Goal: Task Accomplishment & Management: Use online tool/utility

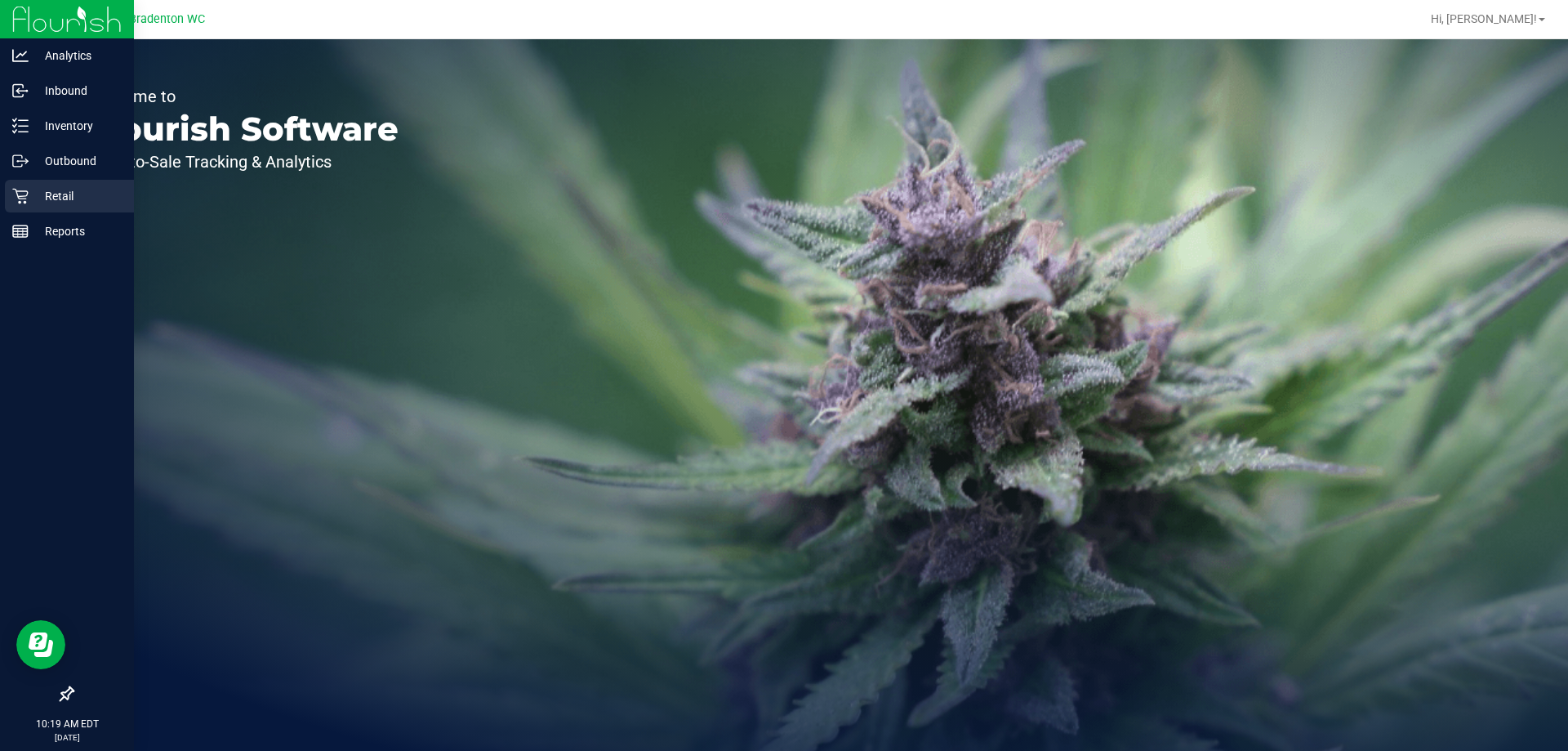
click at [33, 194] on p "Retail" at bounding box center [77, 196] width 98 height 20
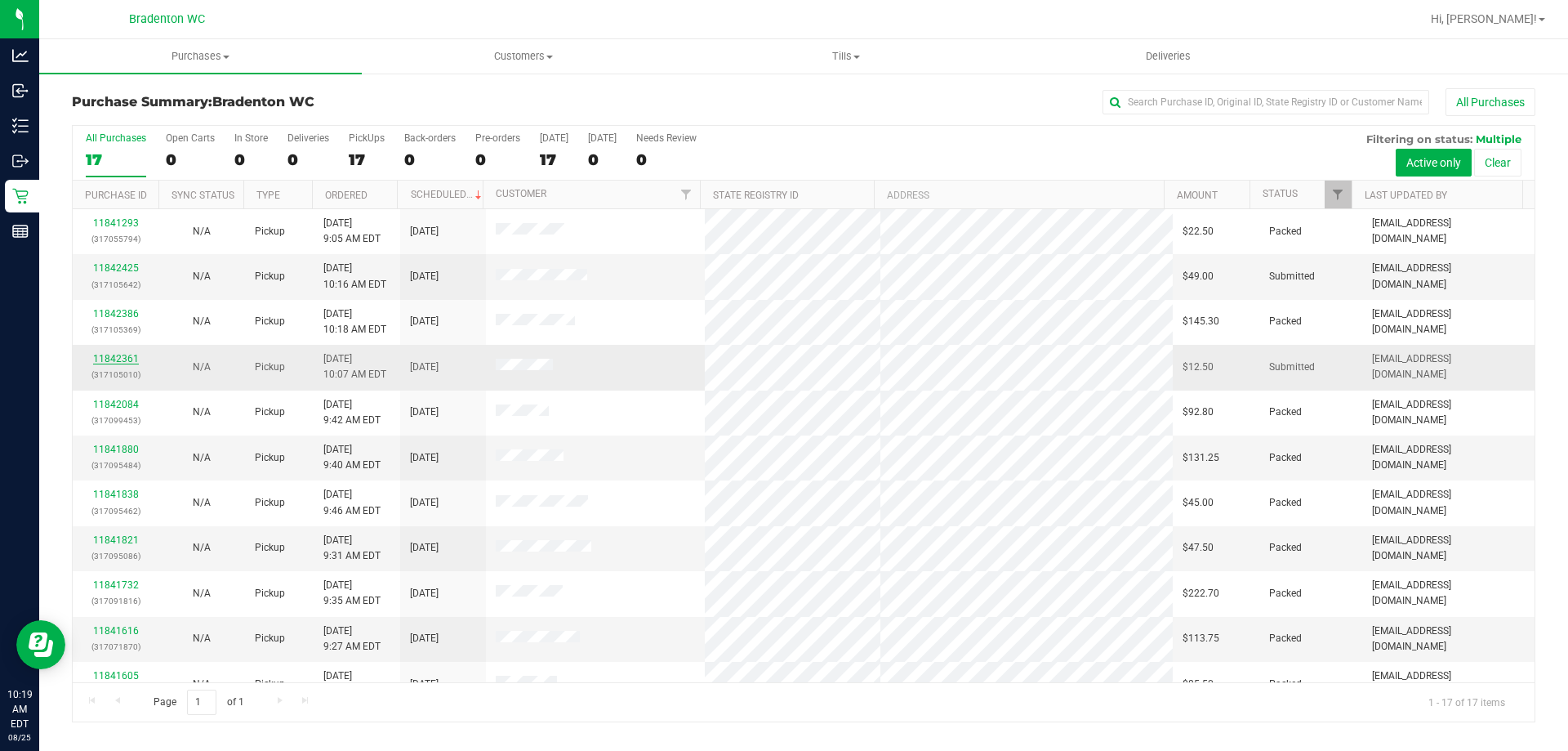
click at [102, 362] on link "11842361" at bounding box center [116, 358] width 46 height 12
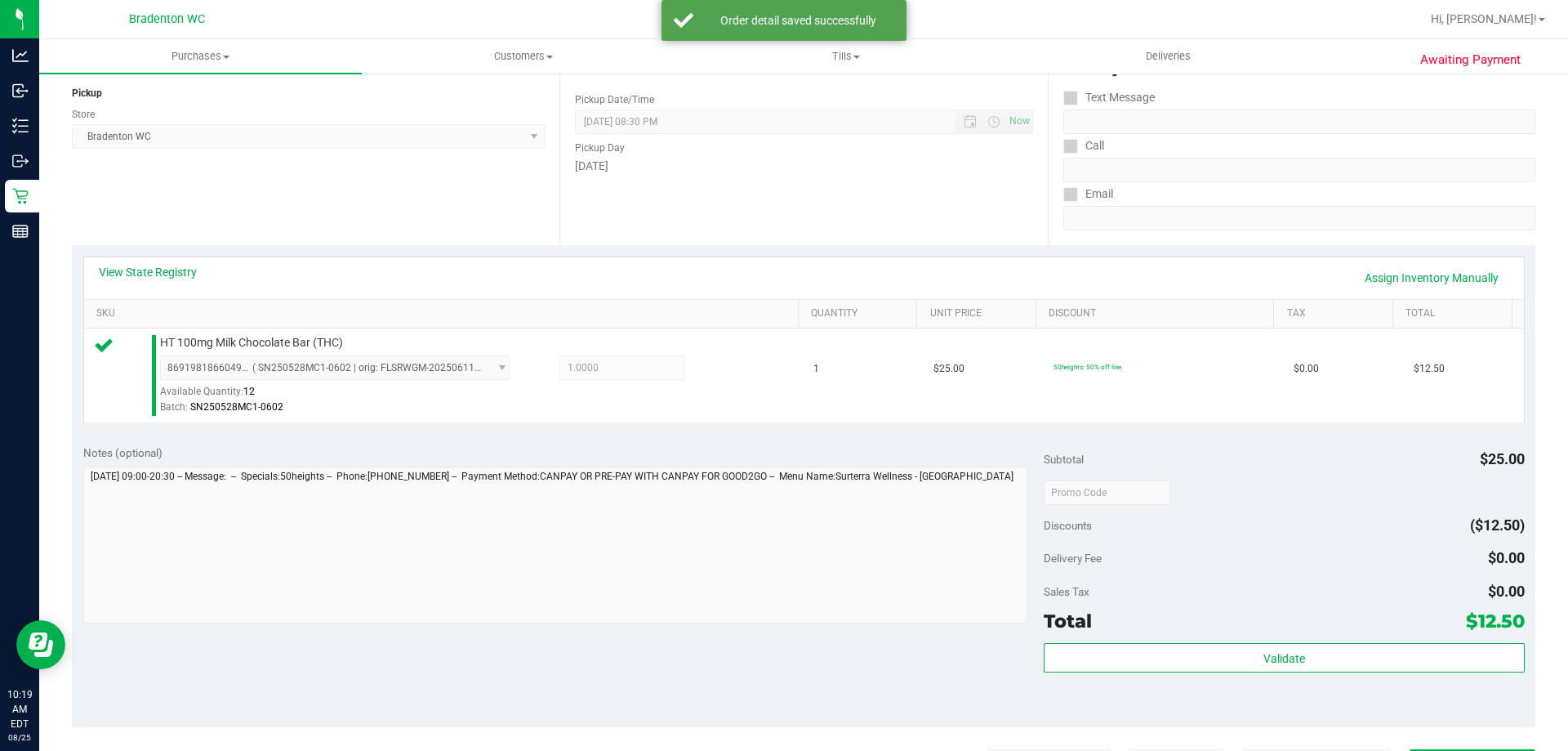
scroll to position [199, 0]
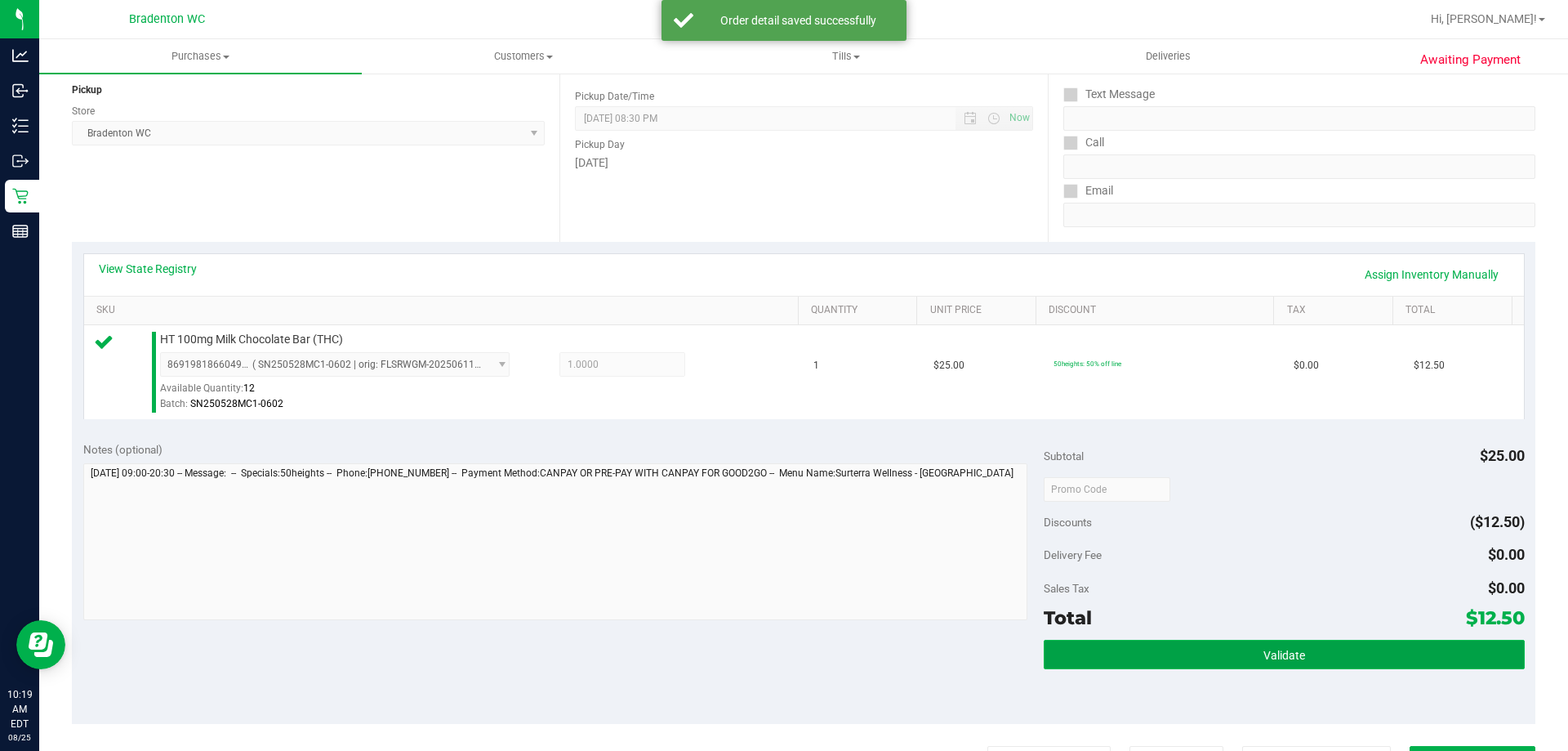
click at [1275, 656] on span "Validate" at bounding box center [1285, 655] width 42 height 13
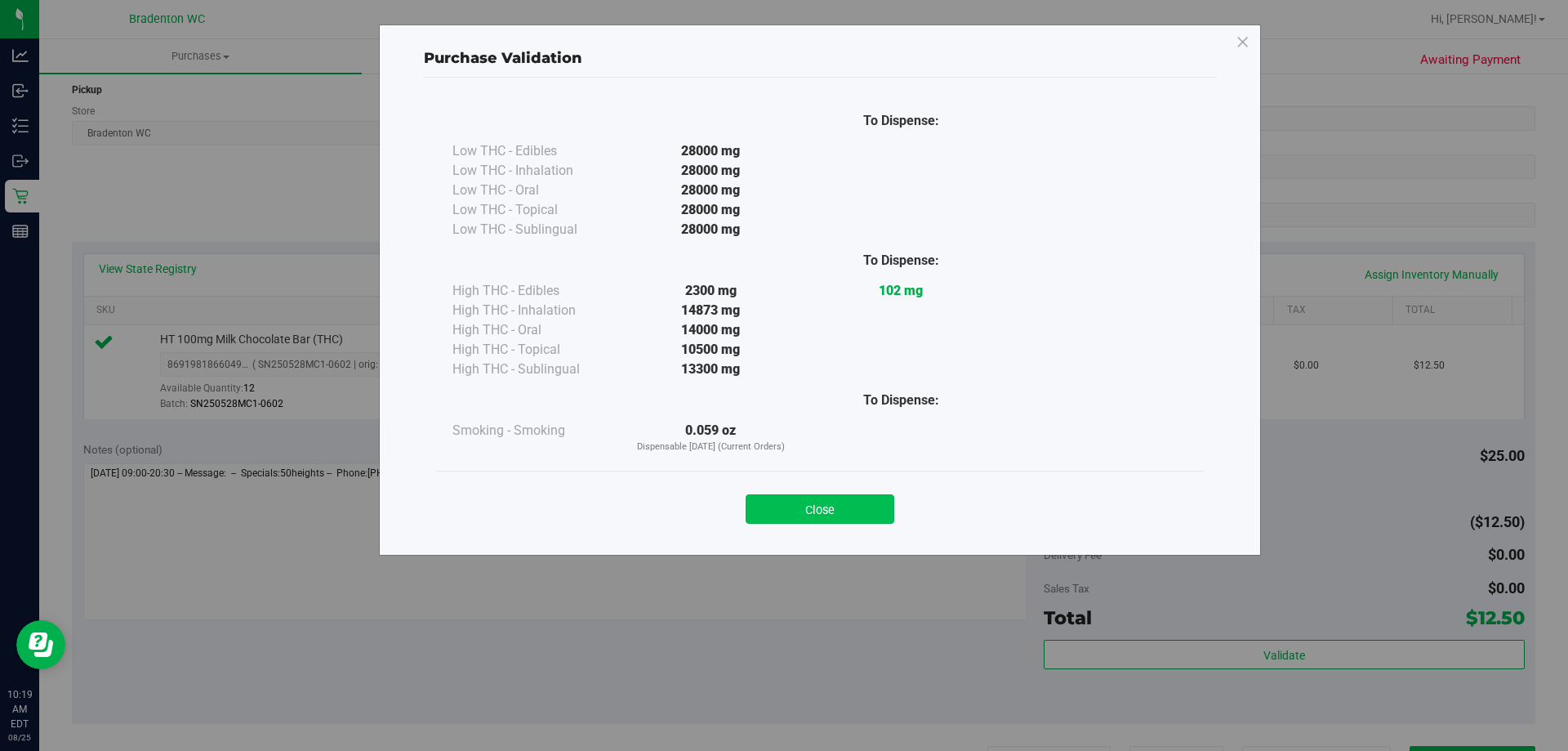
click at [873, 495] on button "Close" at bounding box center [820, 509] width 149 height 29
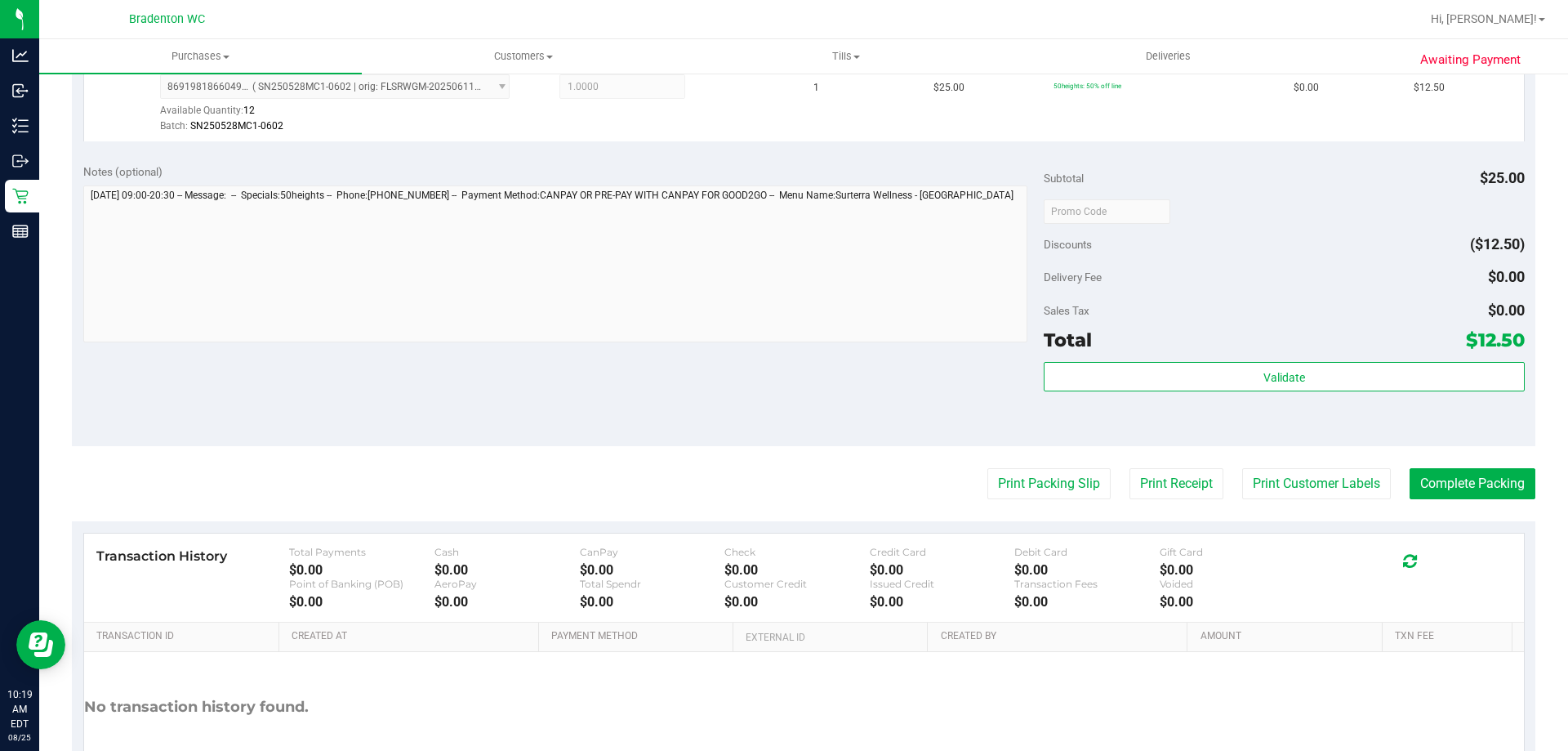
scroll to position [585, 0]
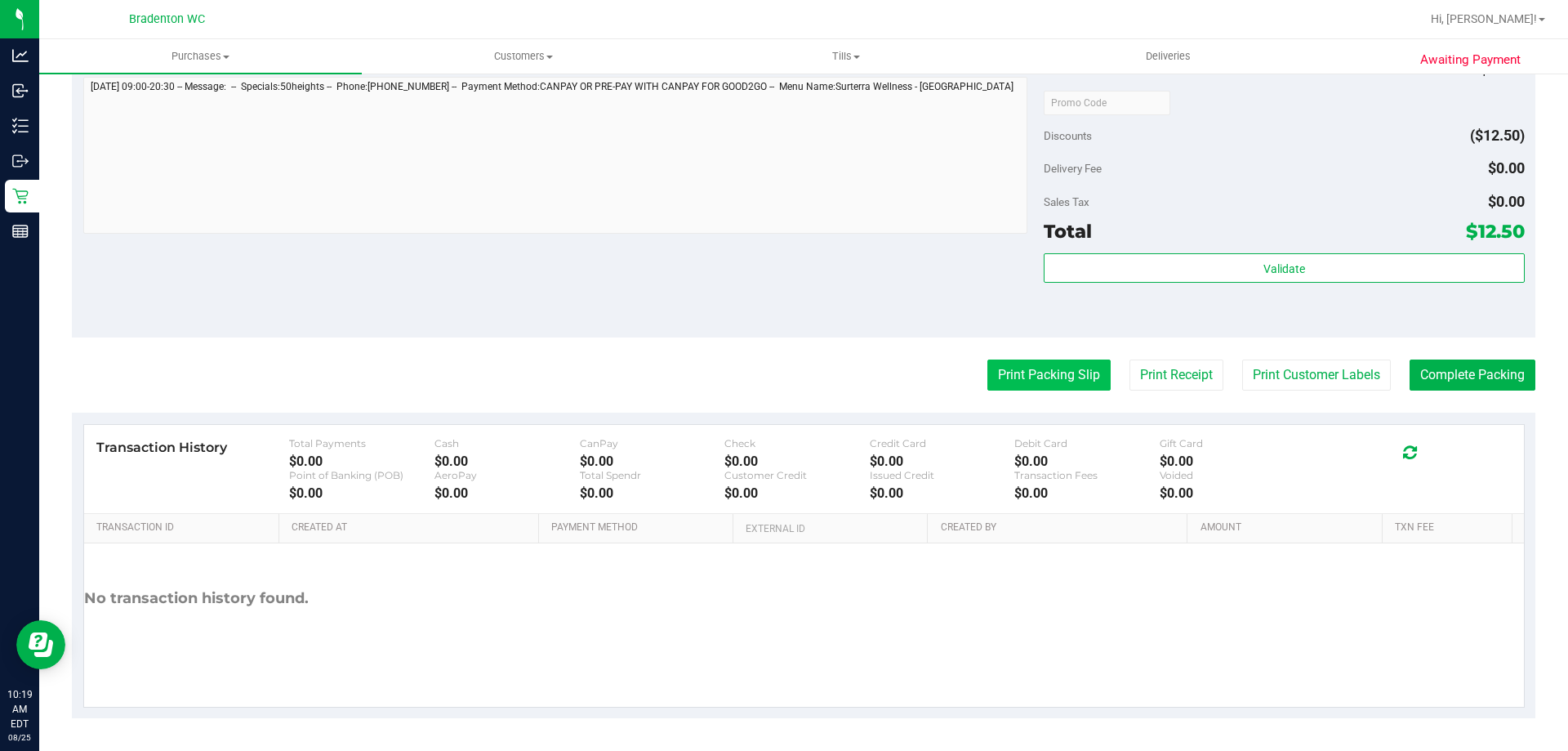
click at [1066, 384] on button "Print Packing Slip" at bounding box center [1049, 376] width 123 height 31
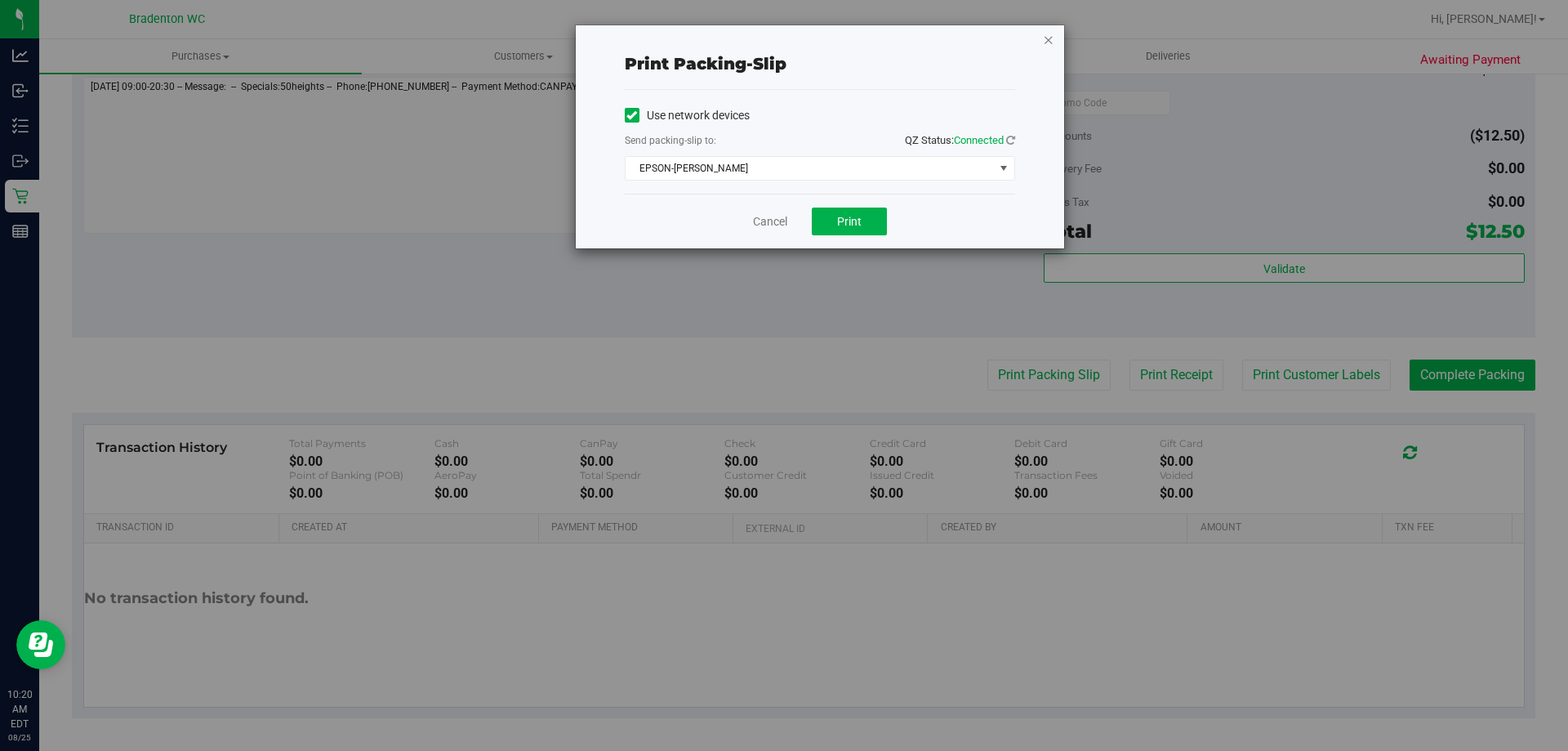
click at [1051, 40] on icon "button" at bounding box center [1049, 39] width 12 height 20
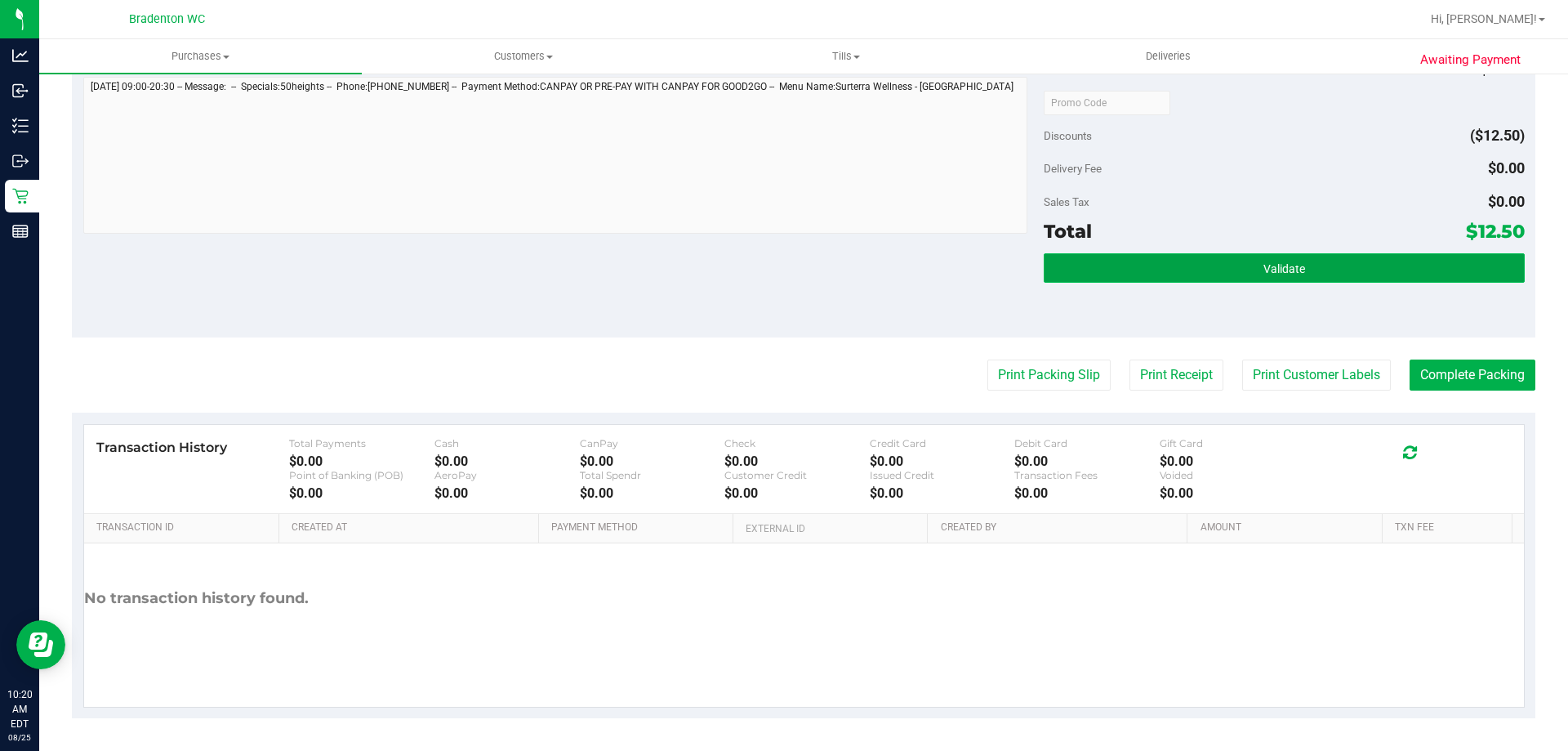
click at [1323, 266] on button "Validate" at bounding box center [1284, 268] width 480 height 29
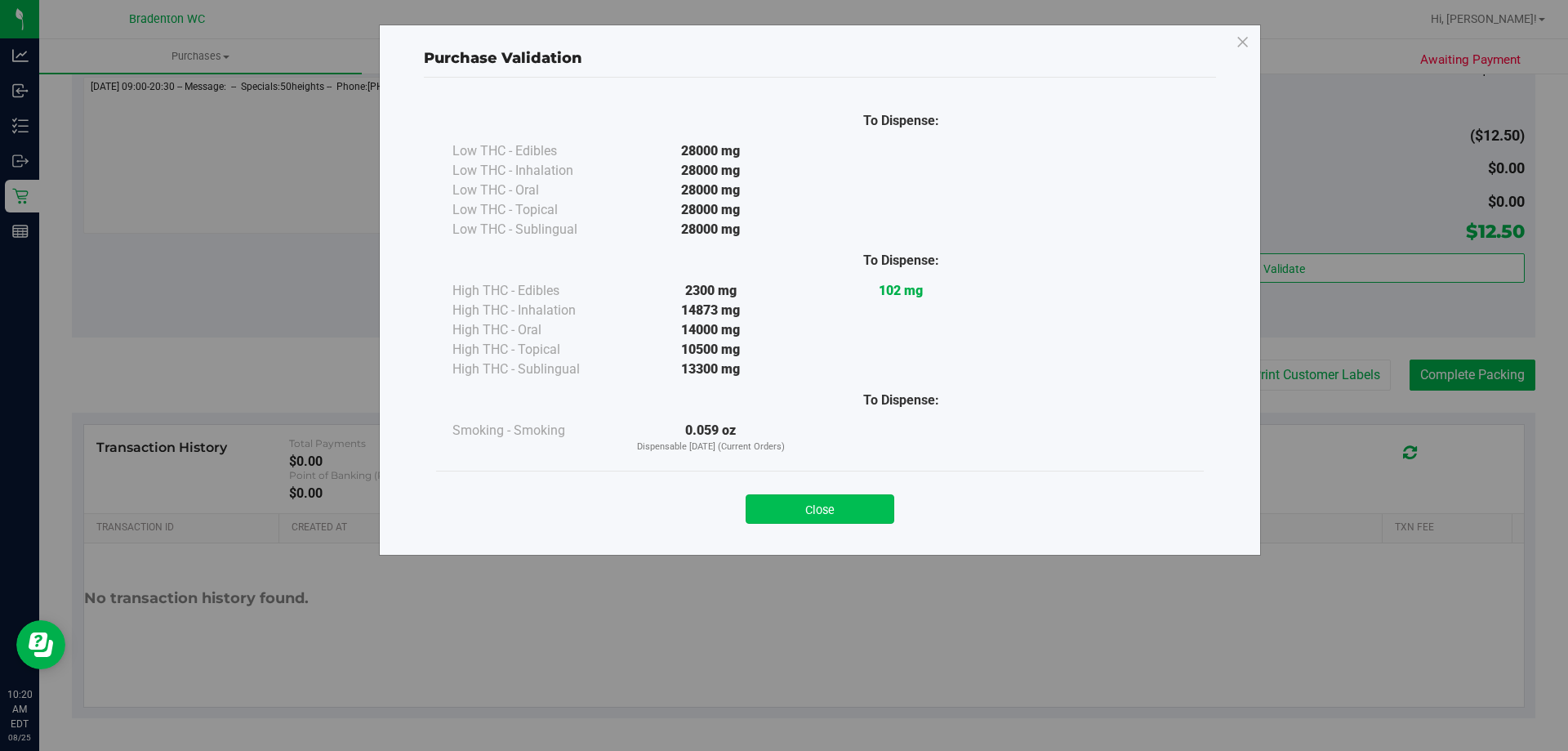
click at [824, 505] on button "Close" at bounding box center [820, 509] width 149 height 29
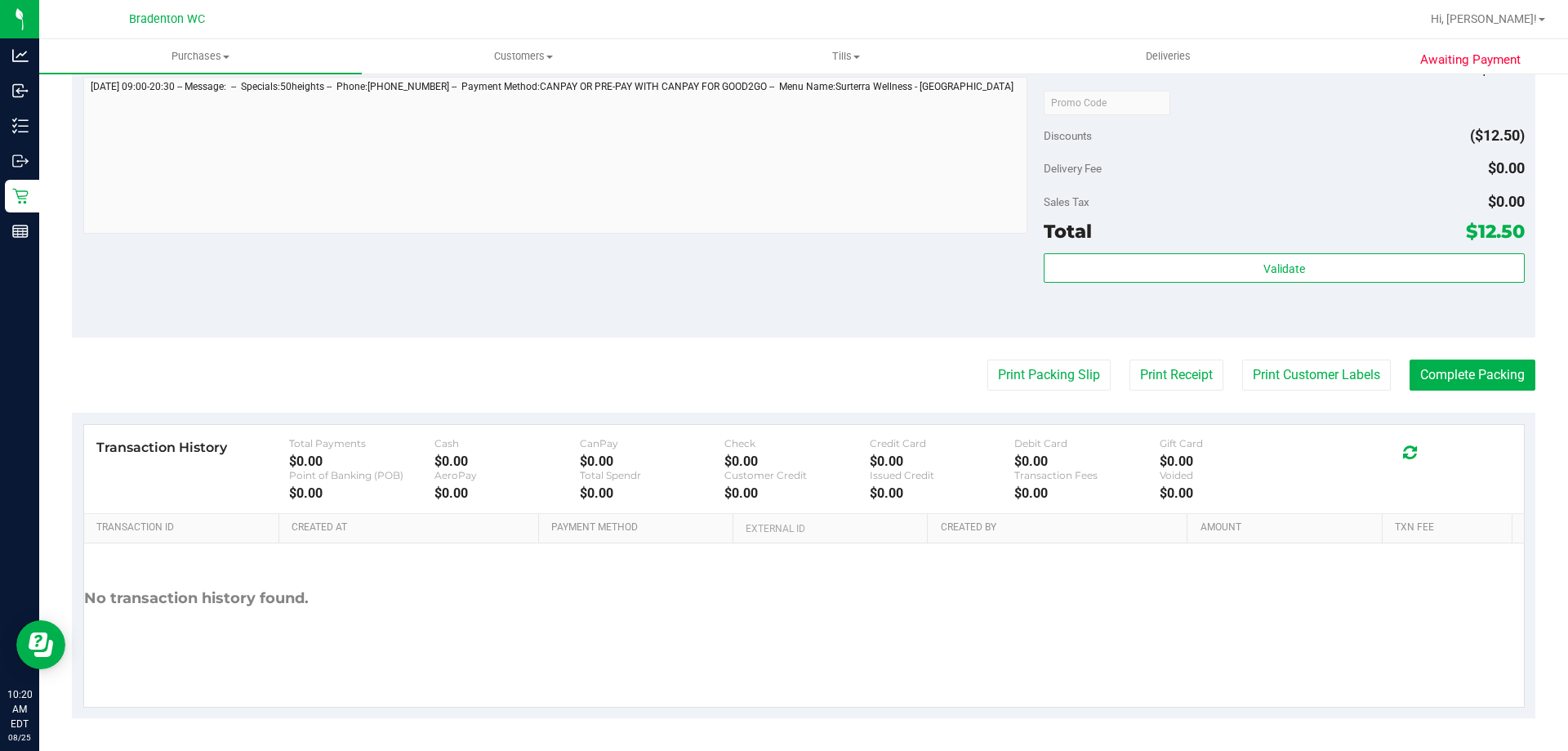
scroll to position [258, 0]
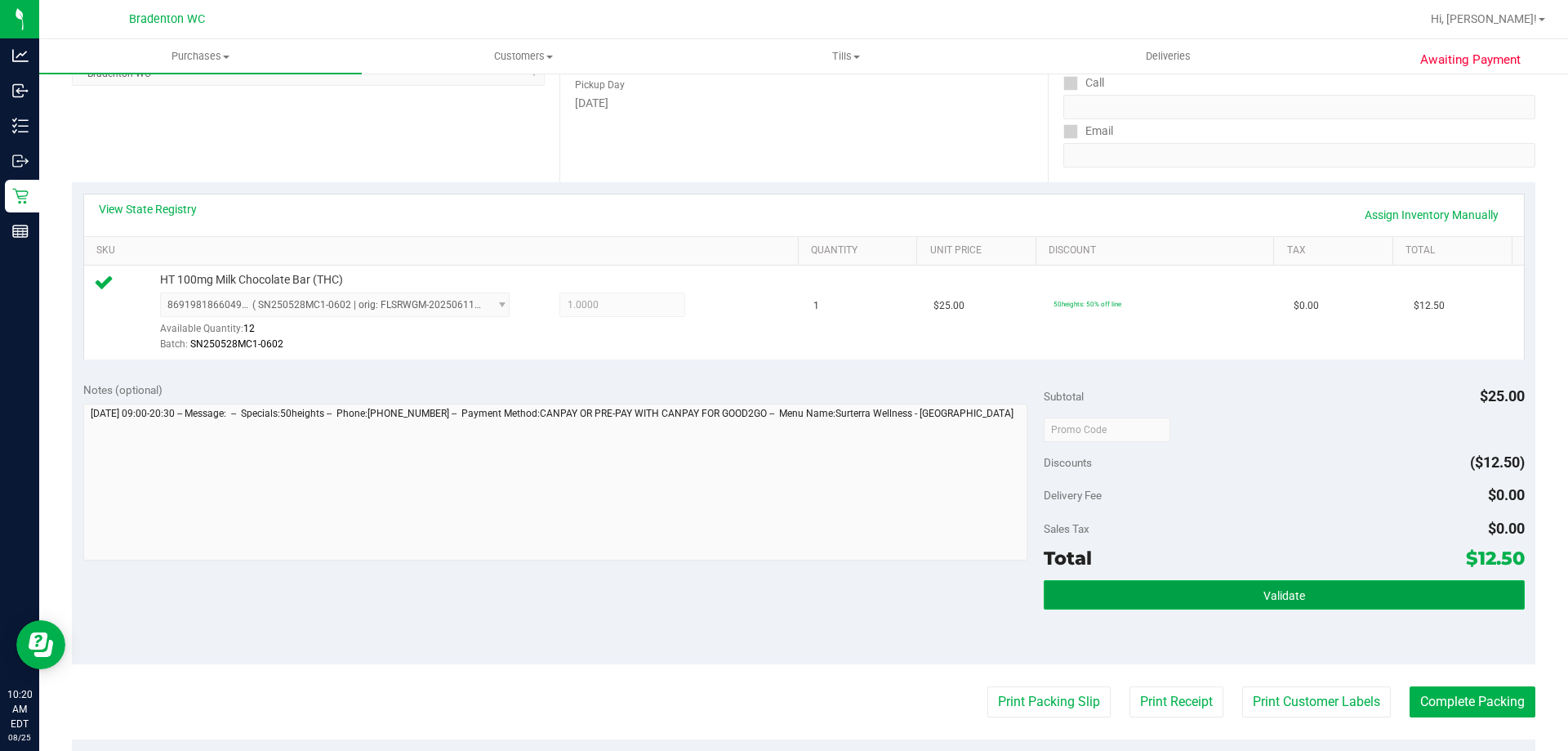
click at [1183, 597] on button "Validate" at bounding box center [1284, 595] width 480 height 29
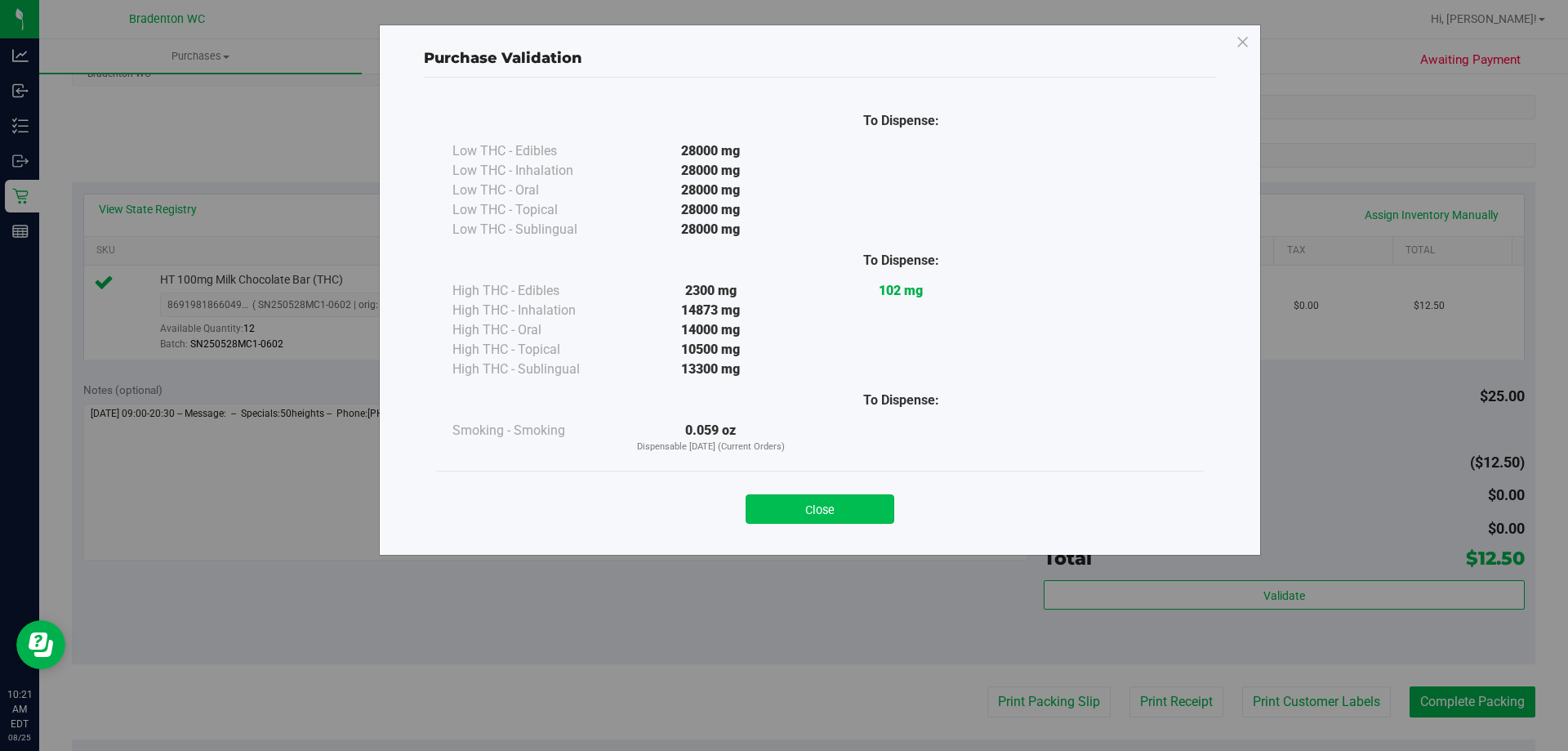
click at [855, 514] on button "Close" at bounding box center [820, 509] width 149 height 29
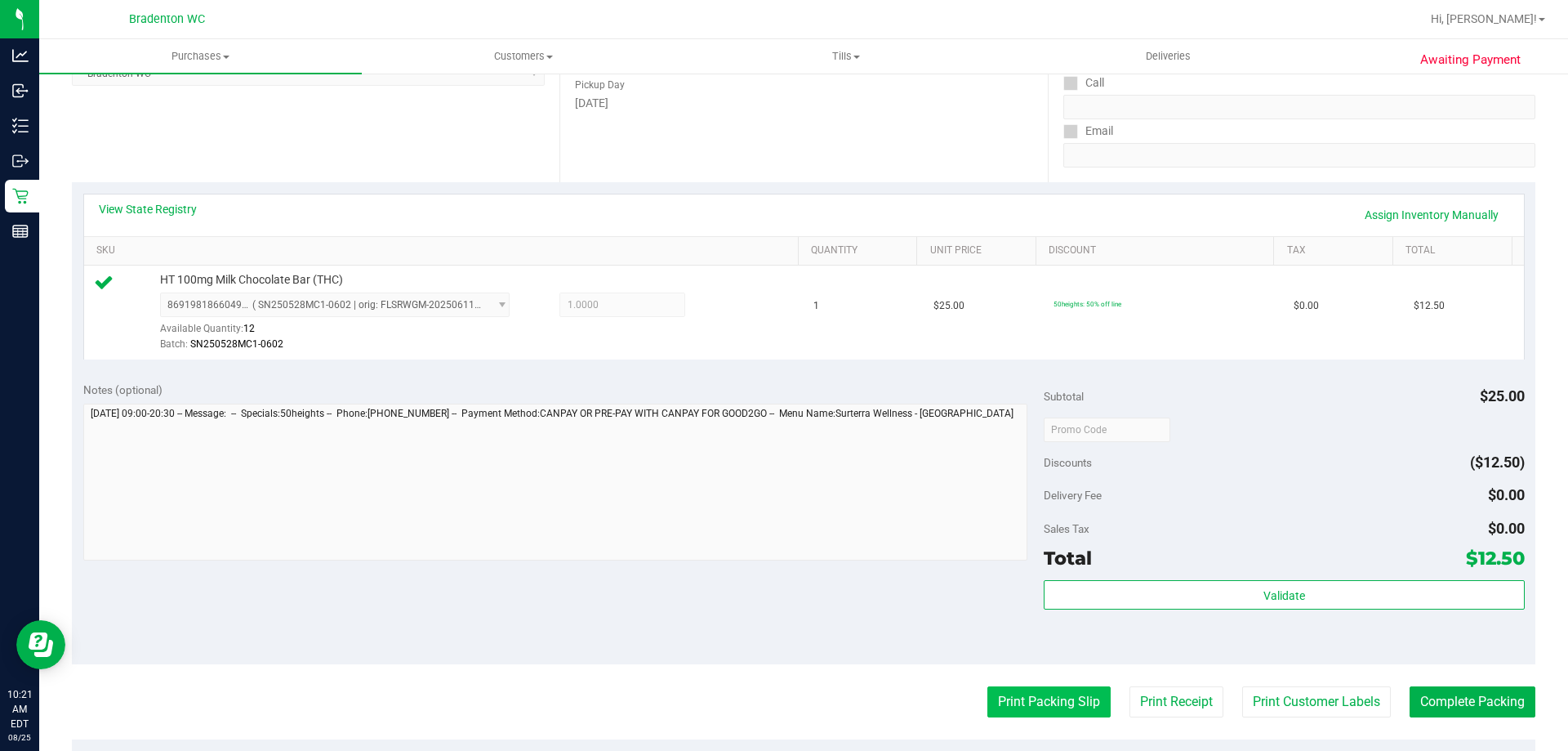
click at [1047, 705] on button "Print Packing Slip" at bounding box center [1049, 702] width 123 height 31
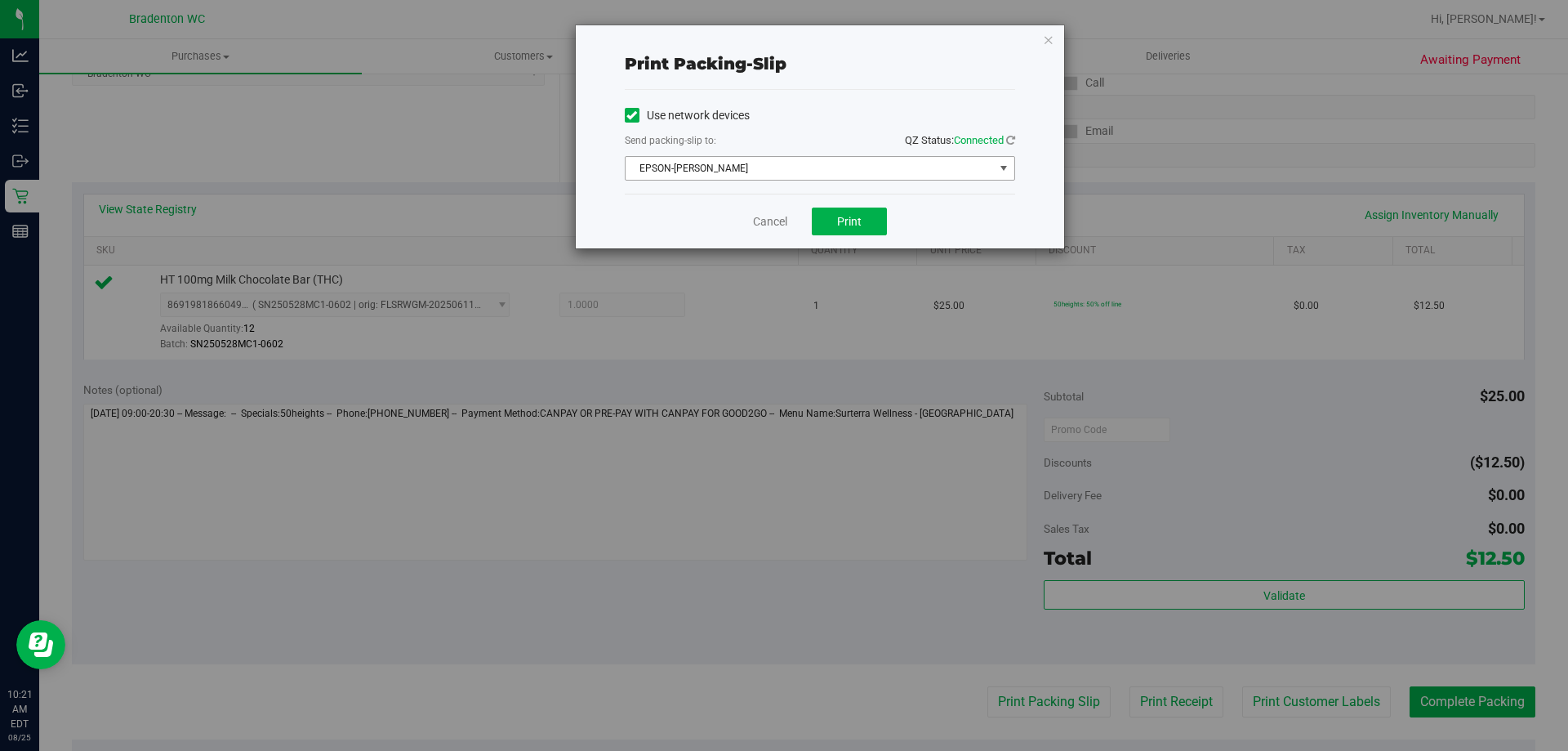
click at [852, 169] on span "EPSON-HUBIE-BERTIE" at bounding box center [810, 168] width 368 height 23
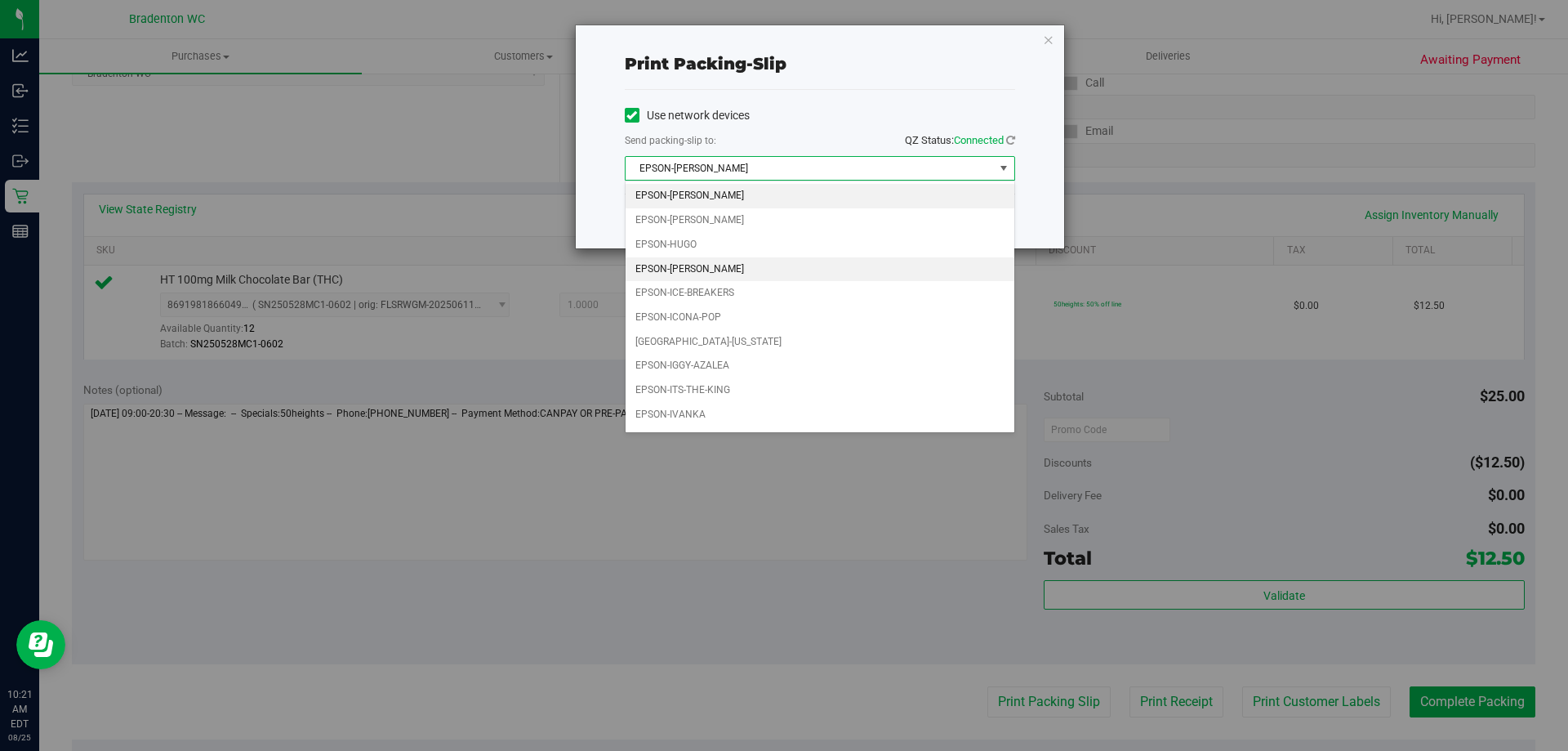
click at [721, 267] on li "EPSON-HUMBERTO-LEON" at bounding box center [820, 269] width 389 height 25
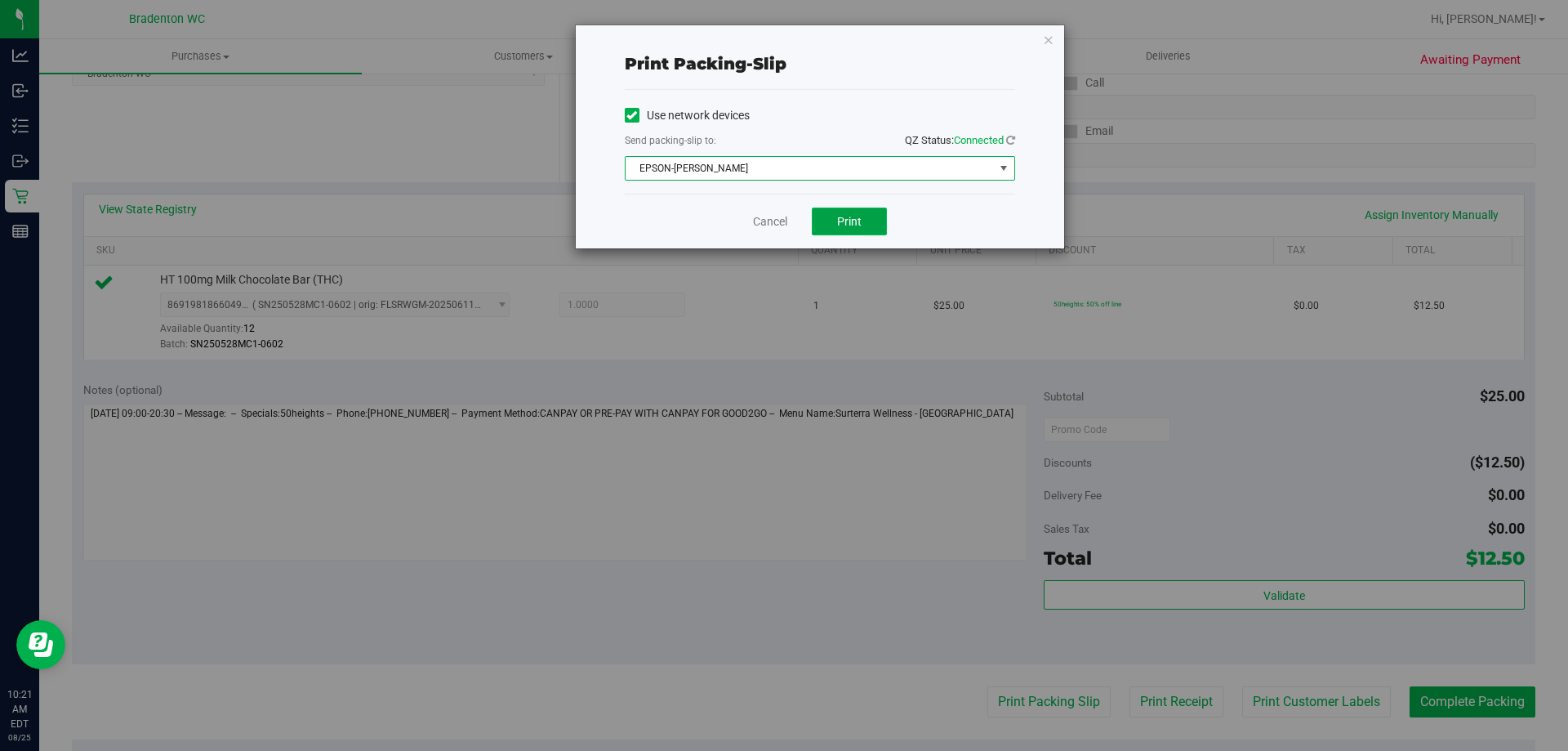
click at [857, 221] on span "Print" at bounding box center [849, 221] width 25 height 13
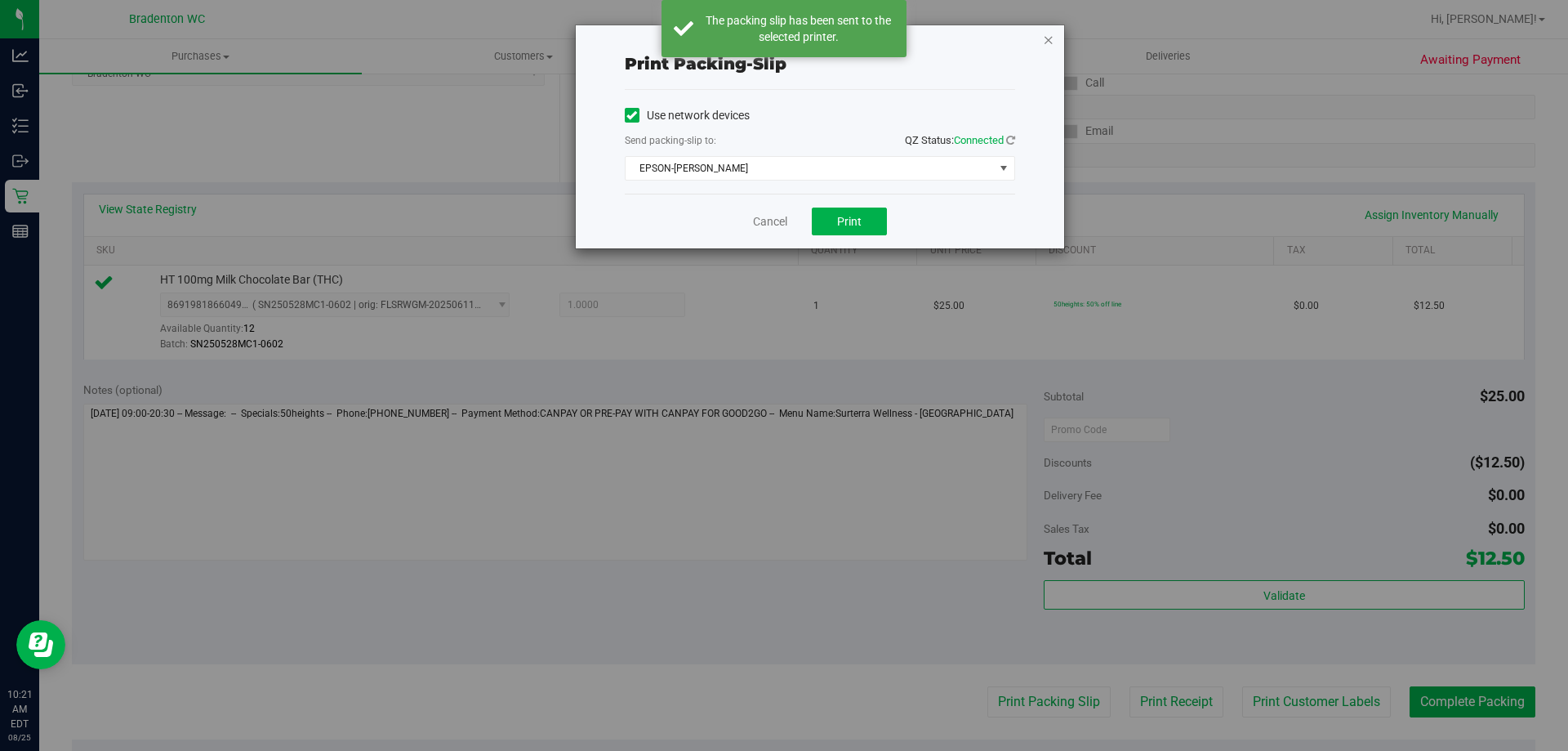
click at [1047, 45] on icon "button" at bounding box center [1049, 39] width 12 height 20
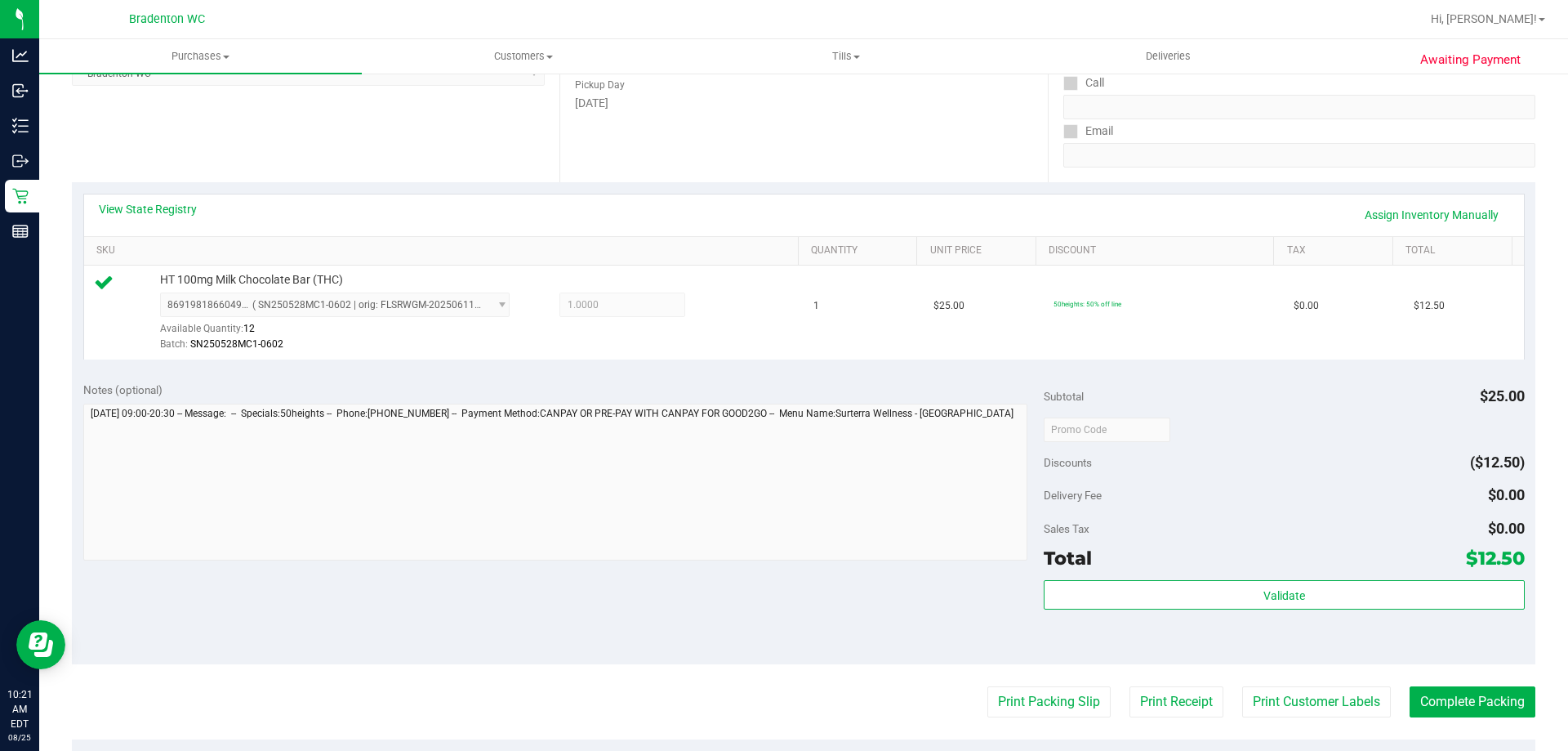
click at [1479, 718] on purchase-details "Back Edit Purchase Cancel Purchase View Profile # 11842361 BioTrack ID: - Submi…" at bounding box center [804, 437] width 1464 height 1215
click at [1465, 706] on button "Complete Packing" at bounding box center [1473, 702] width 126 height 31
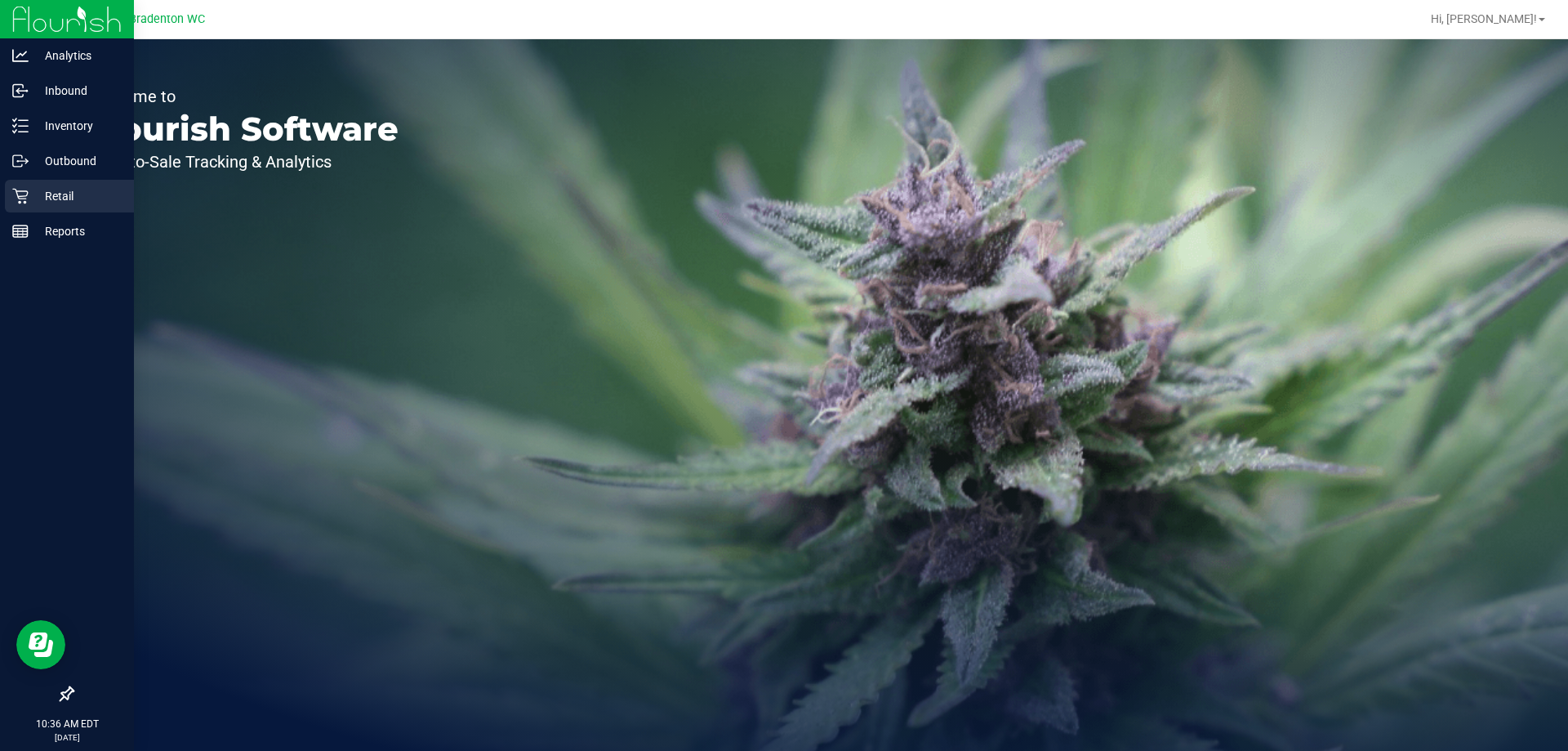
click at [49, 203] on p "Retail" at bounding box center [77, 196] width 98 height 20
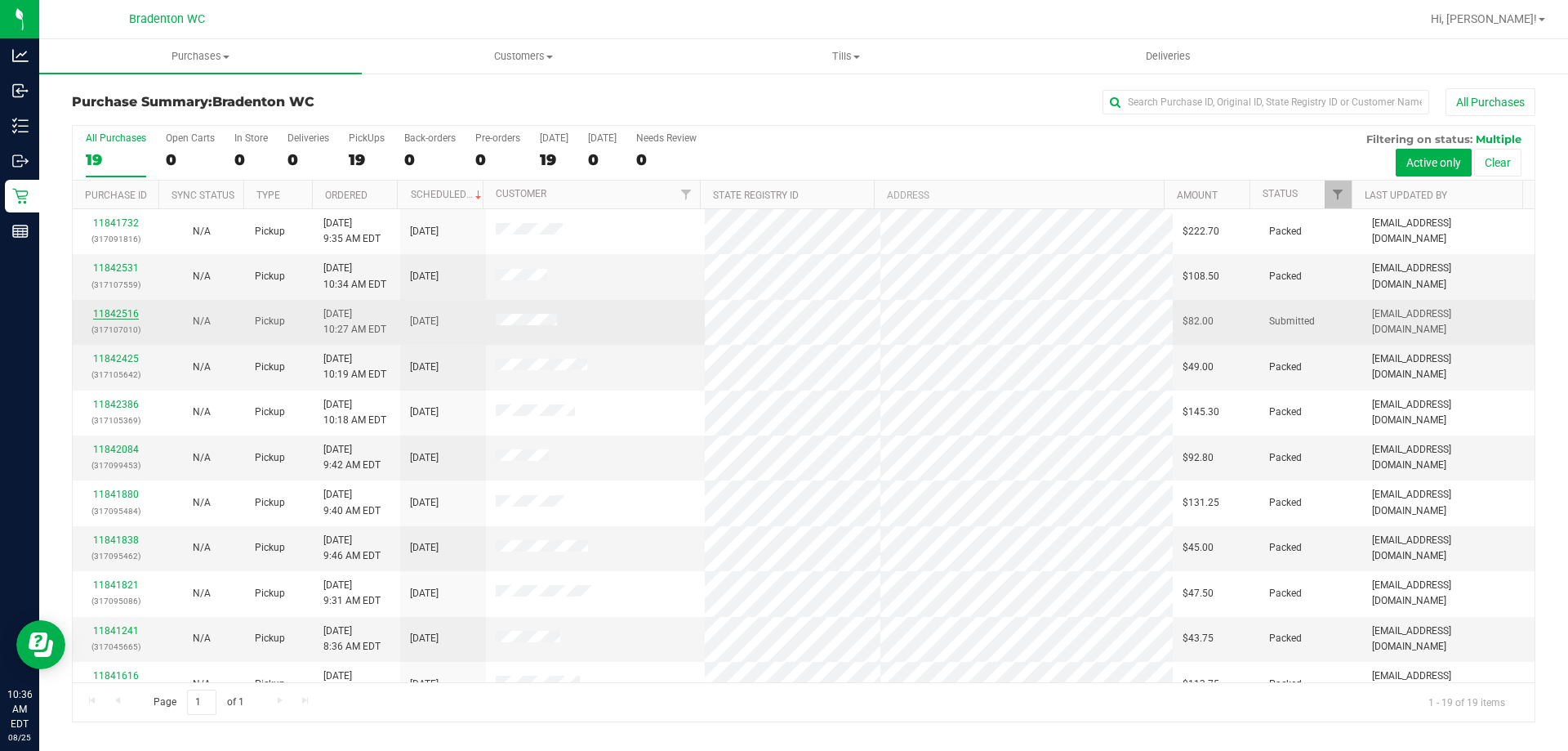
click at [122, 314] on link "11842516" at bounding box center [116, 314] width 46 height 12
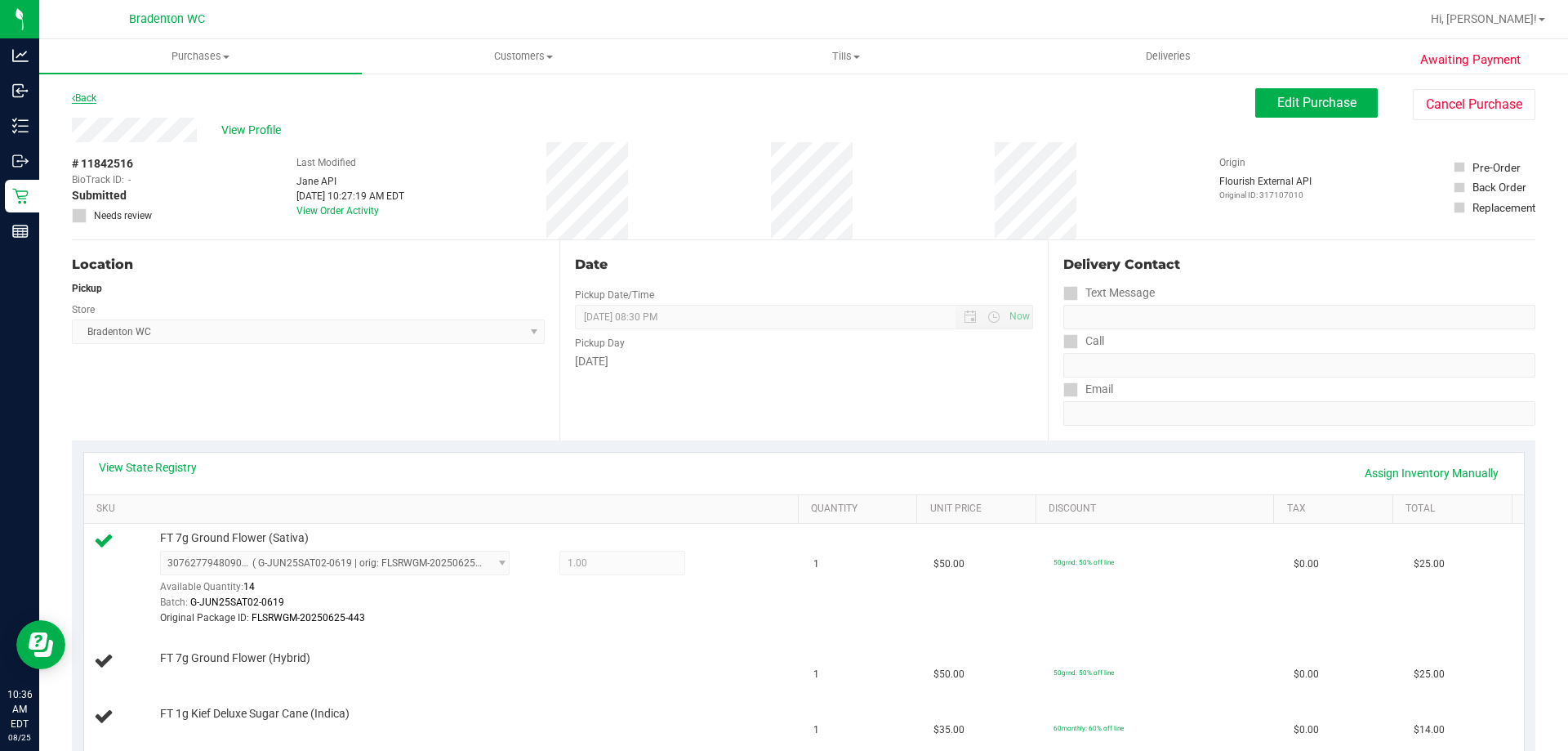
click at [78, 99] on link "Back" at bounding box center [84, 98] width 25 height 12
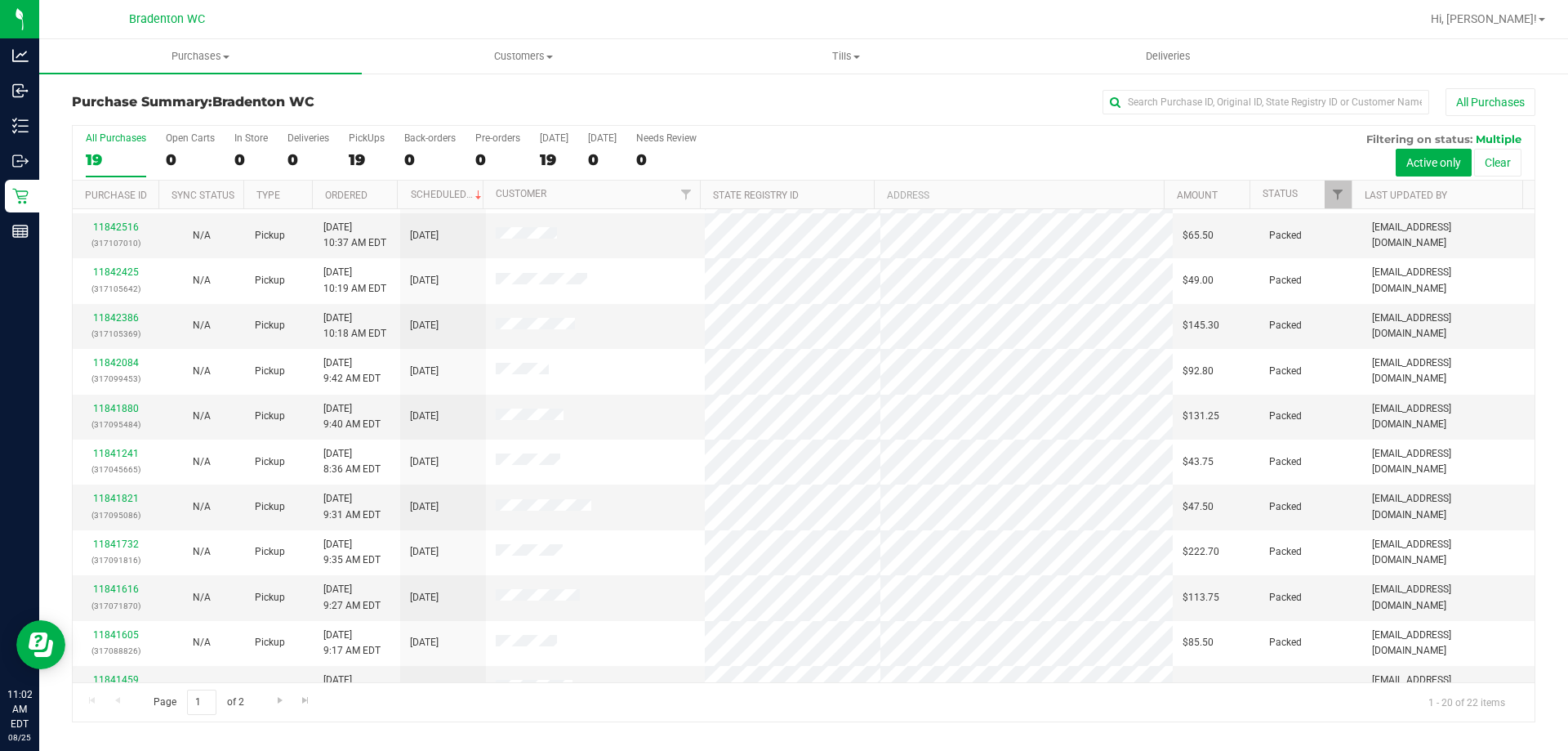
scroll to position [431, 0]
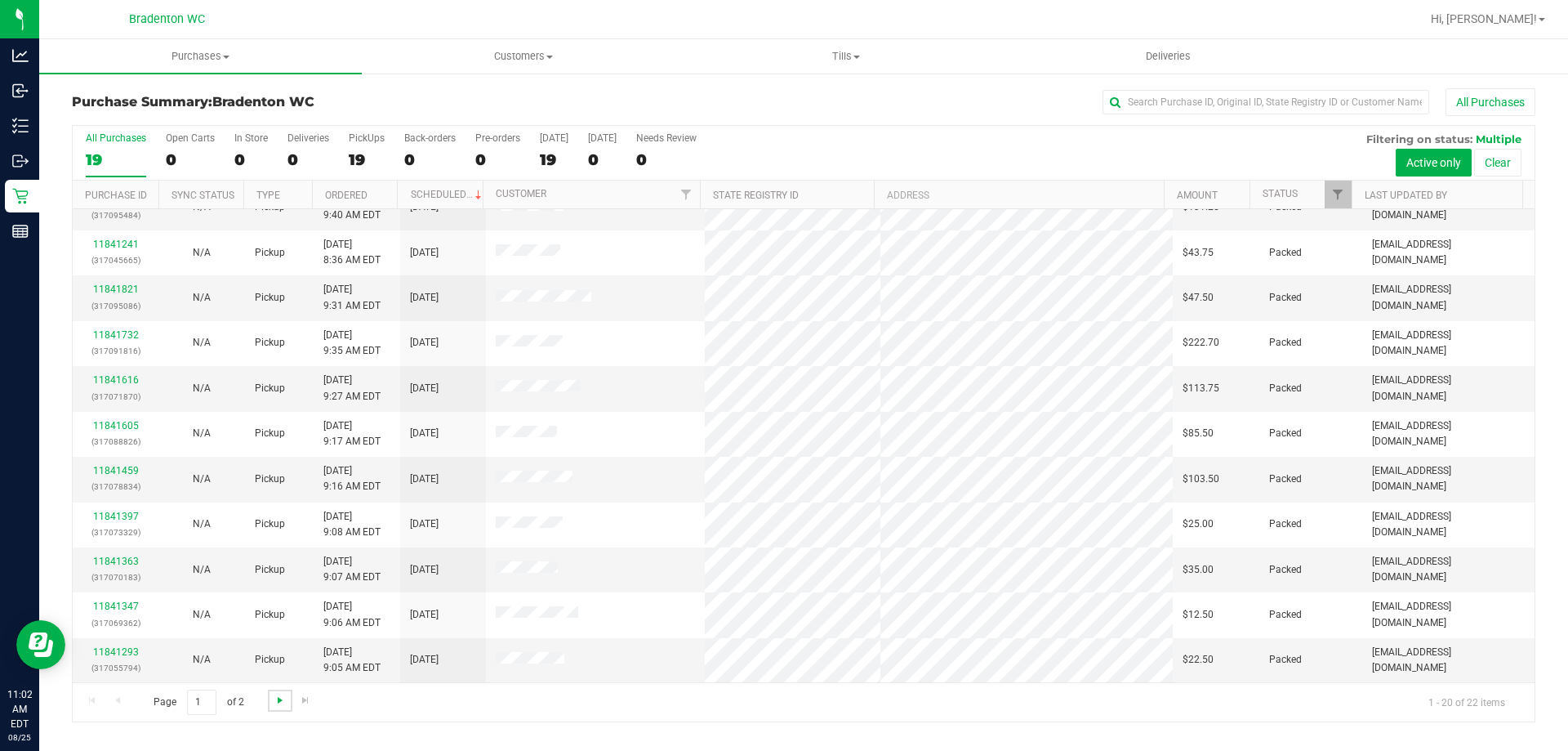
click at [273, 700] on span "Go to the next page" at bounding box center [280, 700] width 13 height 13
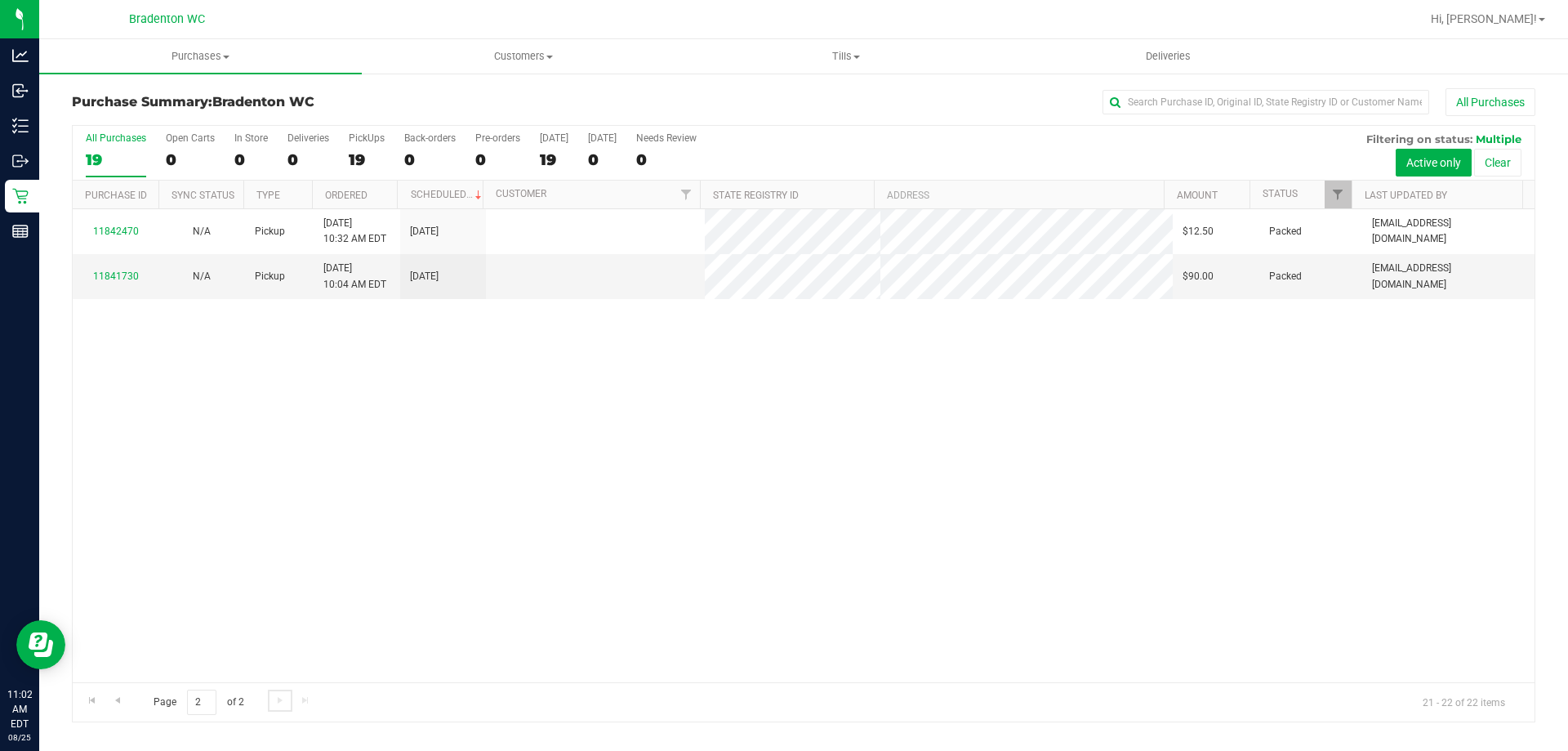
scroll to position [0, 0]
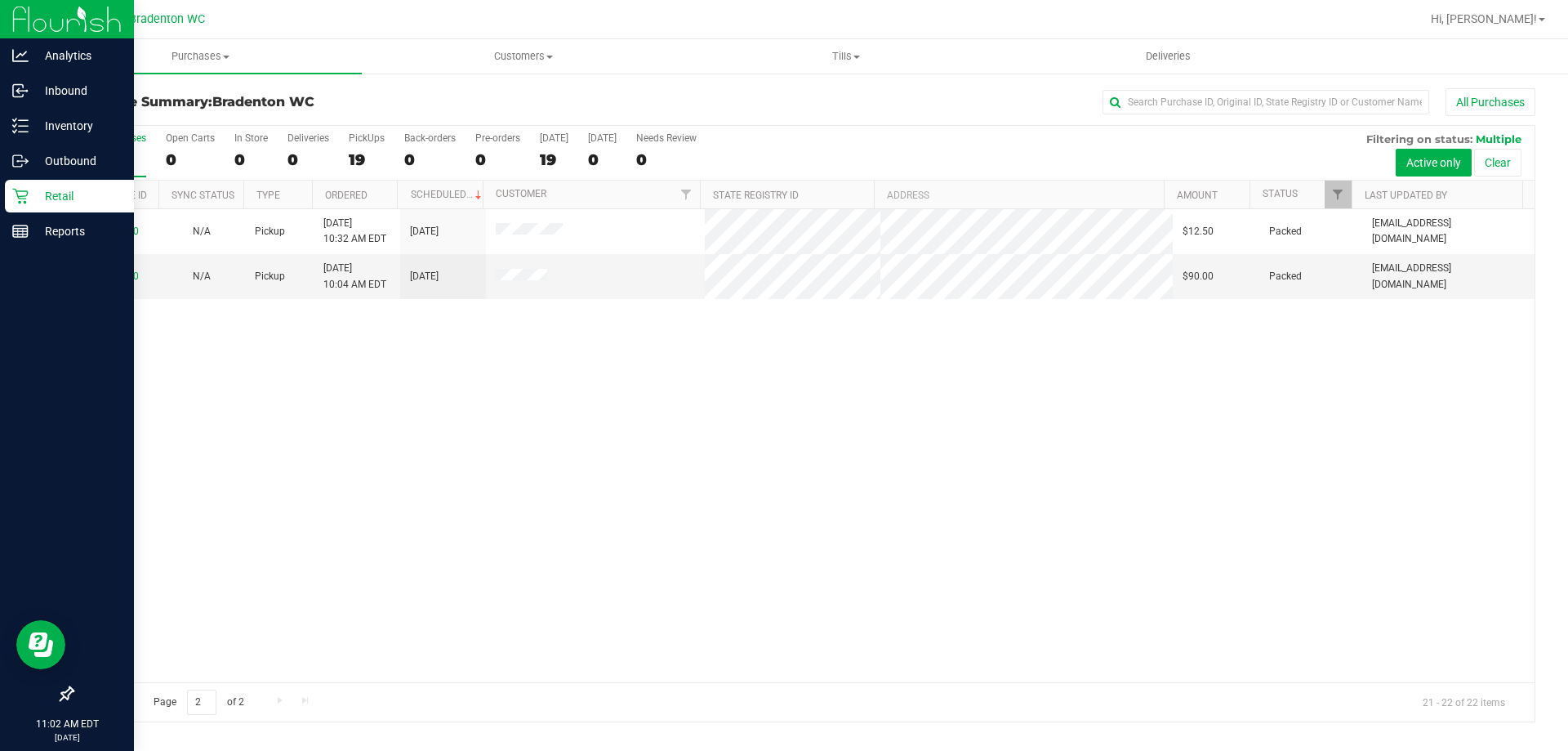
click at [23, 201] on icon at bounding box center [20, 196] width 16 height 16
click at [54, 193] on p "Retail" at bounding box center [77, 196] width 98 height 20
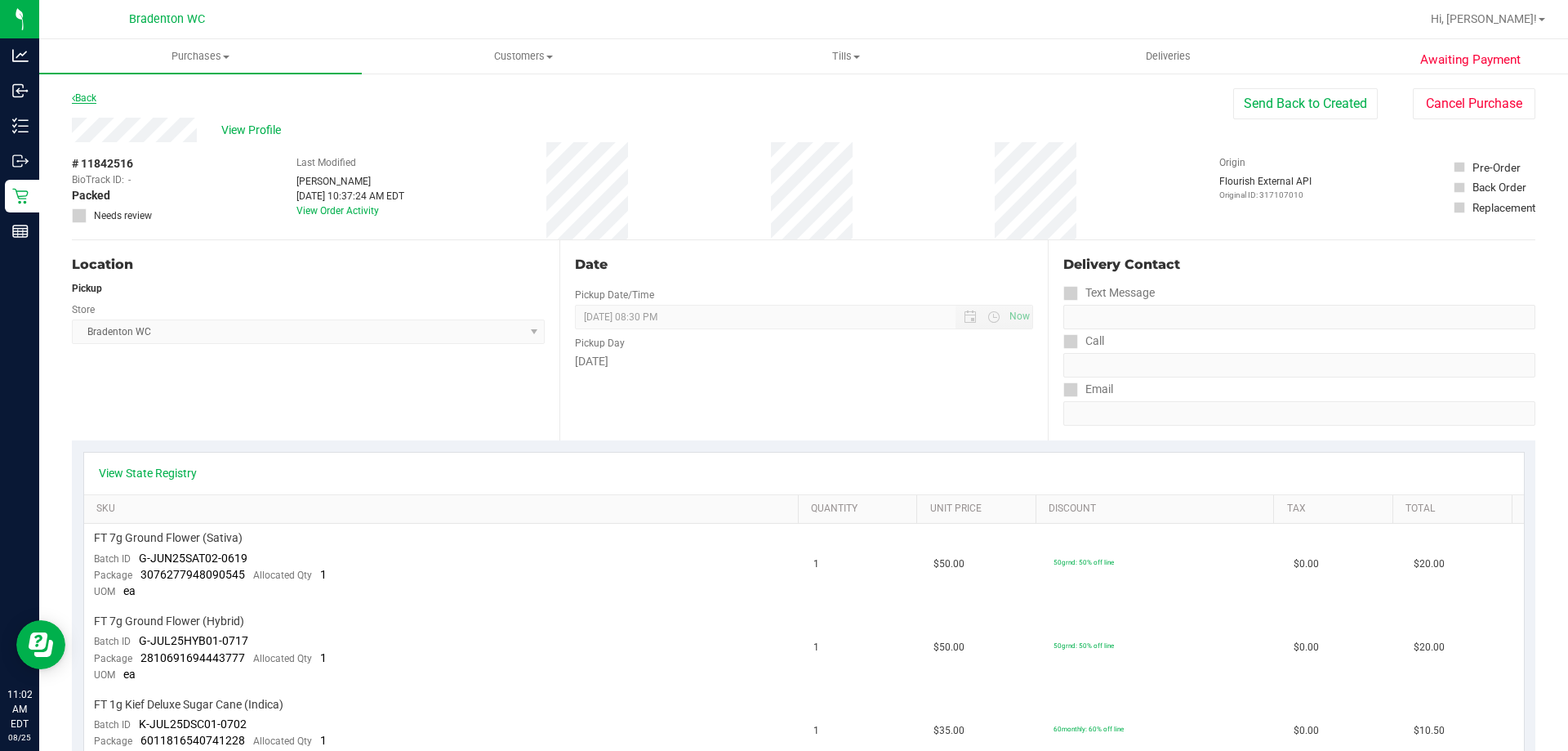
click at [93, 96] on link "Back" at bounding box center [84, 98] width 25 height 12
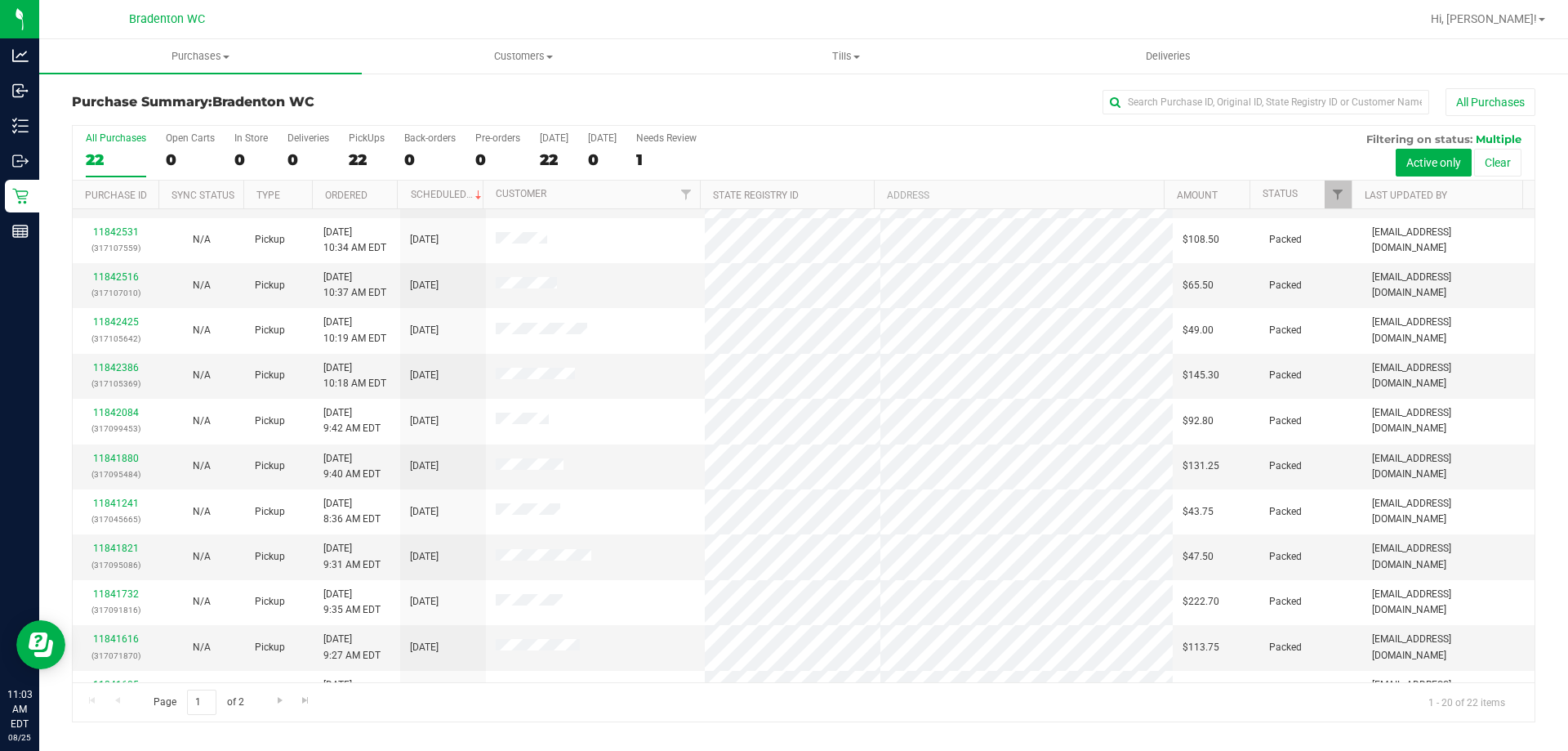
scroll to position [431, 0]
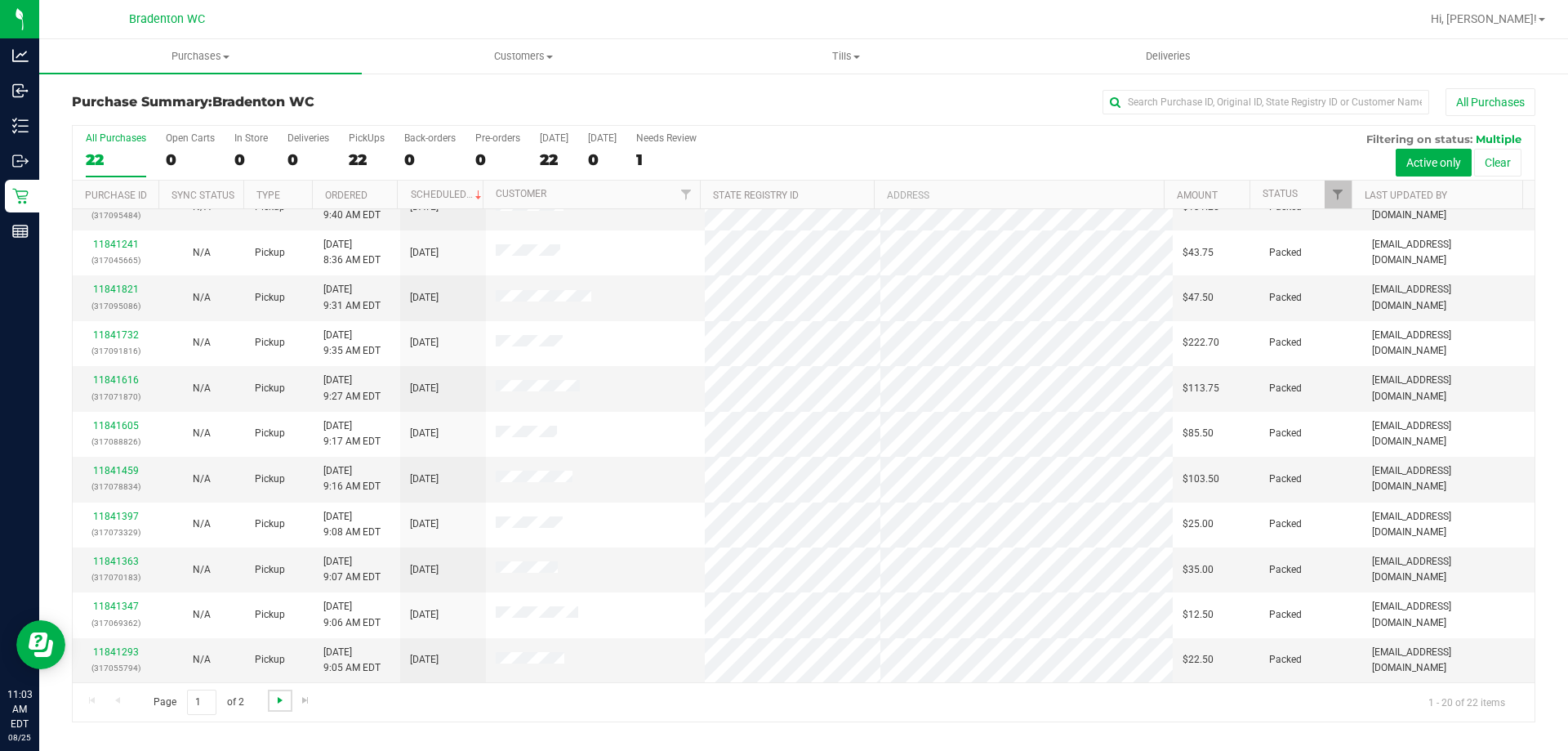
click at [282, 700] on span "Go to the next page" at bounding box center [280, 700] width 13 height 13
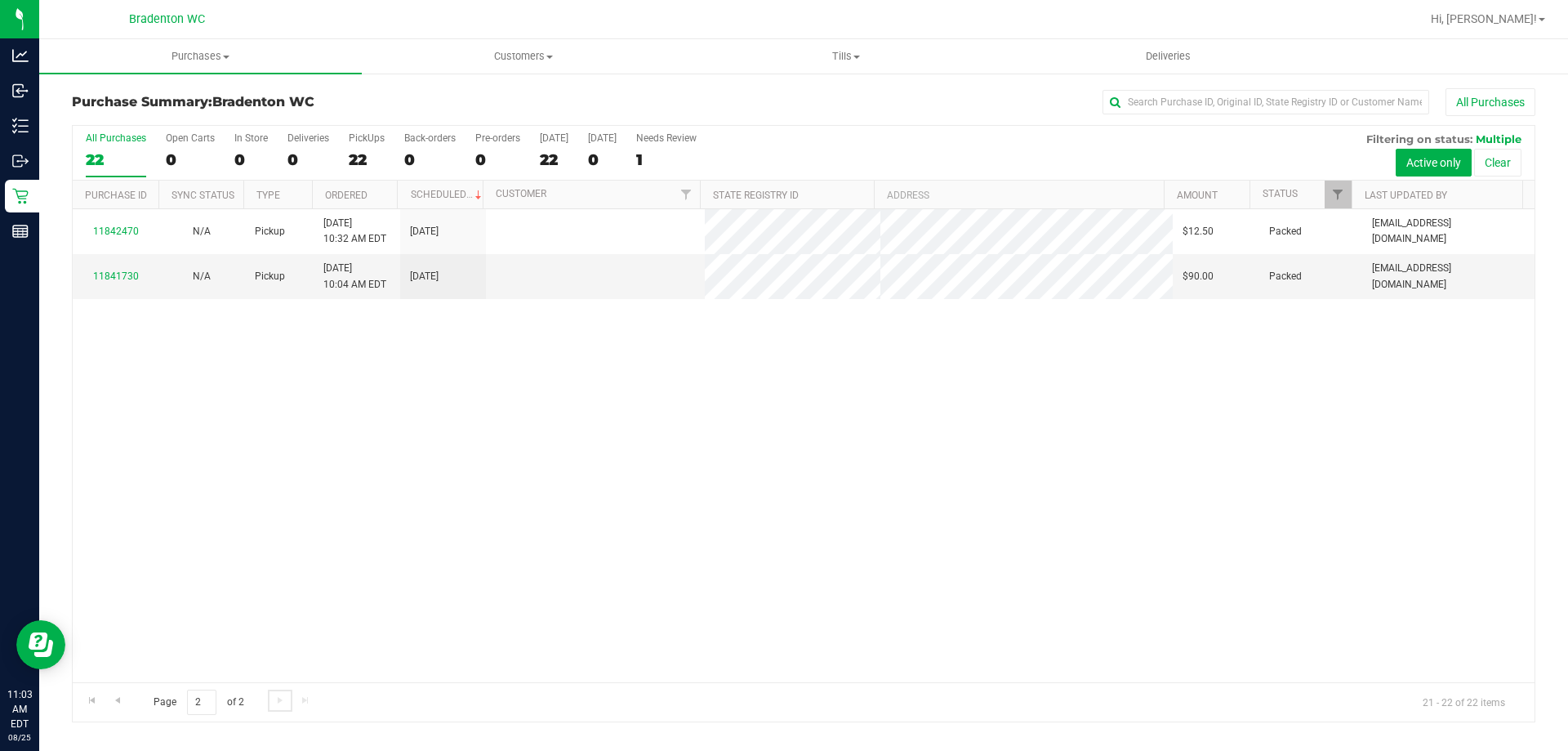
scroll to position [0, 0]
click at [122, 698] on span "Go to the previous page" at bounding box center [118, 700] width 13 height 13
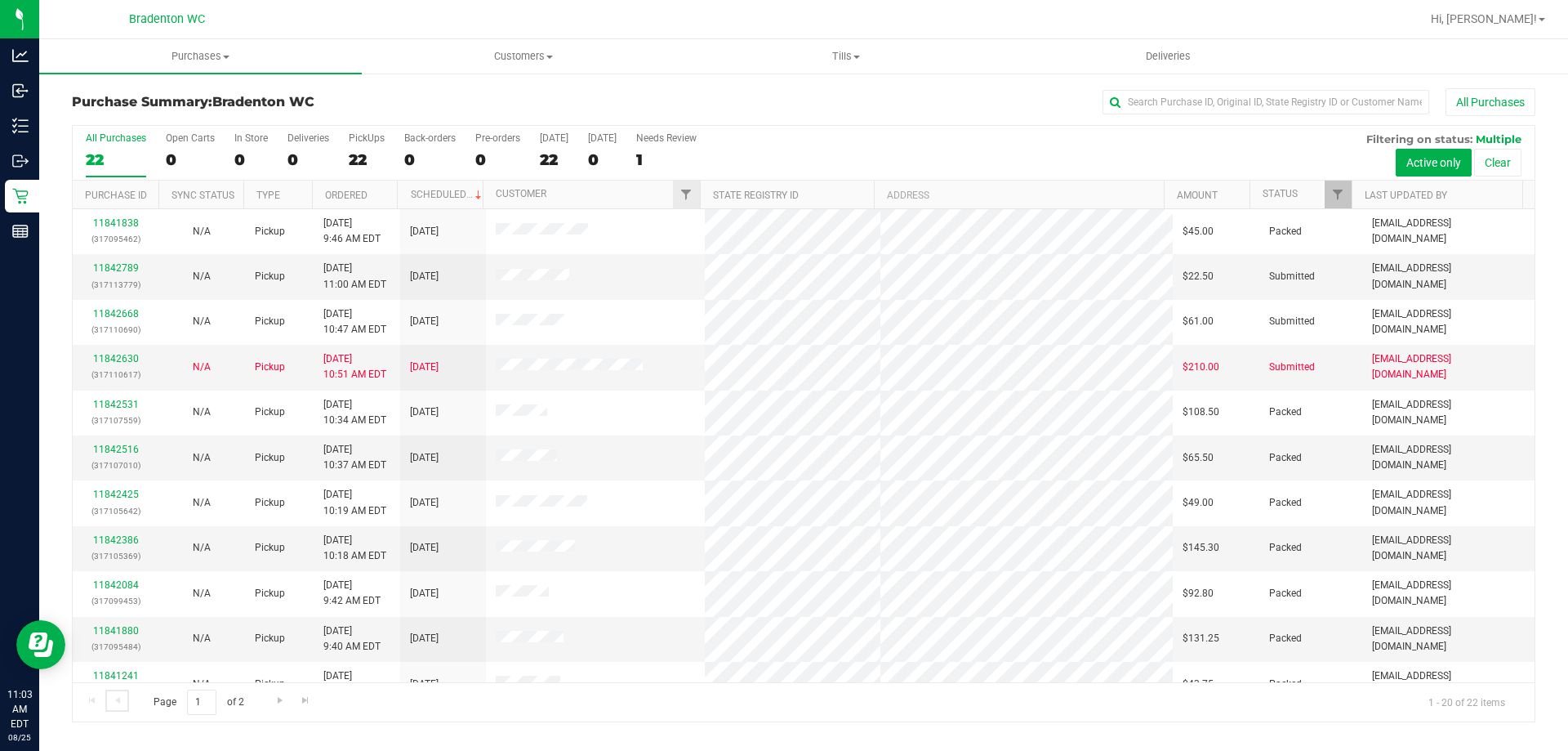
scroll to position [431, 0]
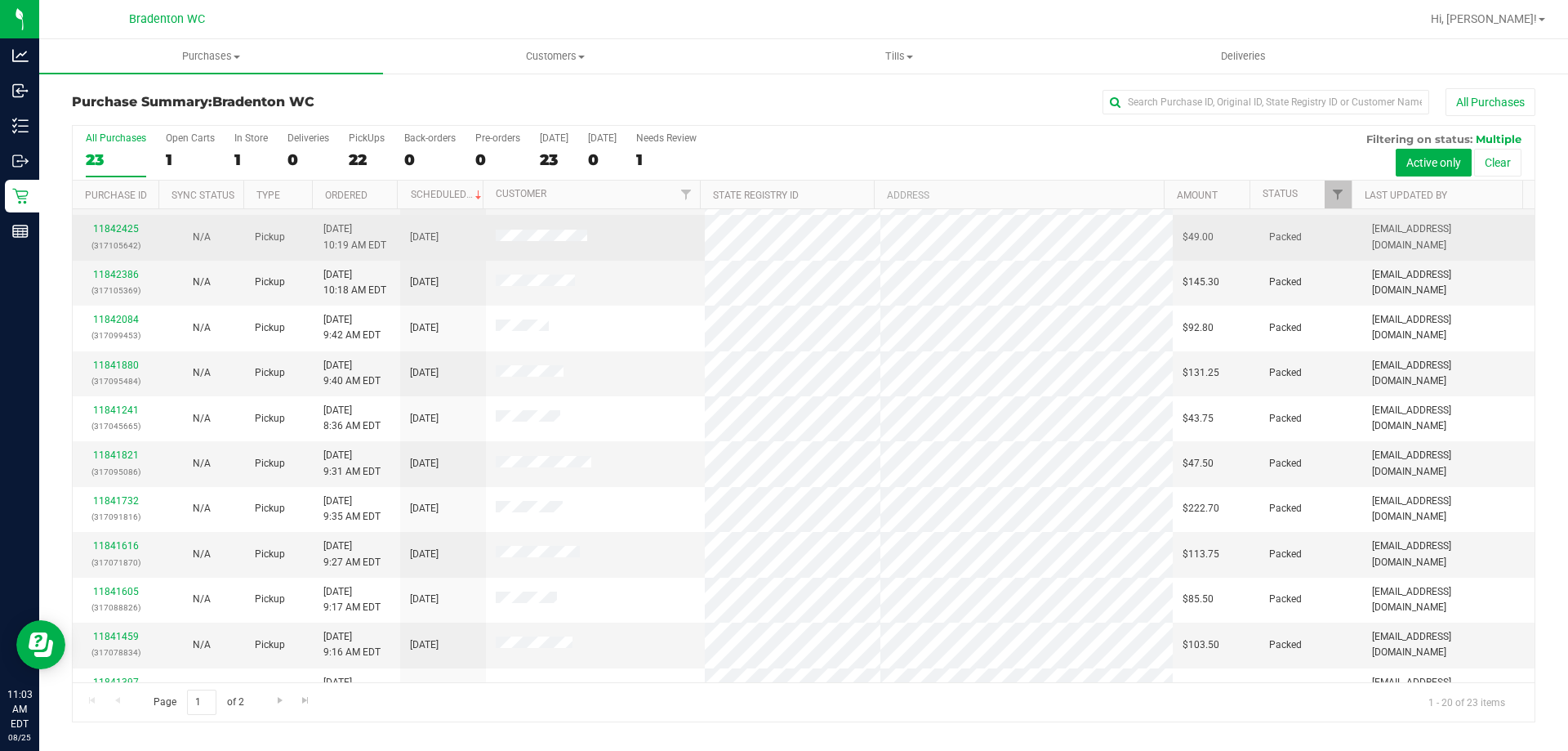
scroll to position [431, 0]
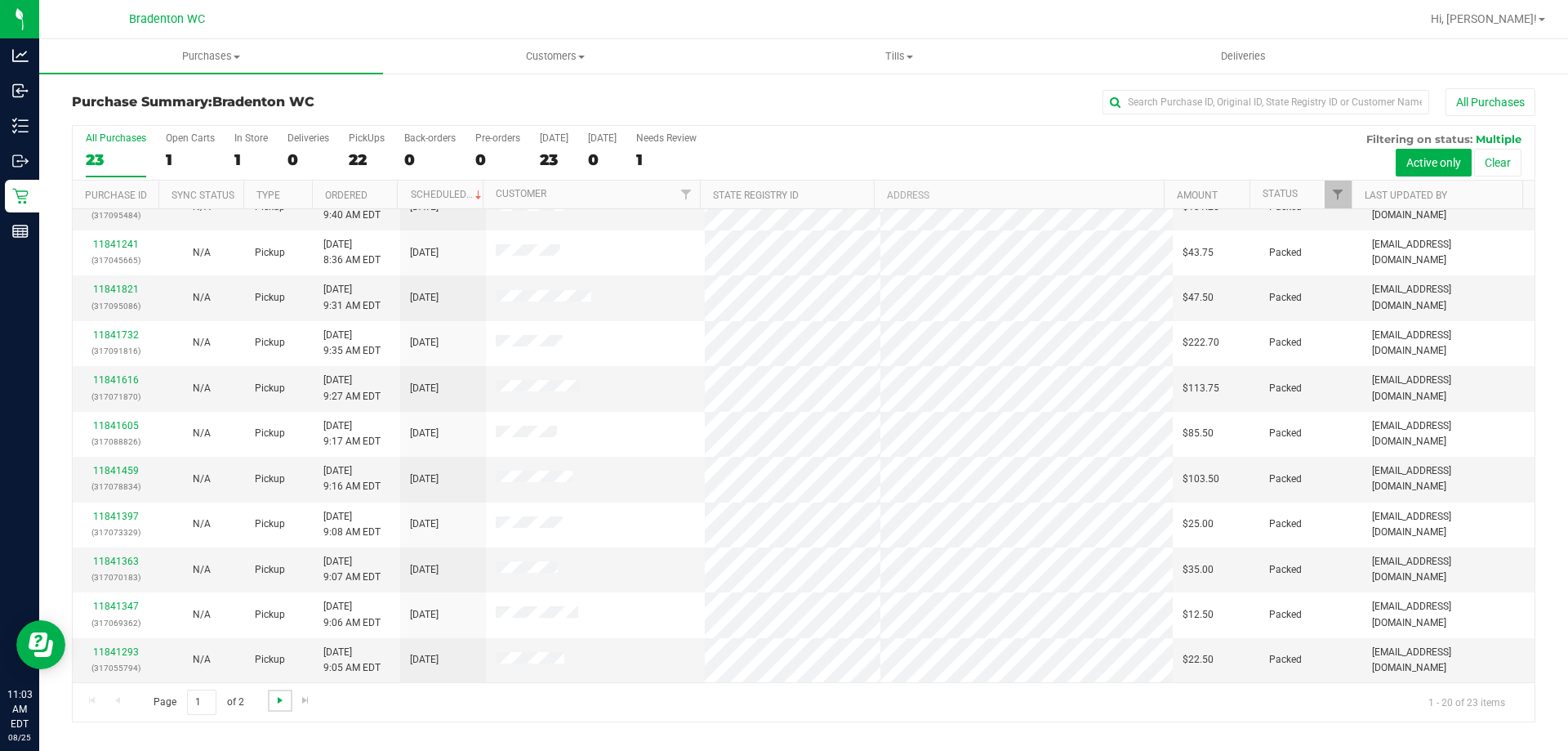
click at [279, 701] on span "Go to the next page" at bounding box center [280, 700] width 13 height 13
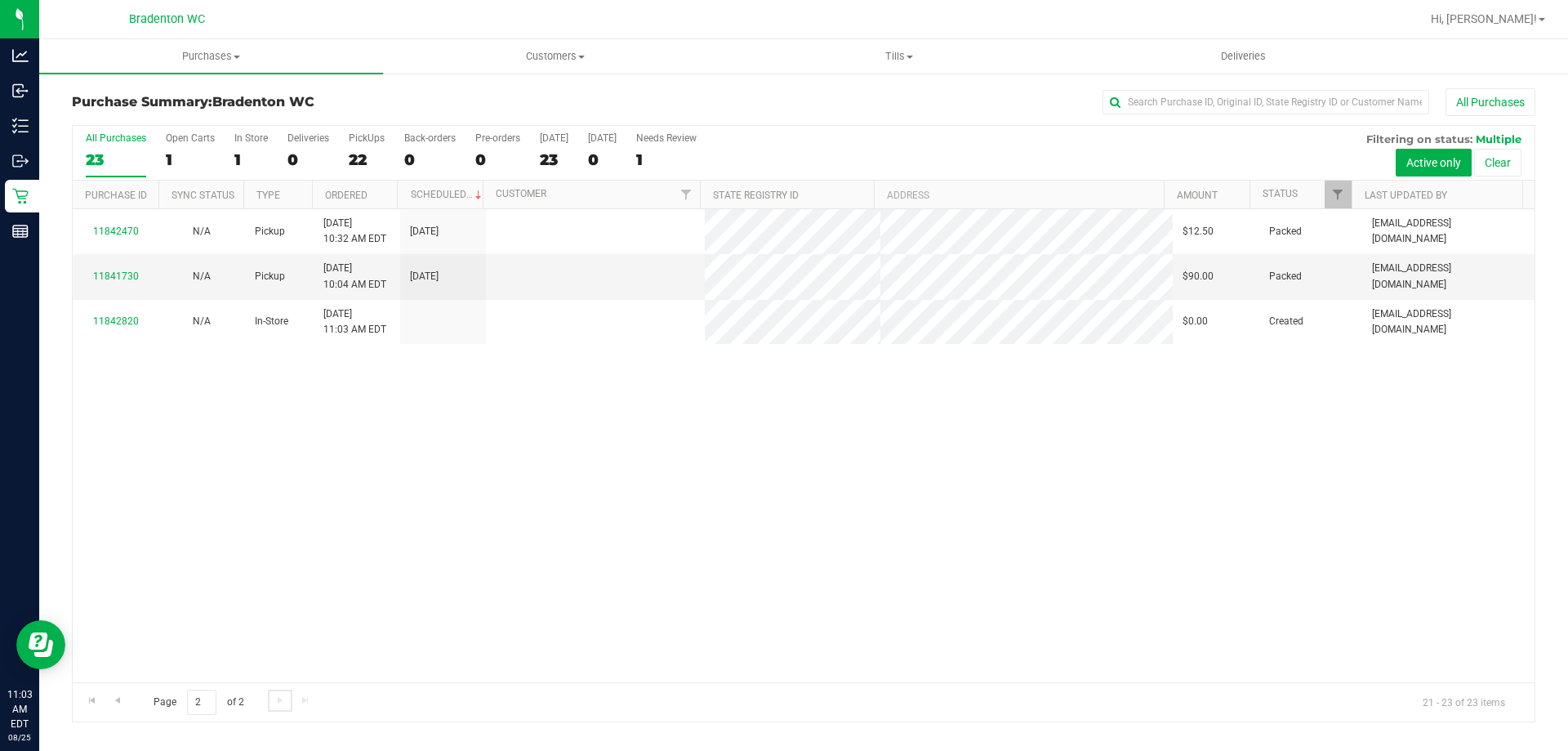
scroll to position [0, 0]
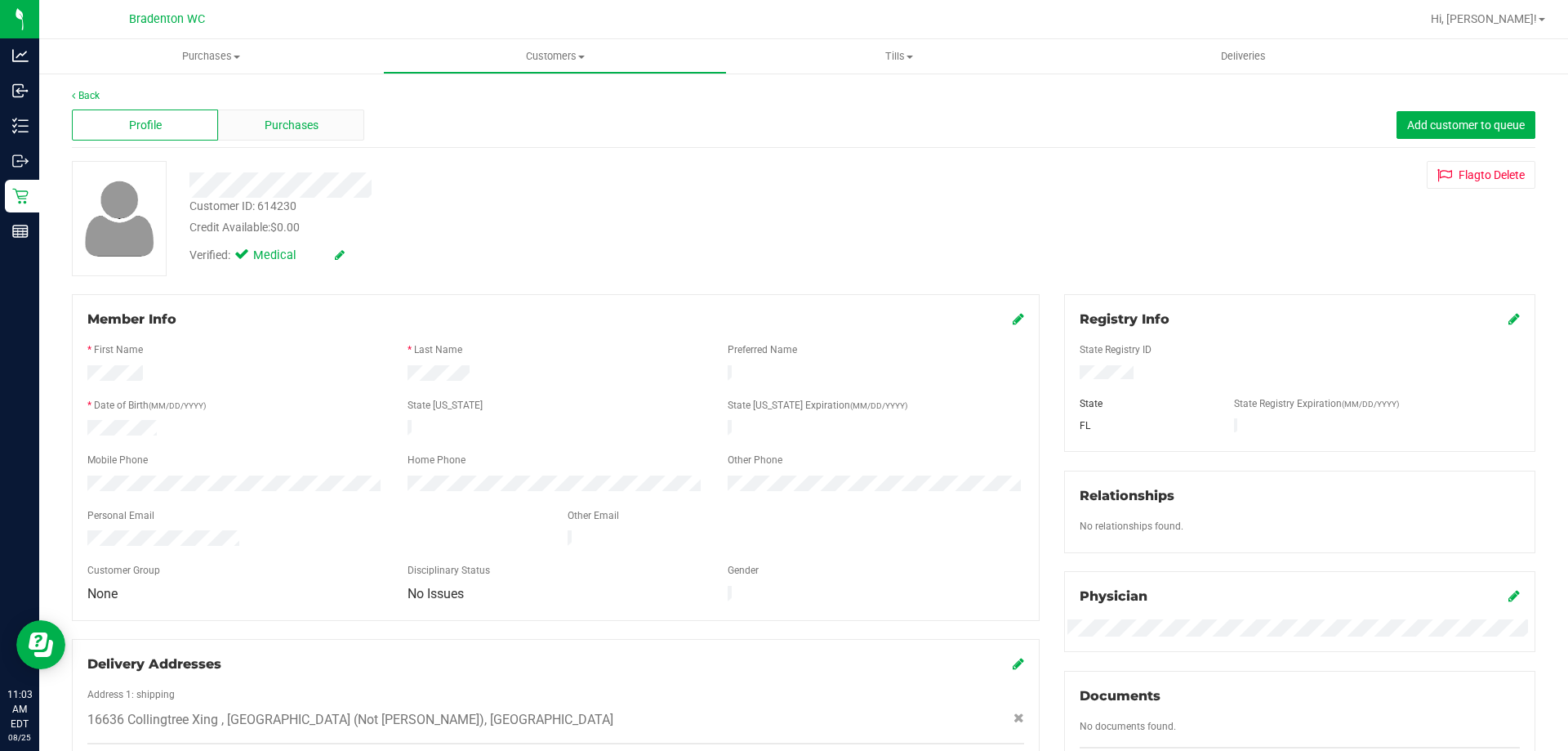
click at [304, 118] on span "Purchases" at bounding box center [291, 125] width 54 height 17
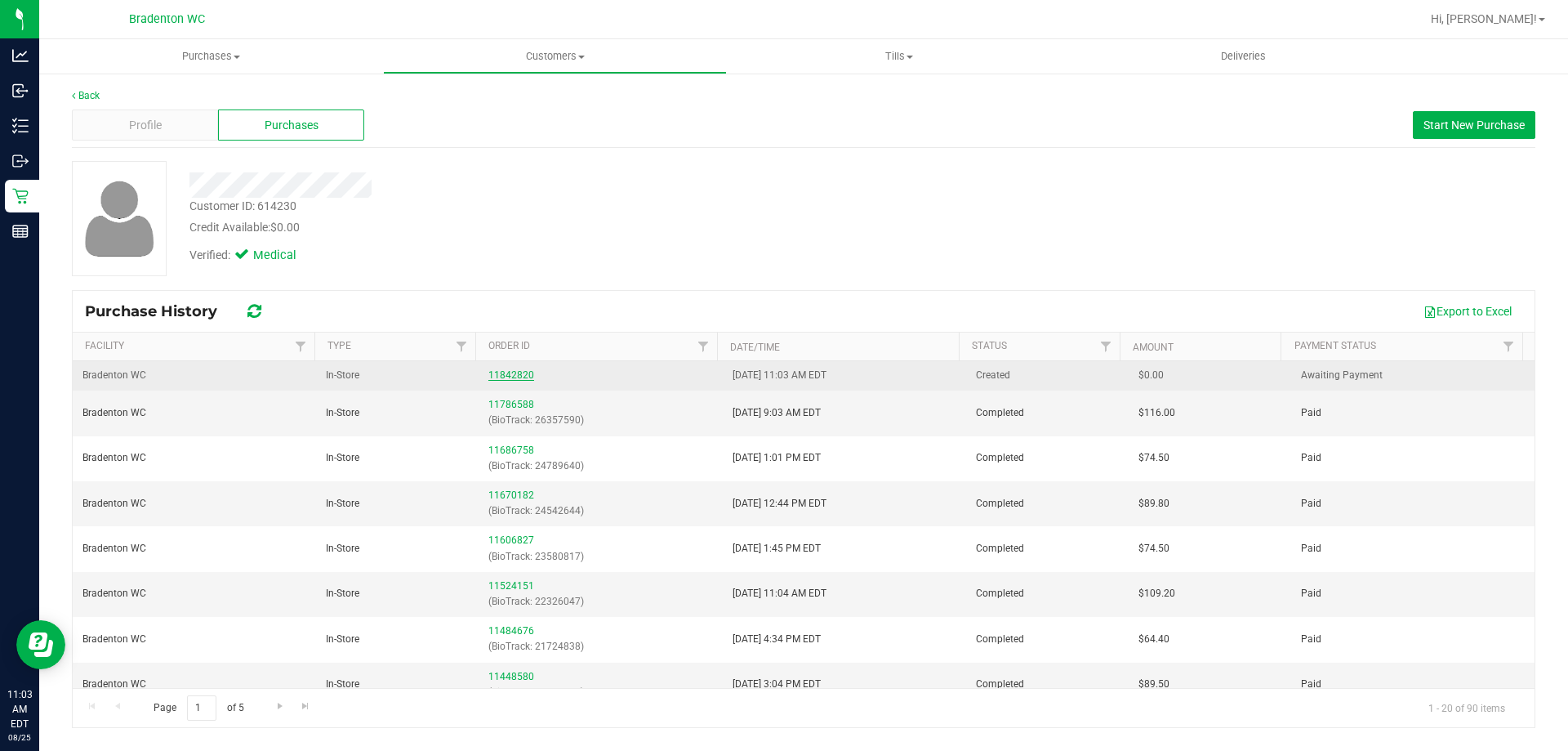
click at [495, 376] on link "11842820" at bounding box center [511, 375] width 46 height 12
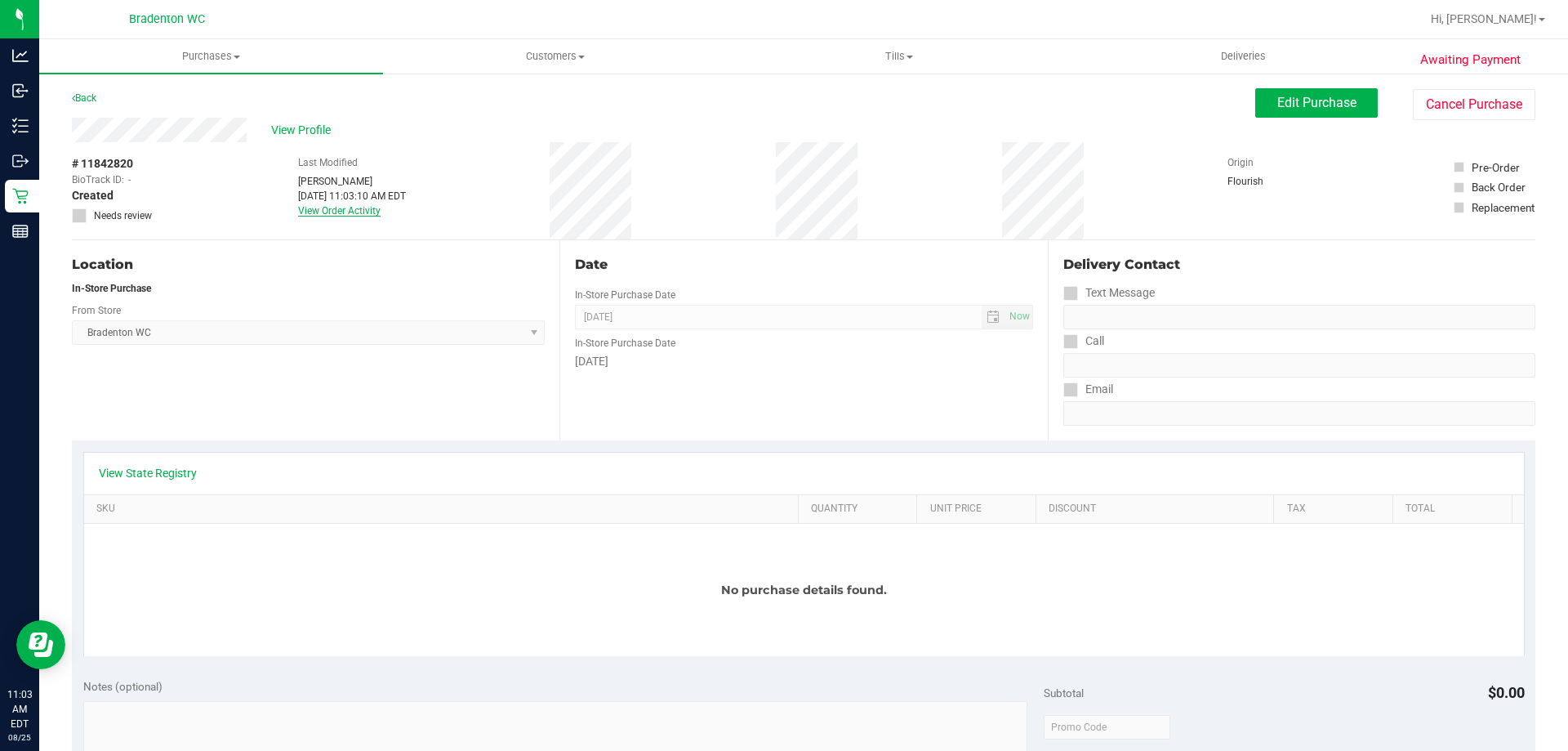
click at [324, 210] on link "View Order Activity" at bounding box center [339, 211] width 83 height 12
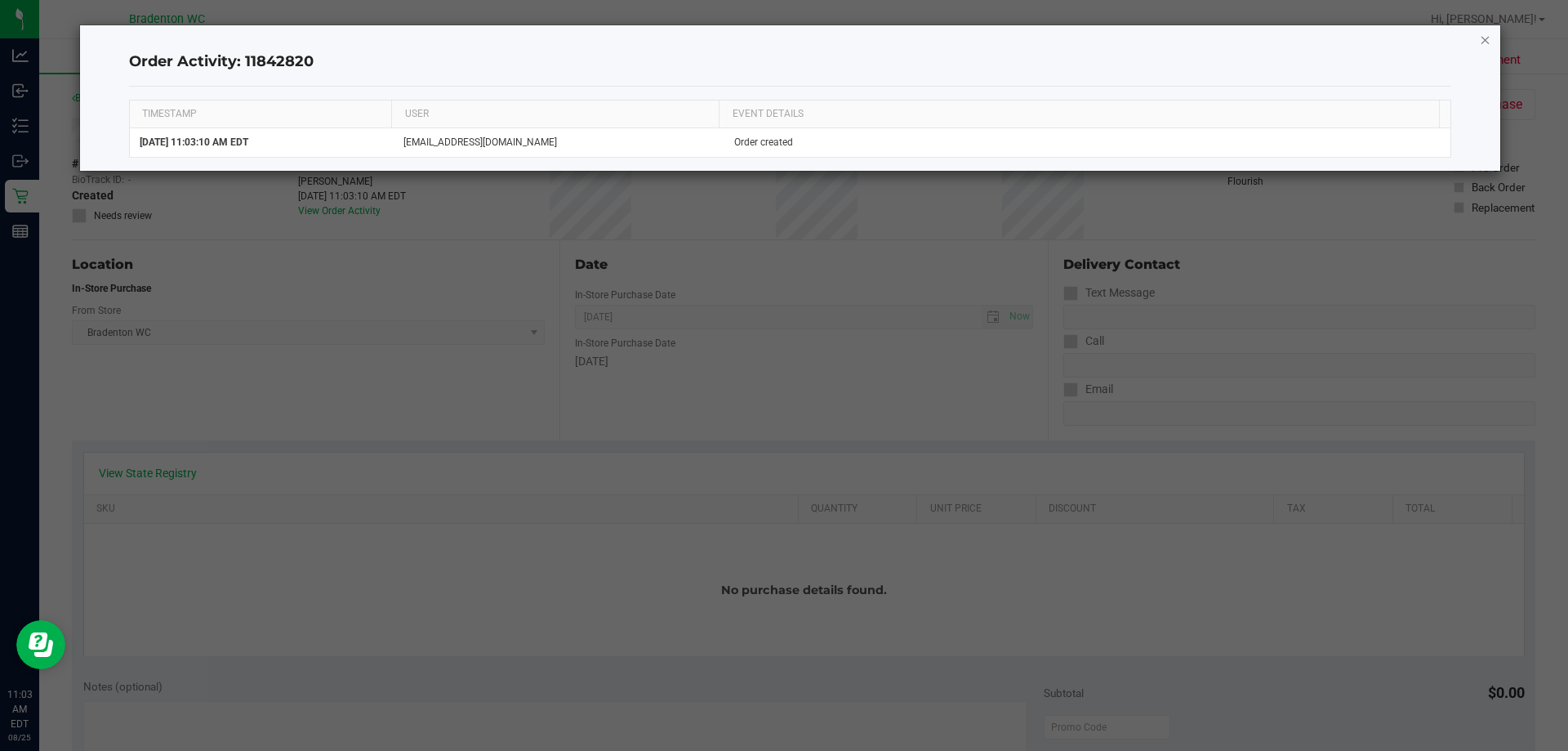
click at [1488, 36] on icon "button" at bounding box center [1486, 39] width 12 height 20
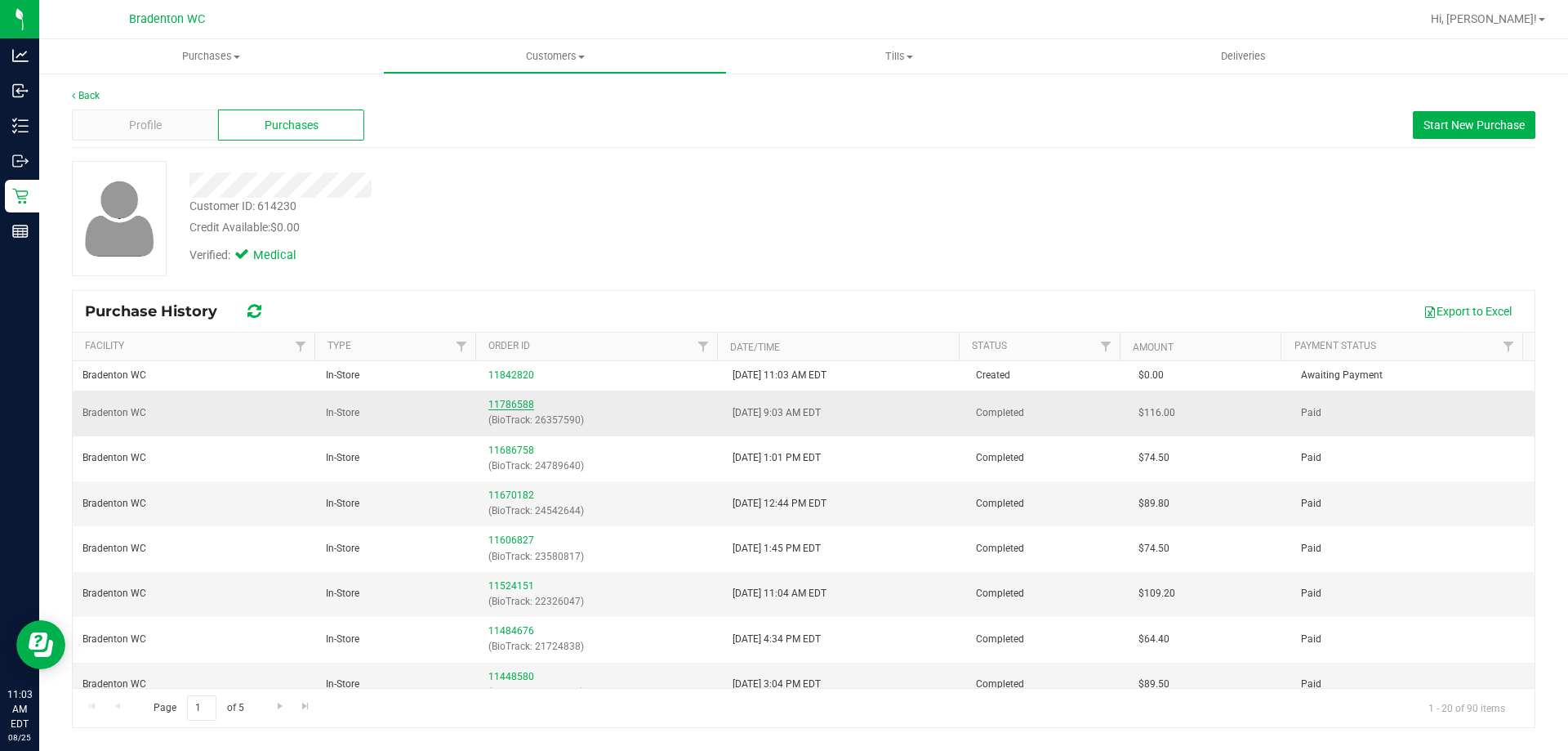
click at [502, 399] on link "11786588" at bounding box center [511, 405] width 46 height 12
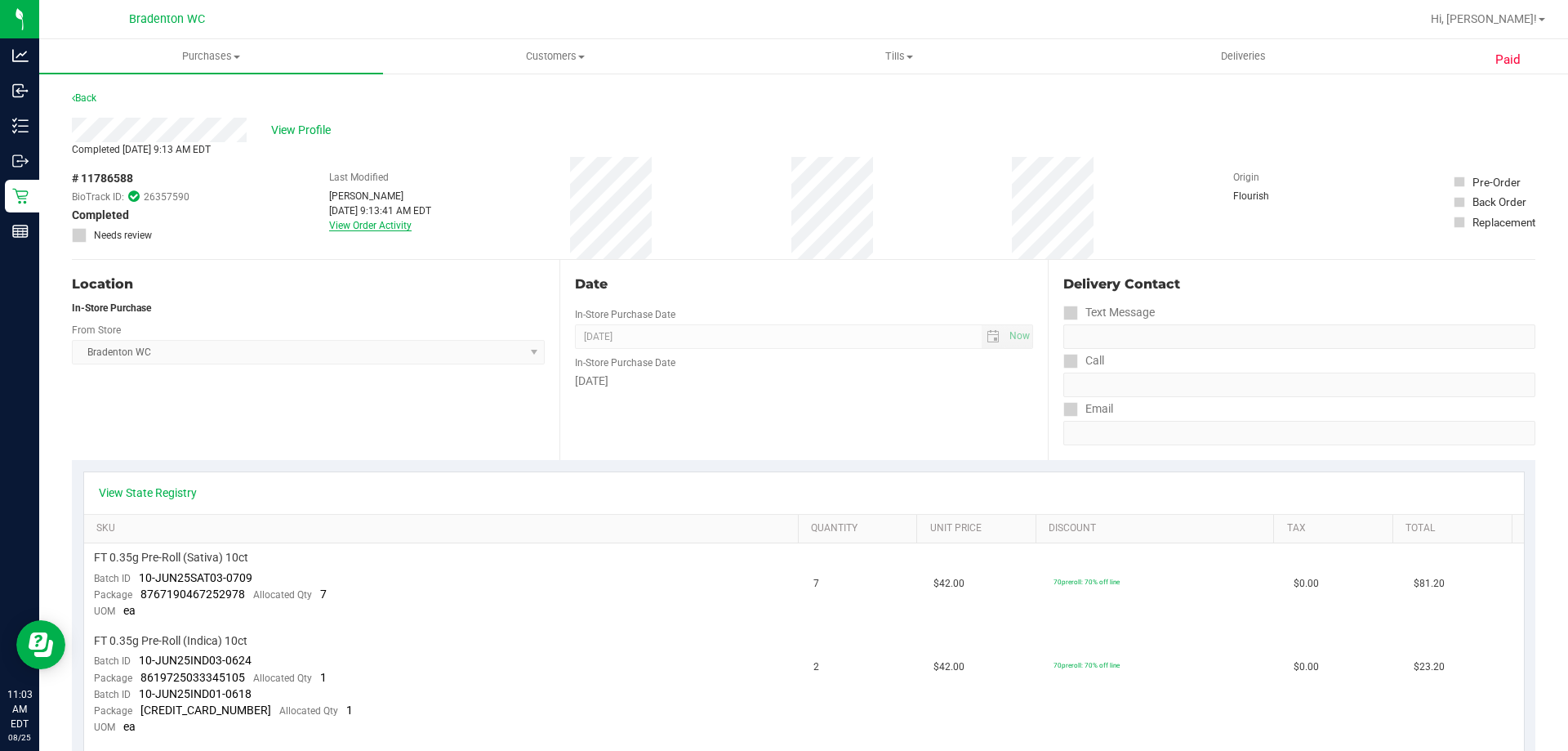
click at [383, 227] on link "View Order Activity" at bounding box center [370, 225] width 83 height 12
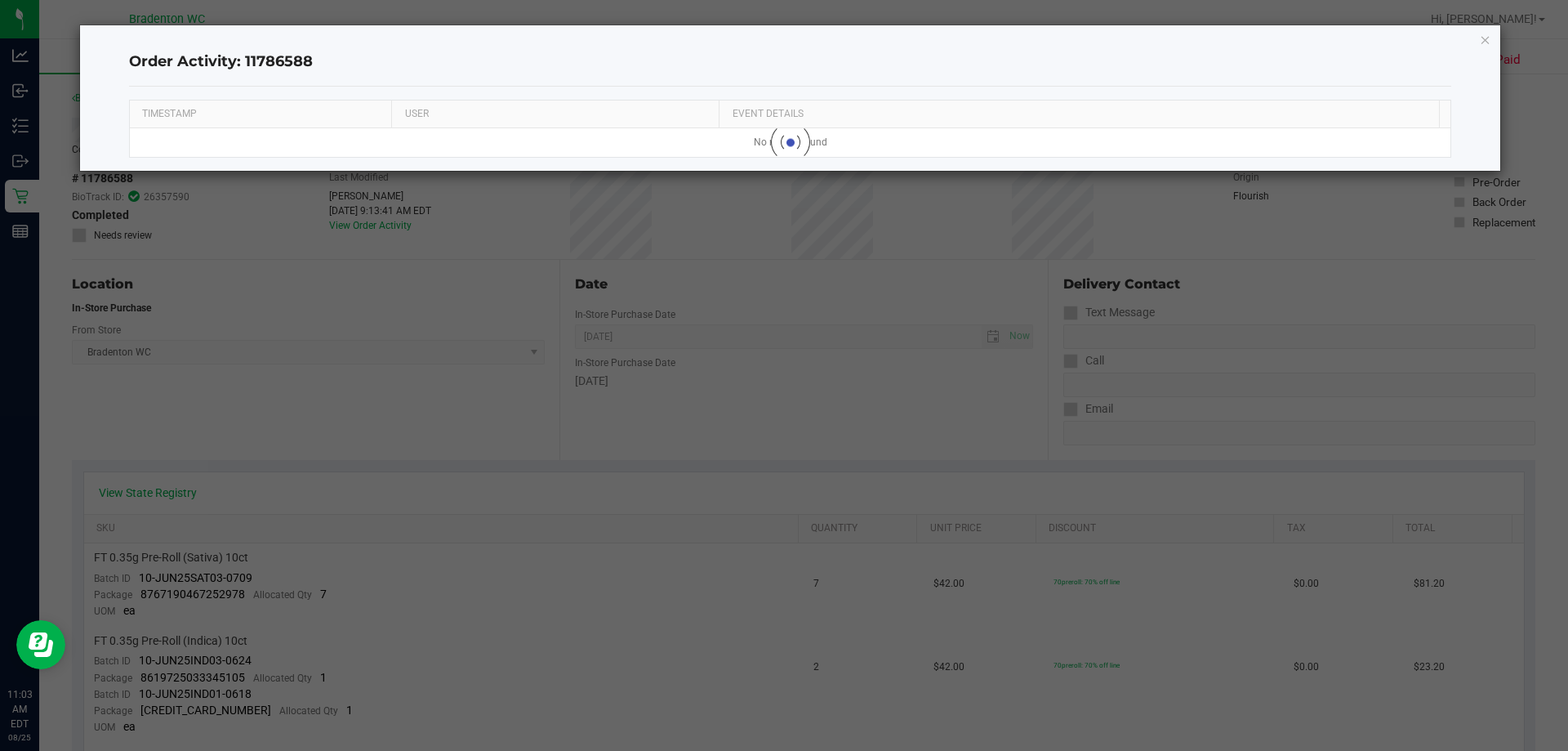
click at [1485, 49] on div "Order Activity: 11786588 TIMESTAMP USER EVENT DETAILS No results found Loading" at bounding box center [791, 98] width 1421 height 146
click at [1486, 41] on icon "button" at bounding box center [1486, 39] width 12 height 20
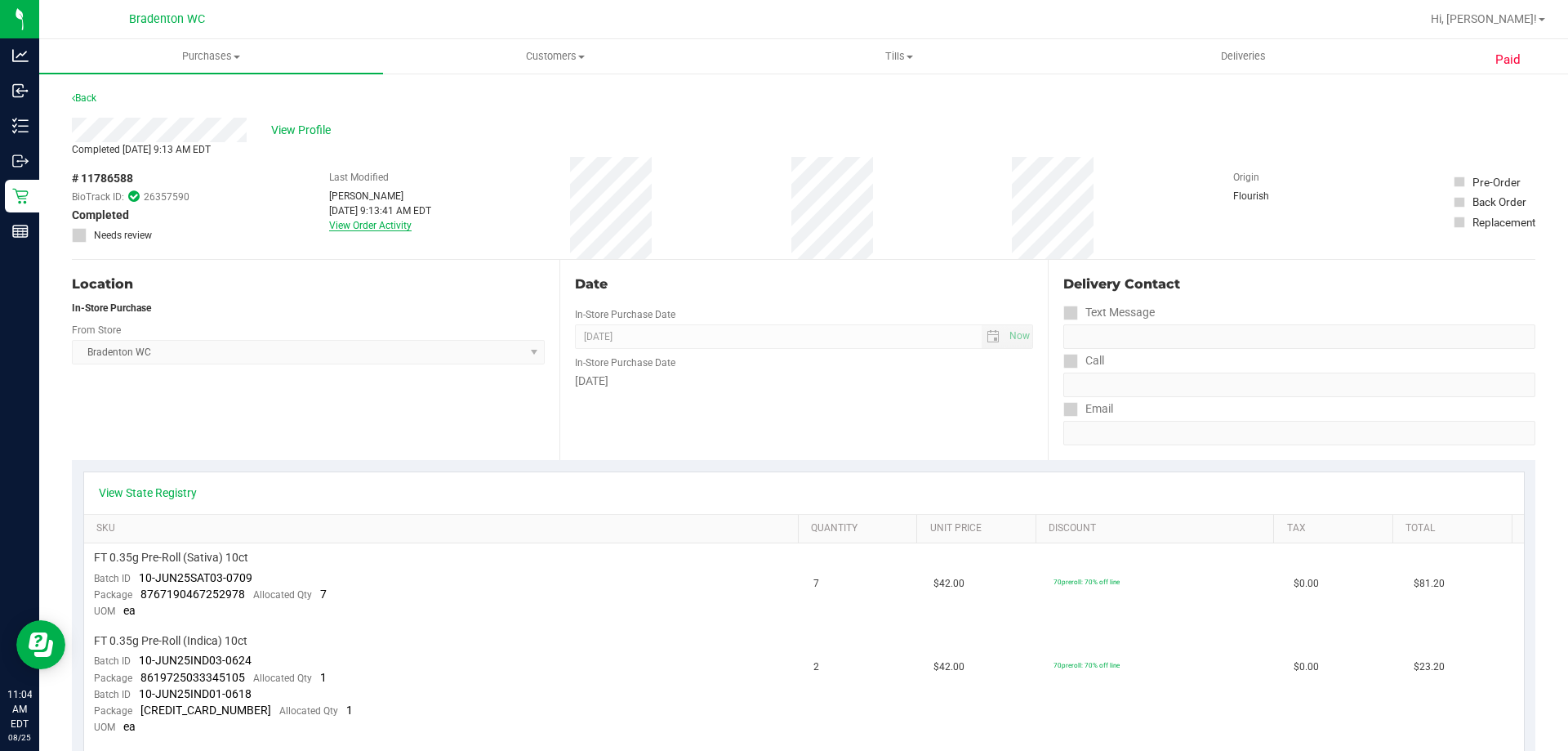
click at [343, 222] on link "View Order Activity" at bounding box center [370, 225] width 83 height 12
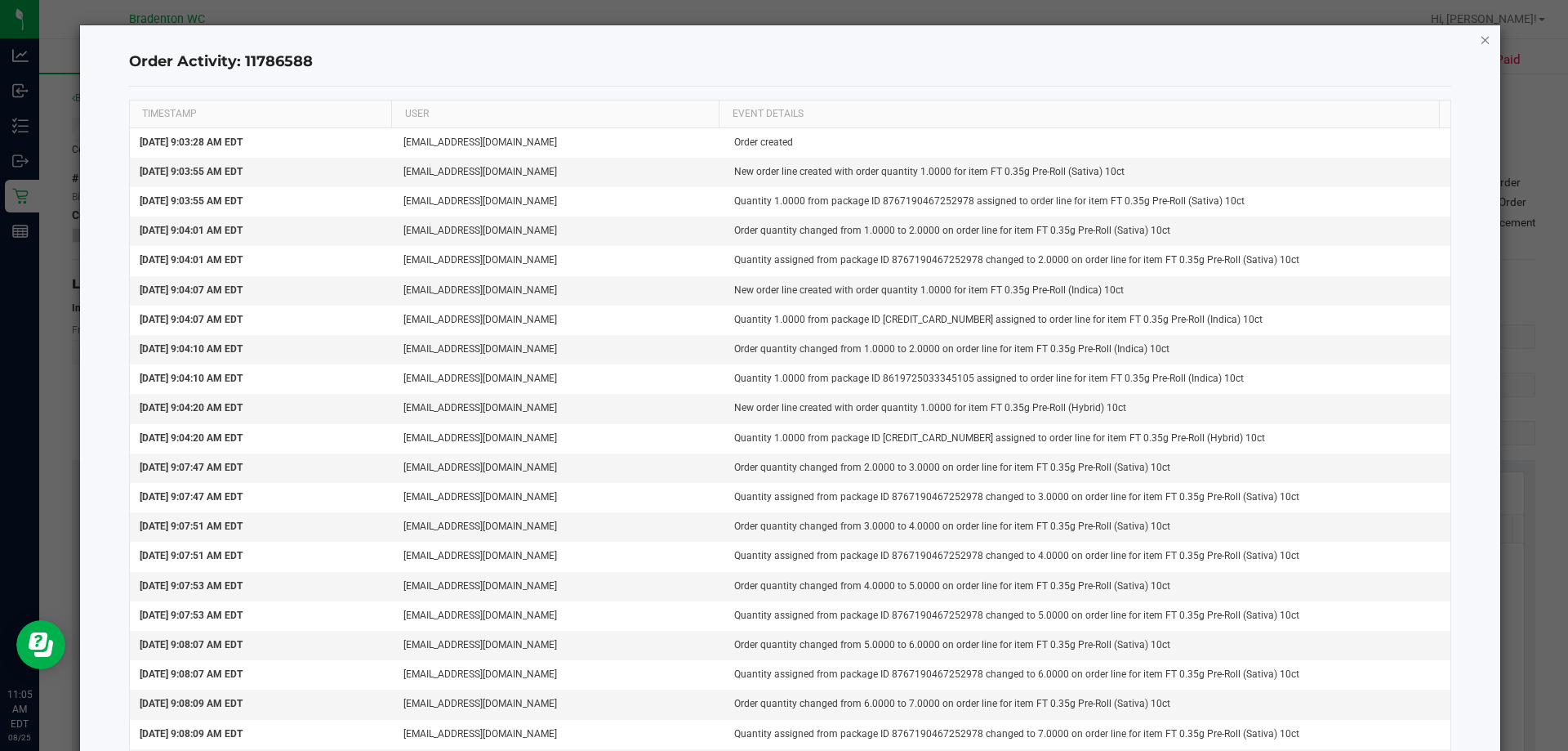
click at [1481, 41] on icon "button" at bounding box center [1486, 39] width 12 height 20
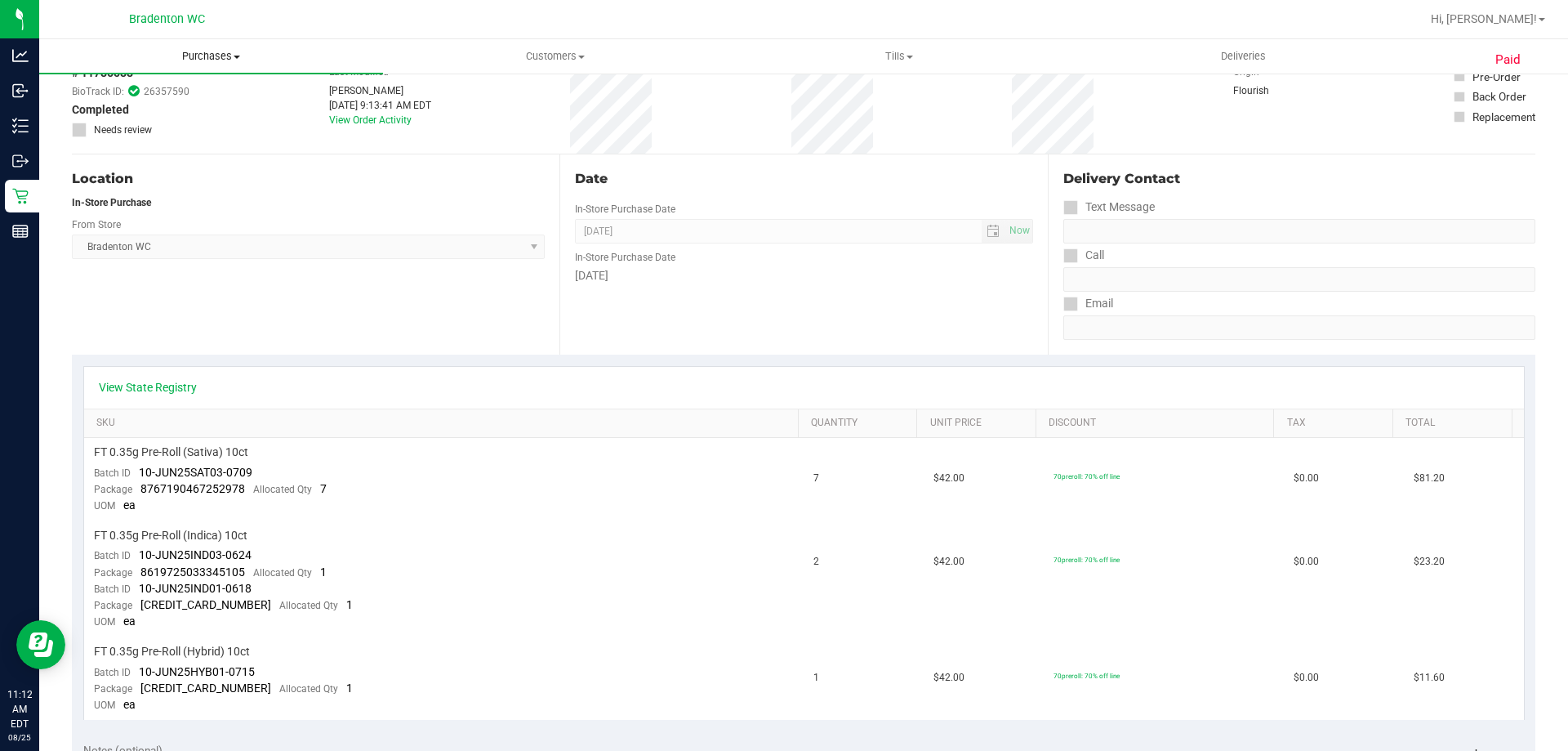
scroll to position [111, 0]
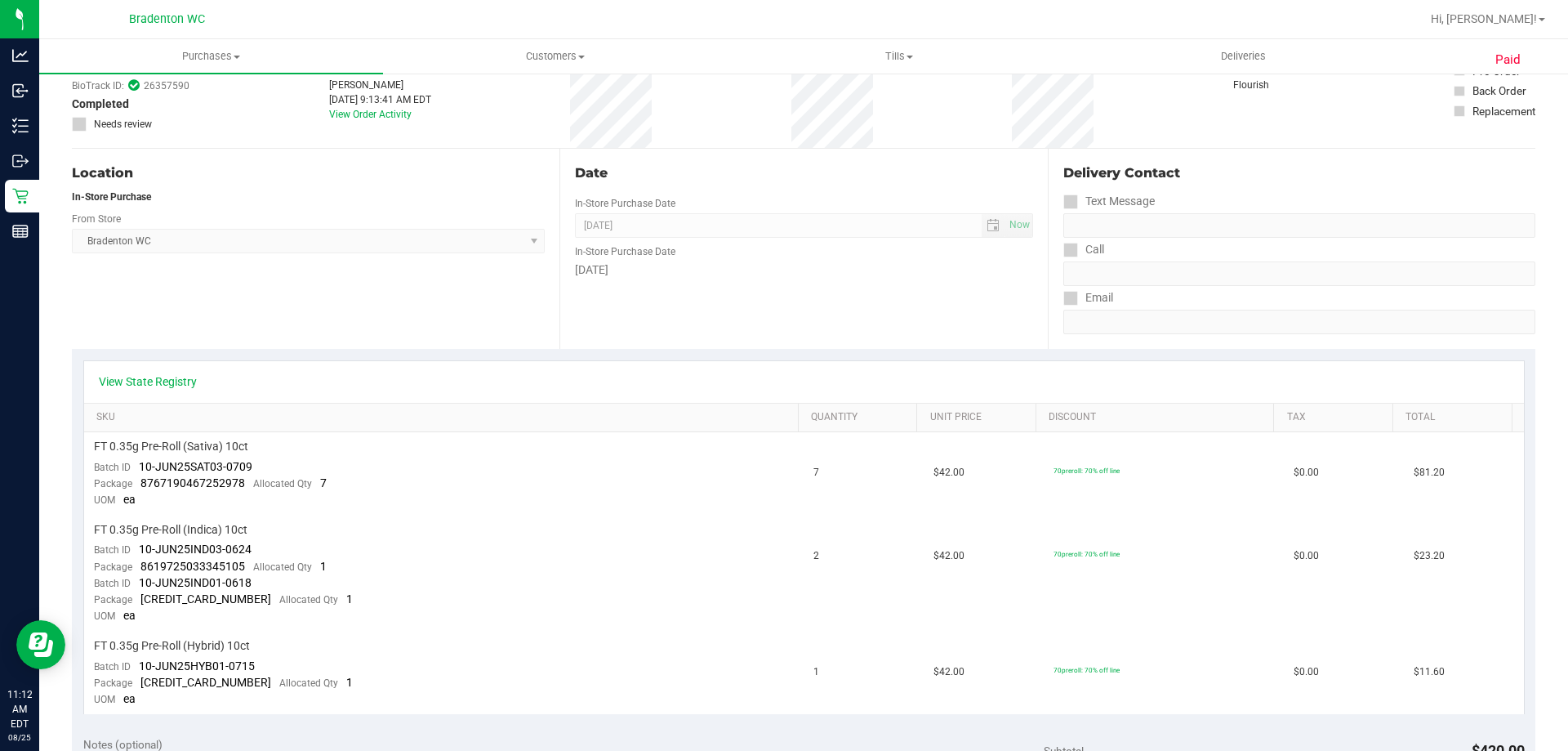
click at [770, 361] on div "View State Registry" at bounding box center [804, 382] width 1440 height 42
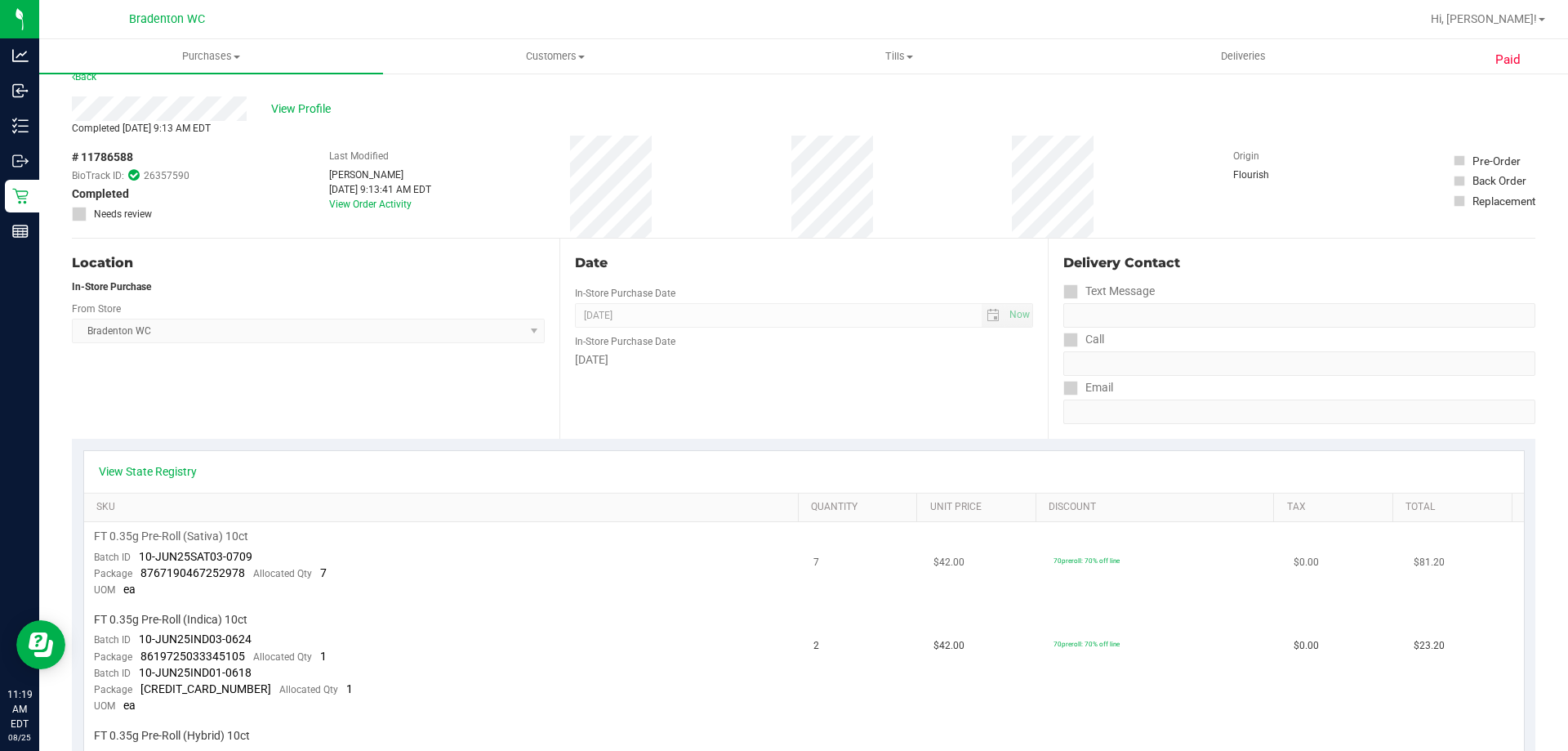
scroll to position [0, 0]
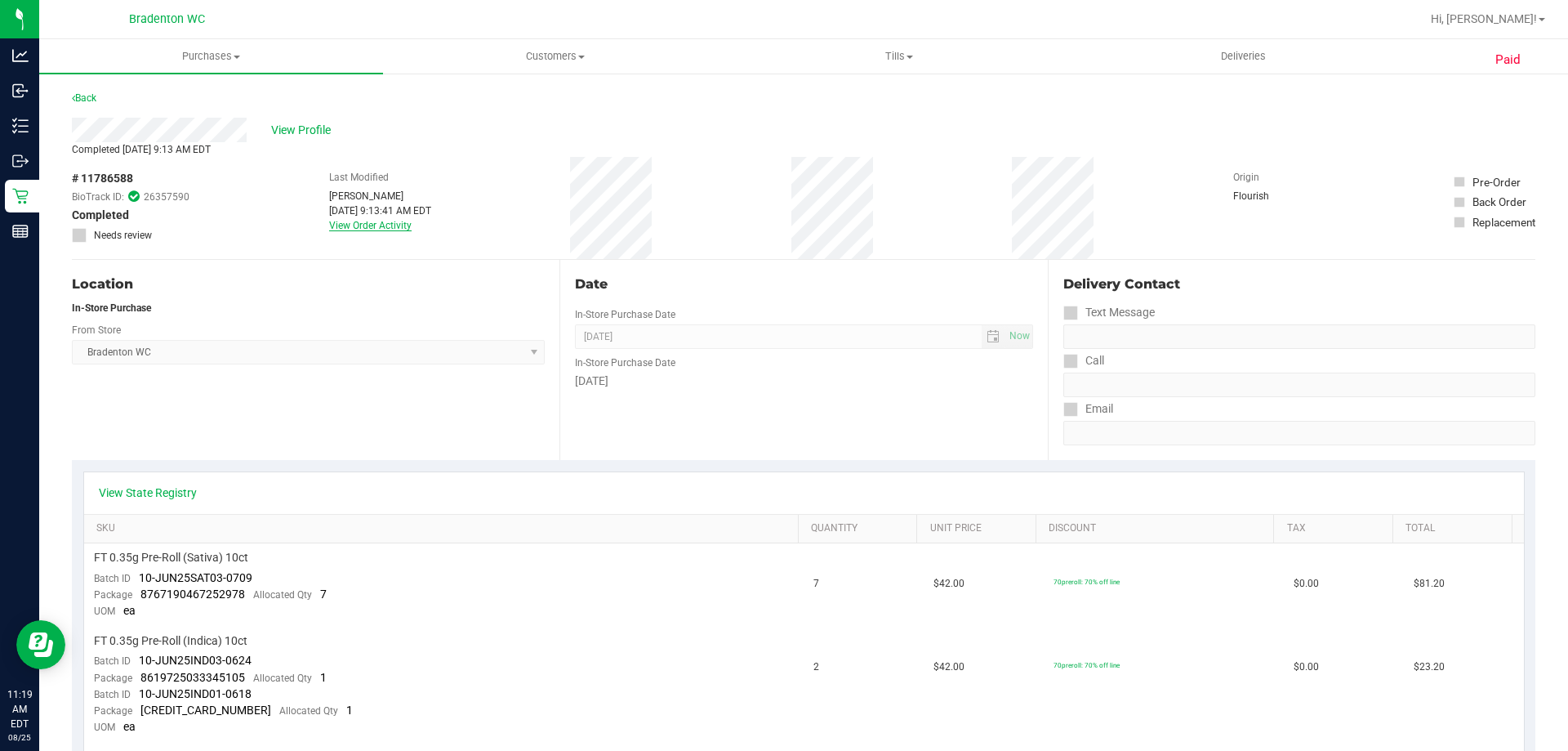
click at [369, 221] on link "View Order Activity" at bounding box center [370, 225] width 83 height 12
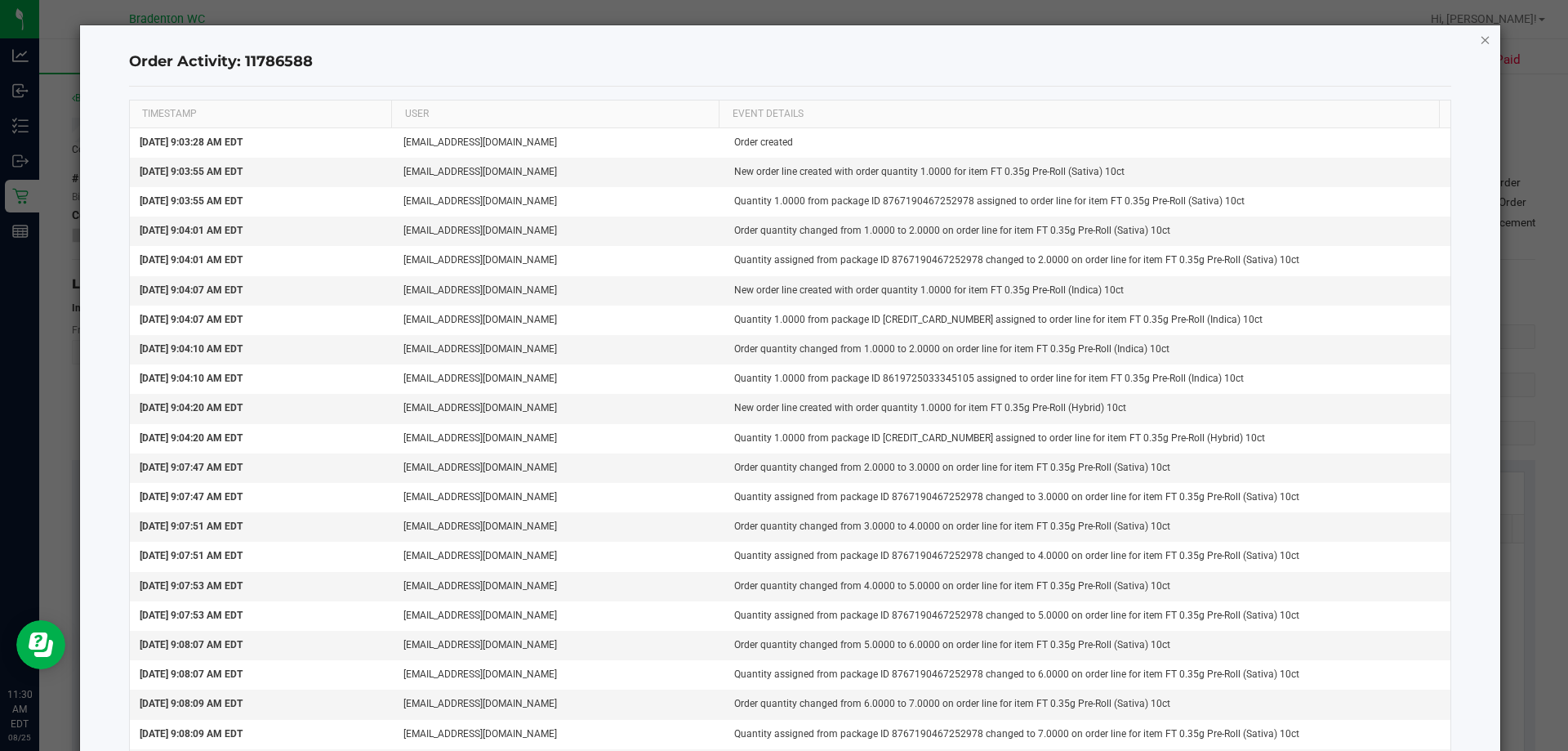
click at [1481, 46] on icon "button" at bounding box center [1486, 39] width 12 height 20
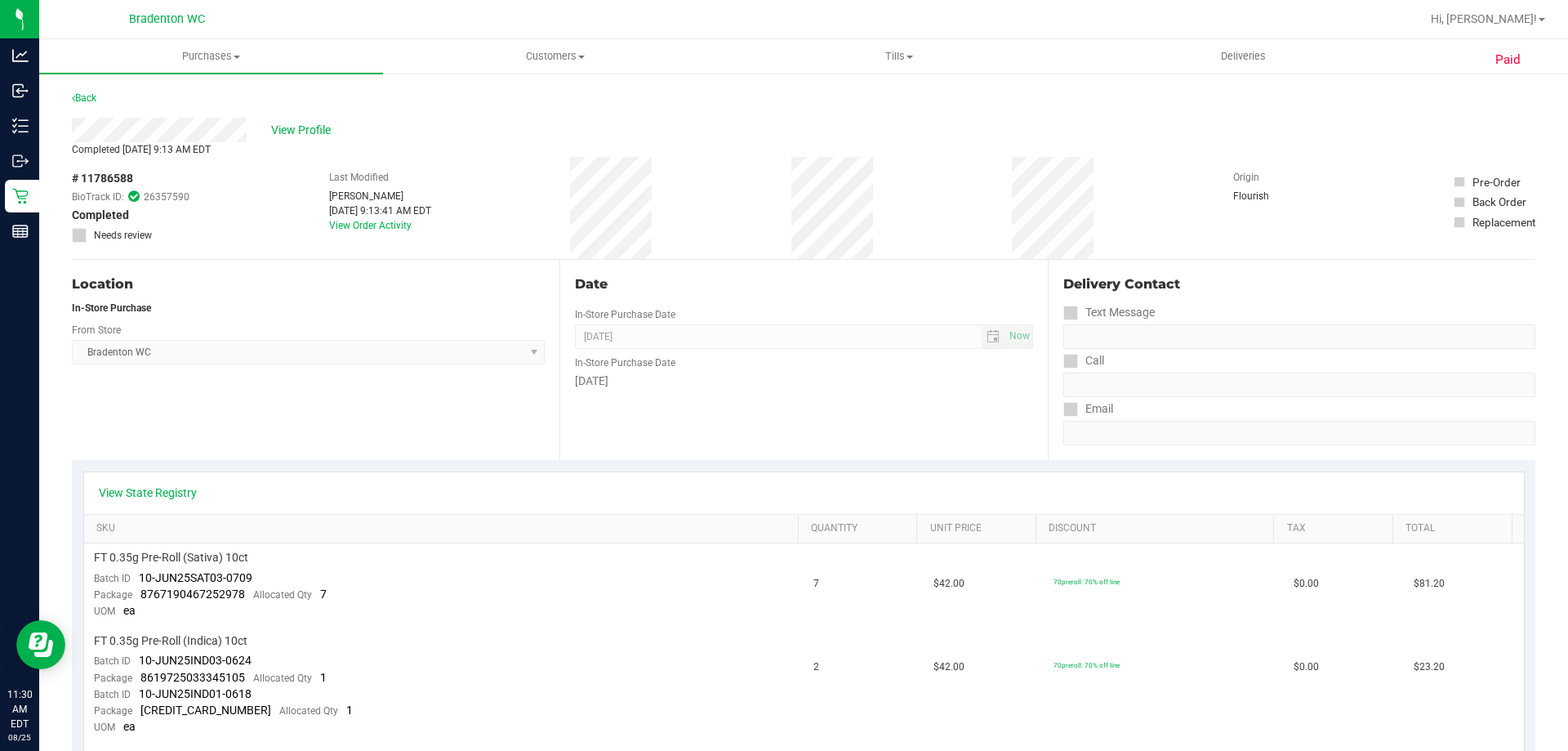
click at [108, 182] on span "# 11786588" at bounding box center [102, 178] width 61 height 17
click at [108, 181] on span "# 11786588" at bounding box center [102, 178] width 61 height 17
copy div "# 11786588"
click at [311, 132] on span "View Profile" at bounding box center [304, 130] width 66 height 17
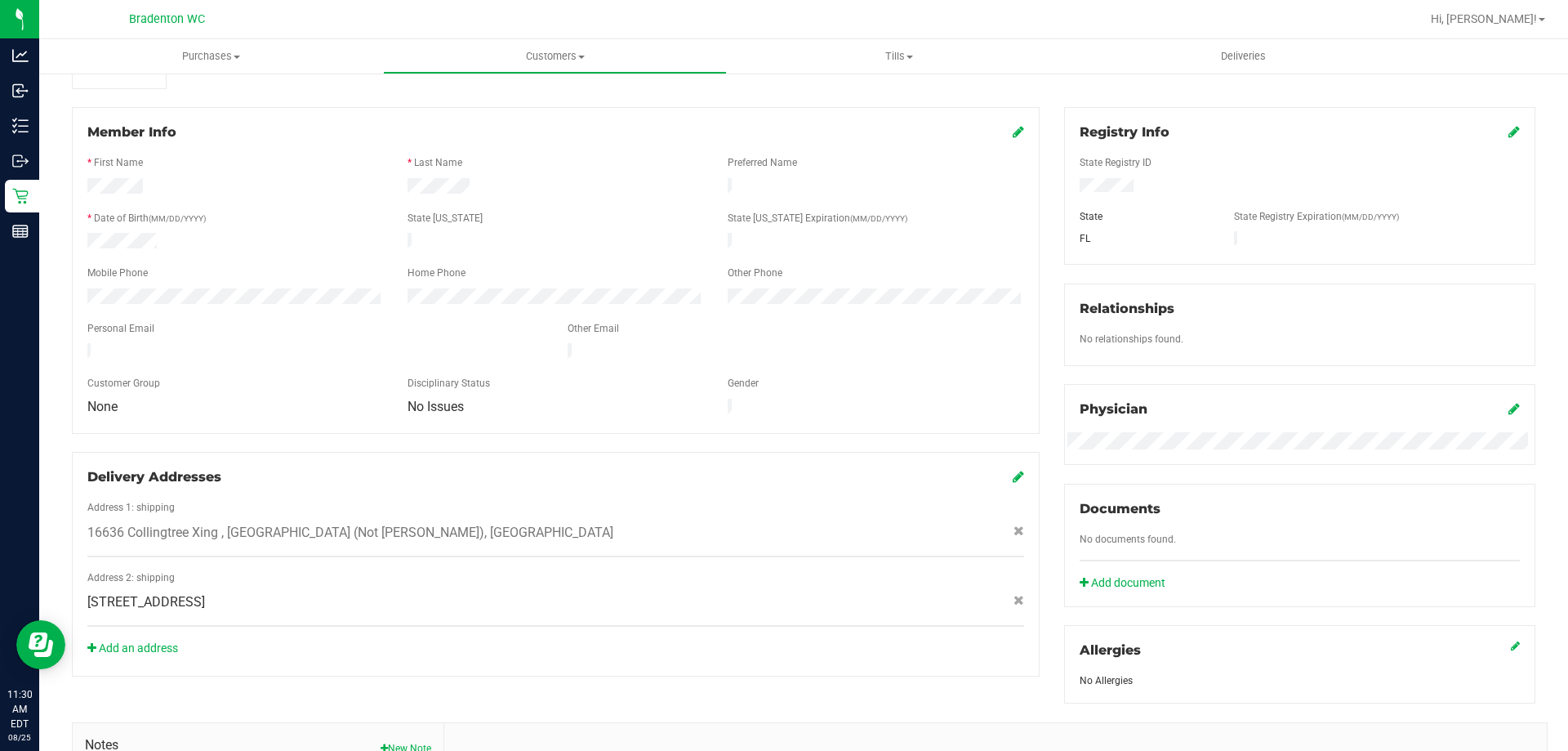
scroll to position [408, 0]
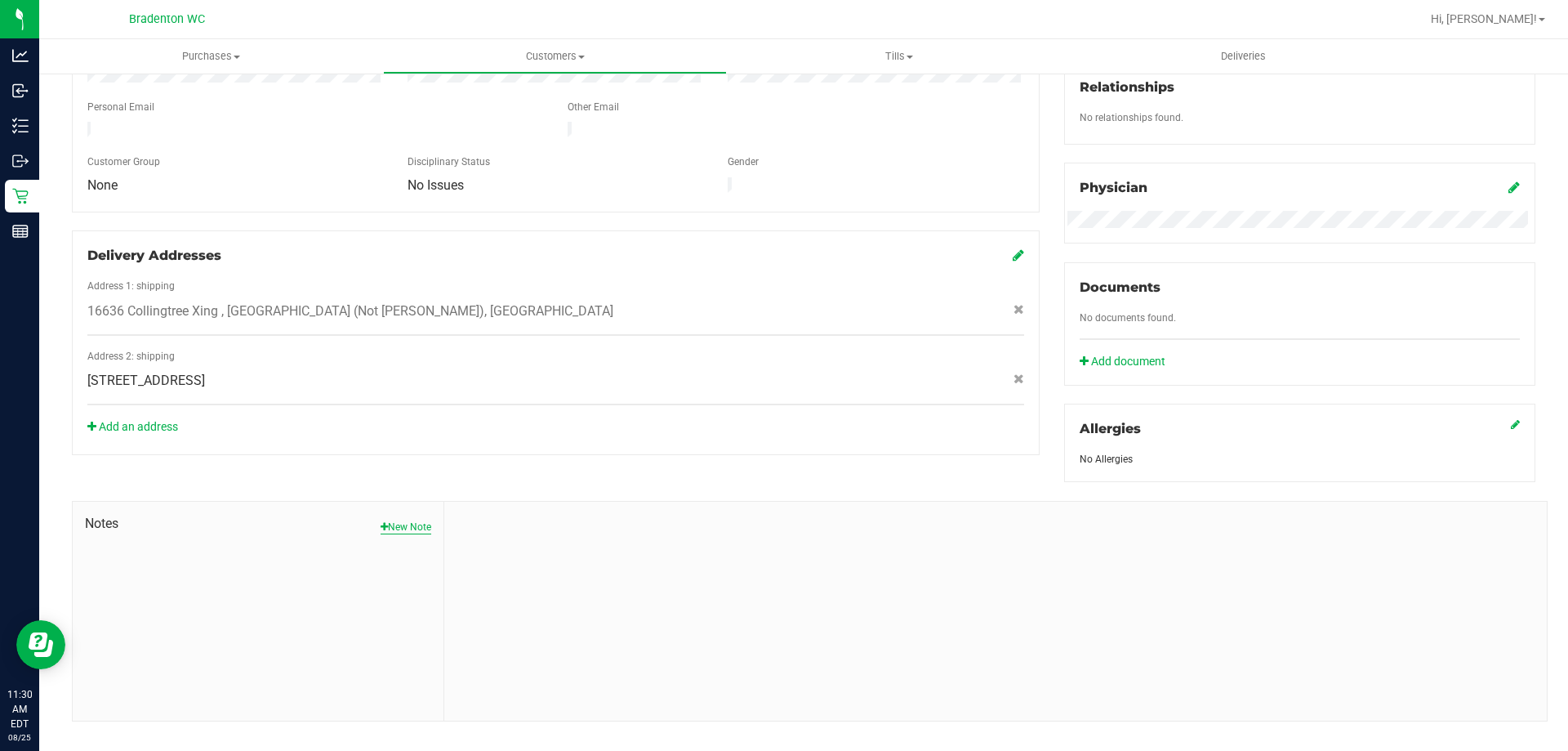
click at [381, 523] on icon "button" at bounding box center [384, 527] width 7 height 10
click at [531, 571] on input "Note Title" at bounding box center [996, 569] width 1079 height 25
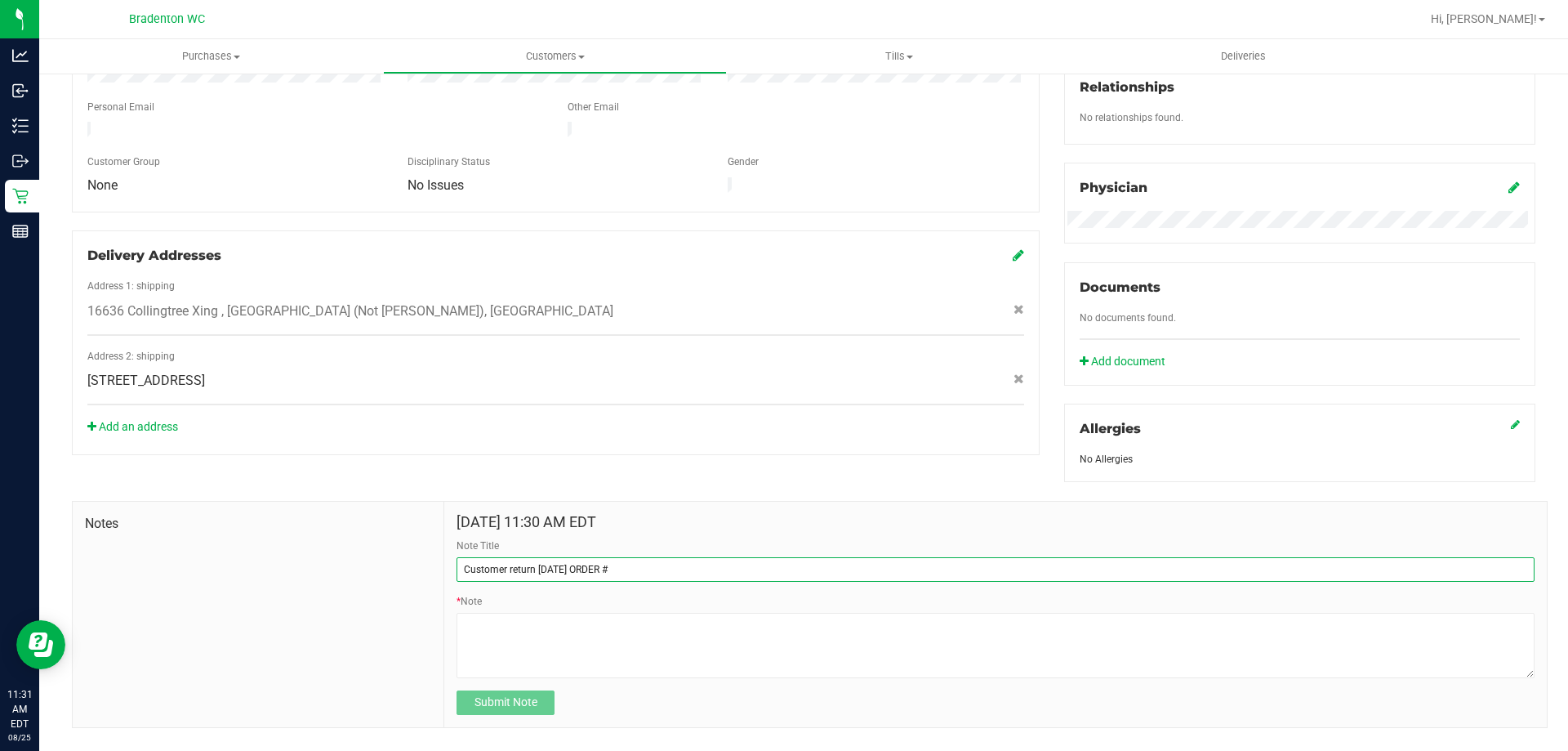
paste input "# 11786588"
type input "Customer return 8/25/25 ORDER # 11786588"
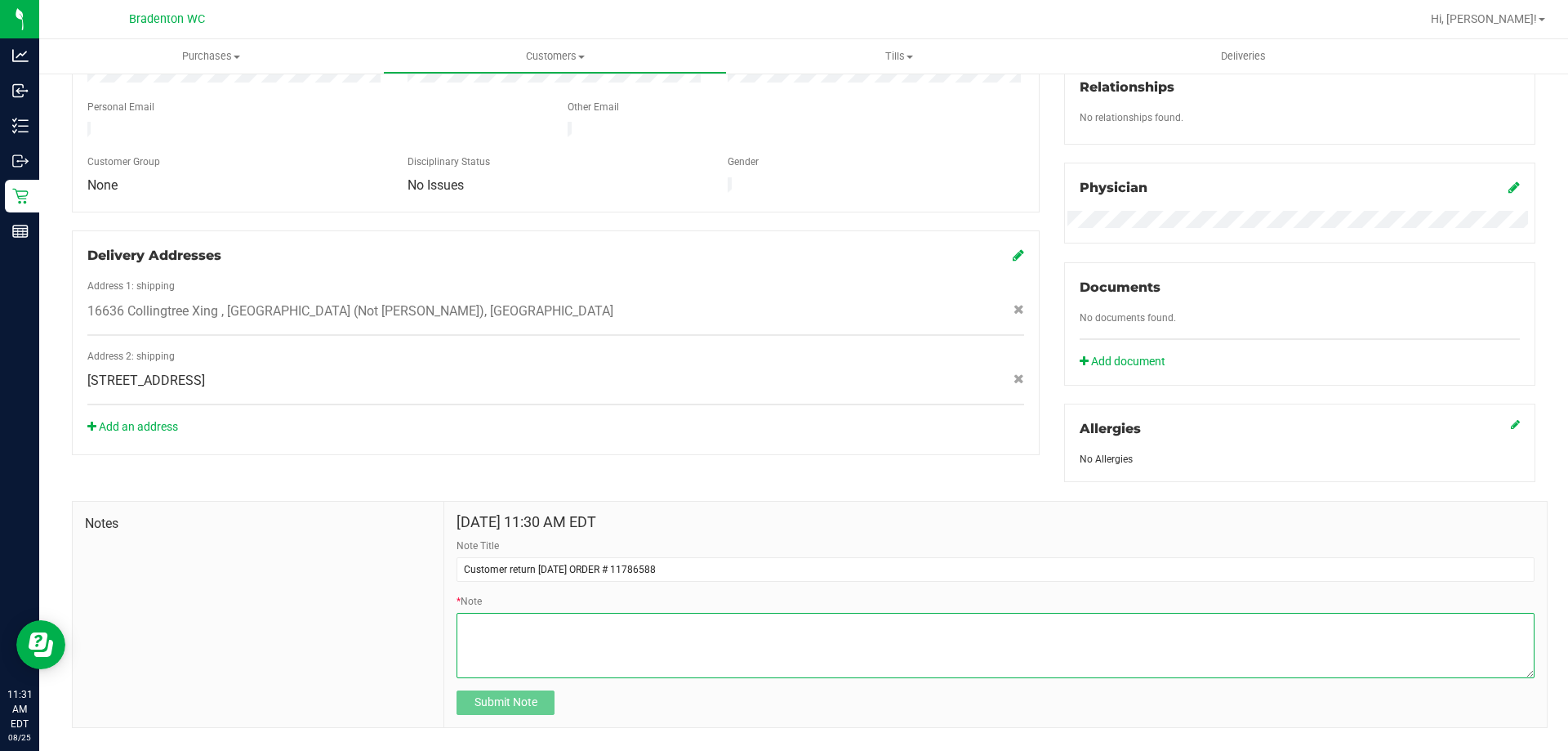
click at [500, 630] on textarea "* Note" at bounding box center [996, 645] width 1079 height 66
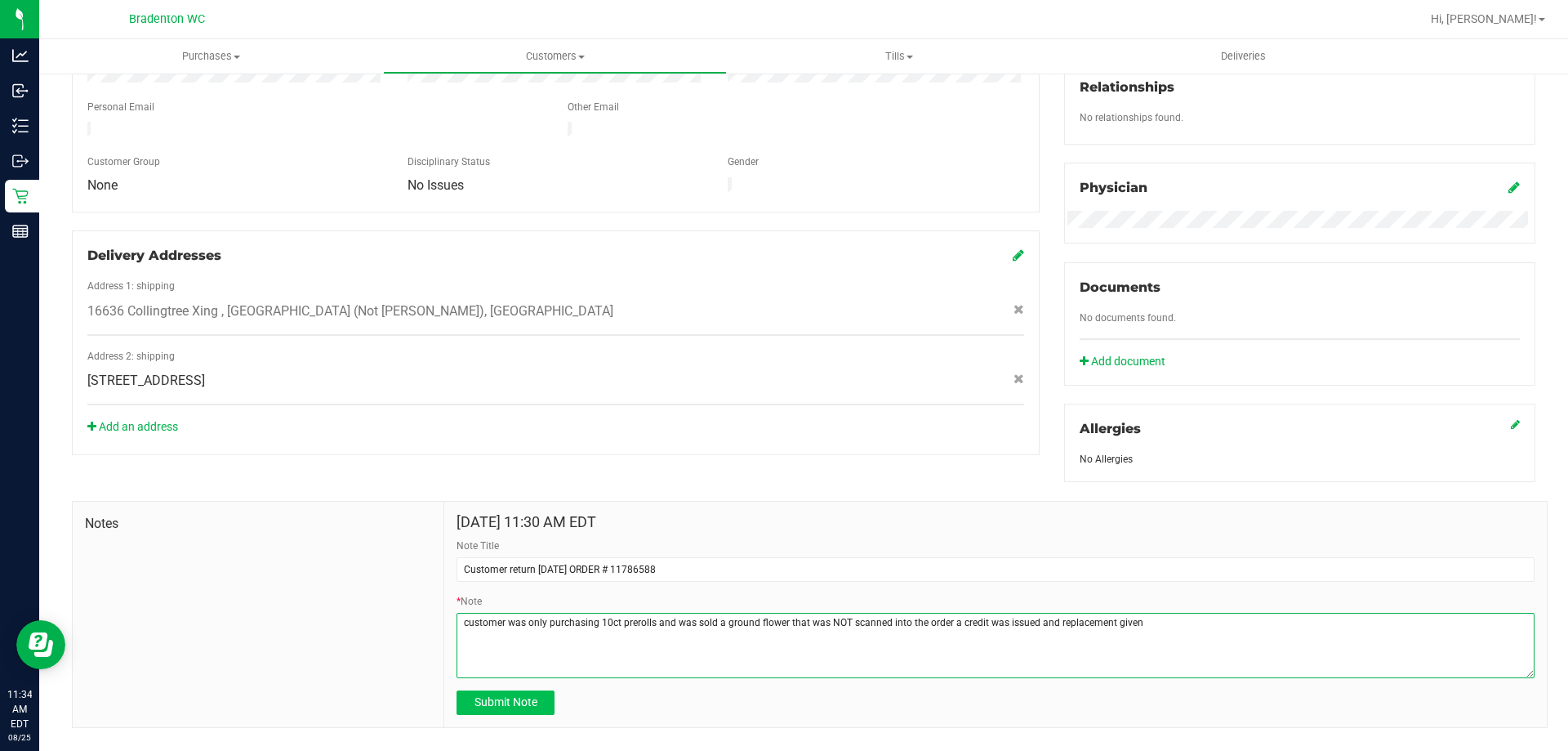
type textarea "customer was only purchasing 10ct prerolls and was sold a ground flower that wa…"
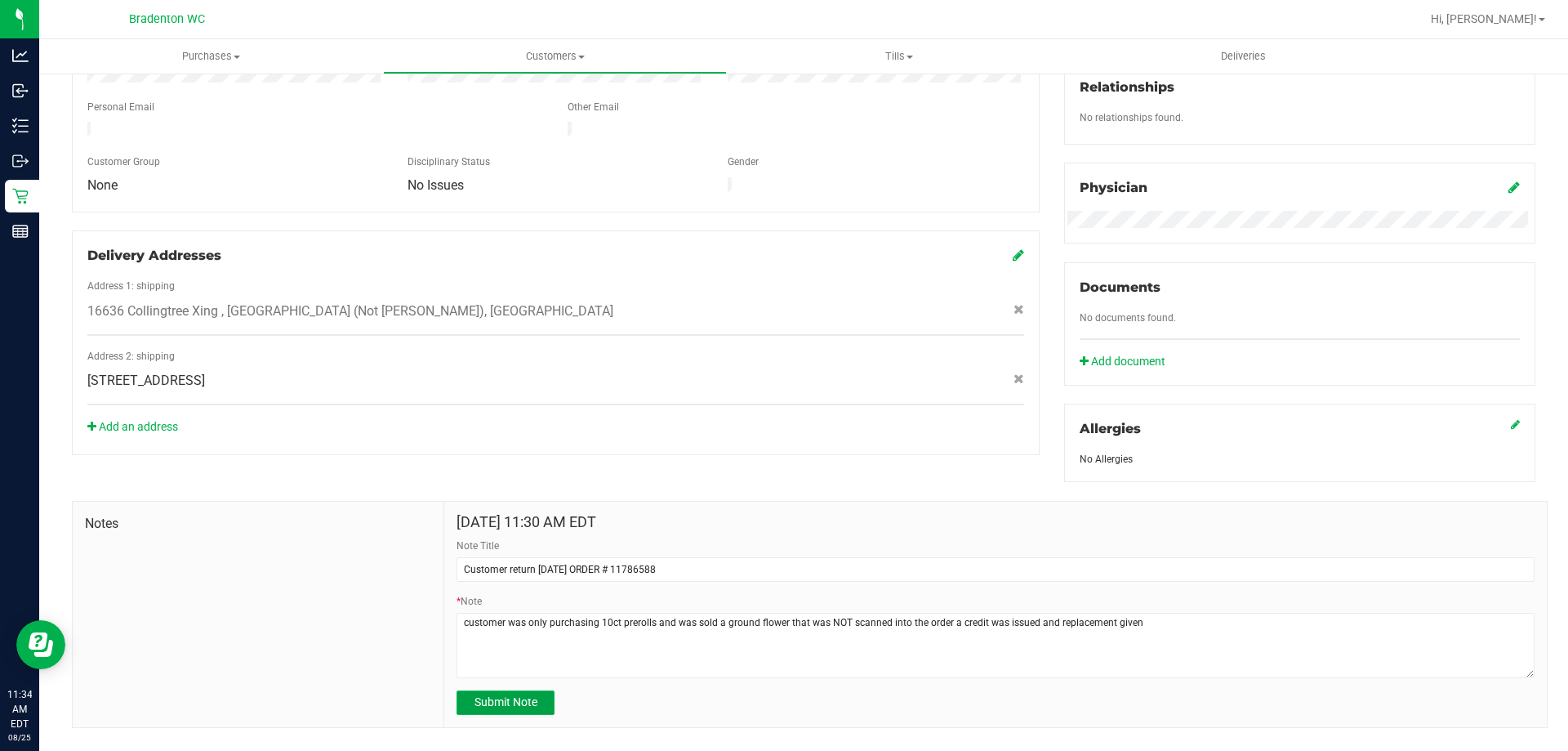
click at [526, 695] on span "Submit Note" at bounding box center [506, 702] width 63 height 13
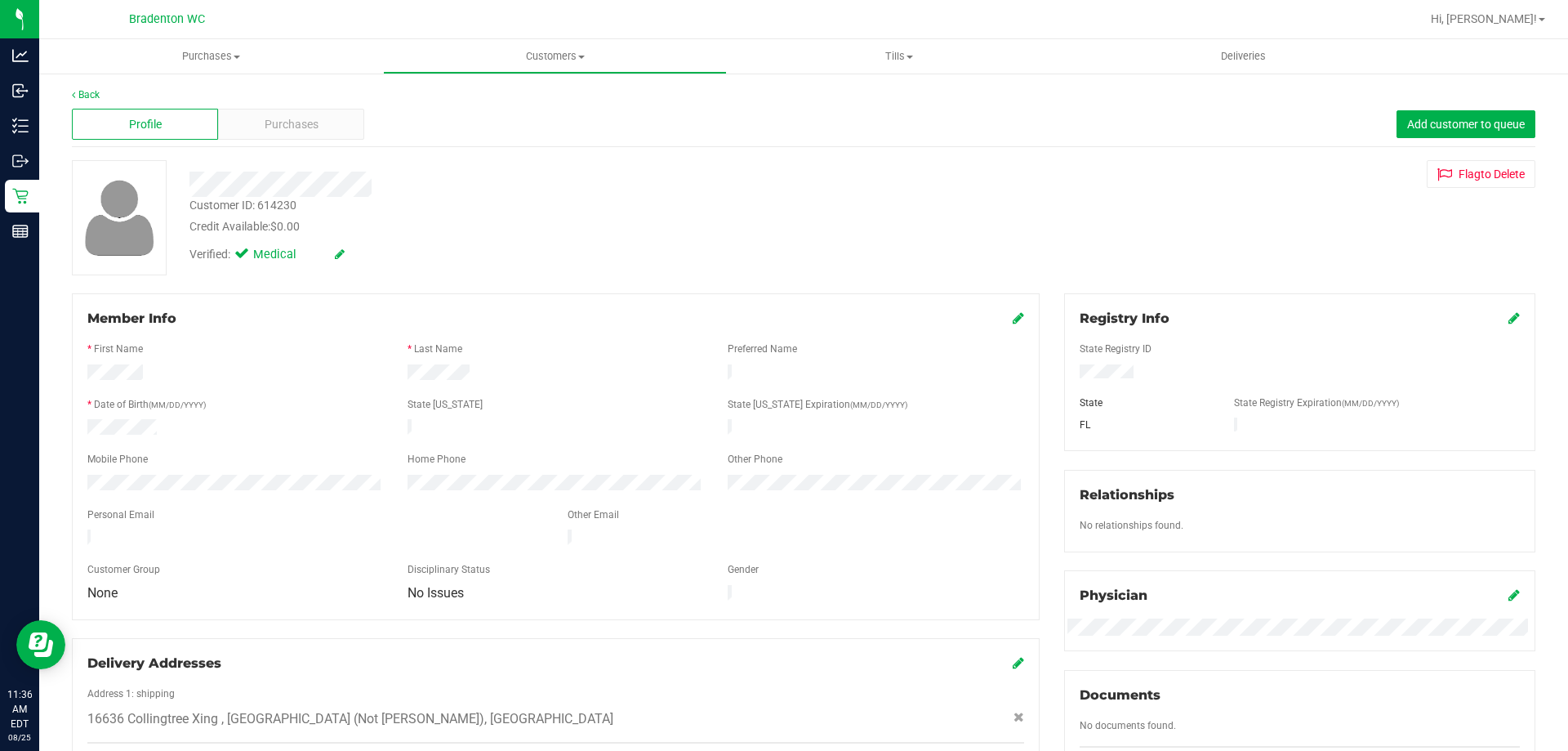
scroll to position [0, 0]
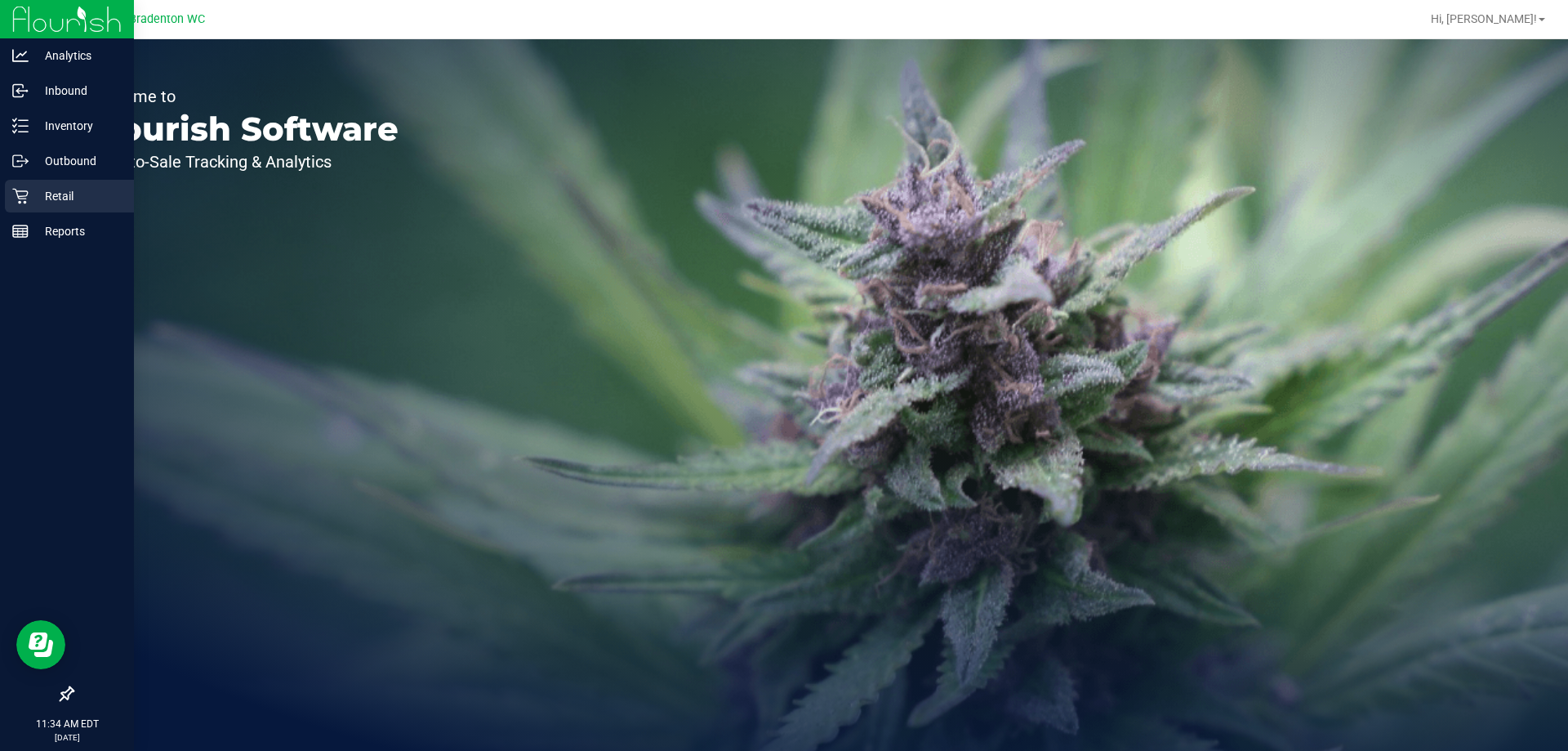
click at [47, 198] on p "Retail" at bounding box center [77, 196] width 98 height 20
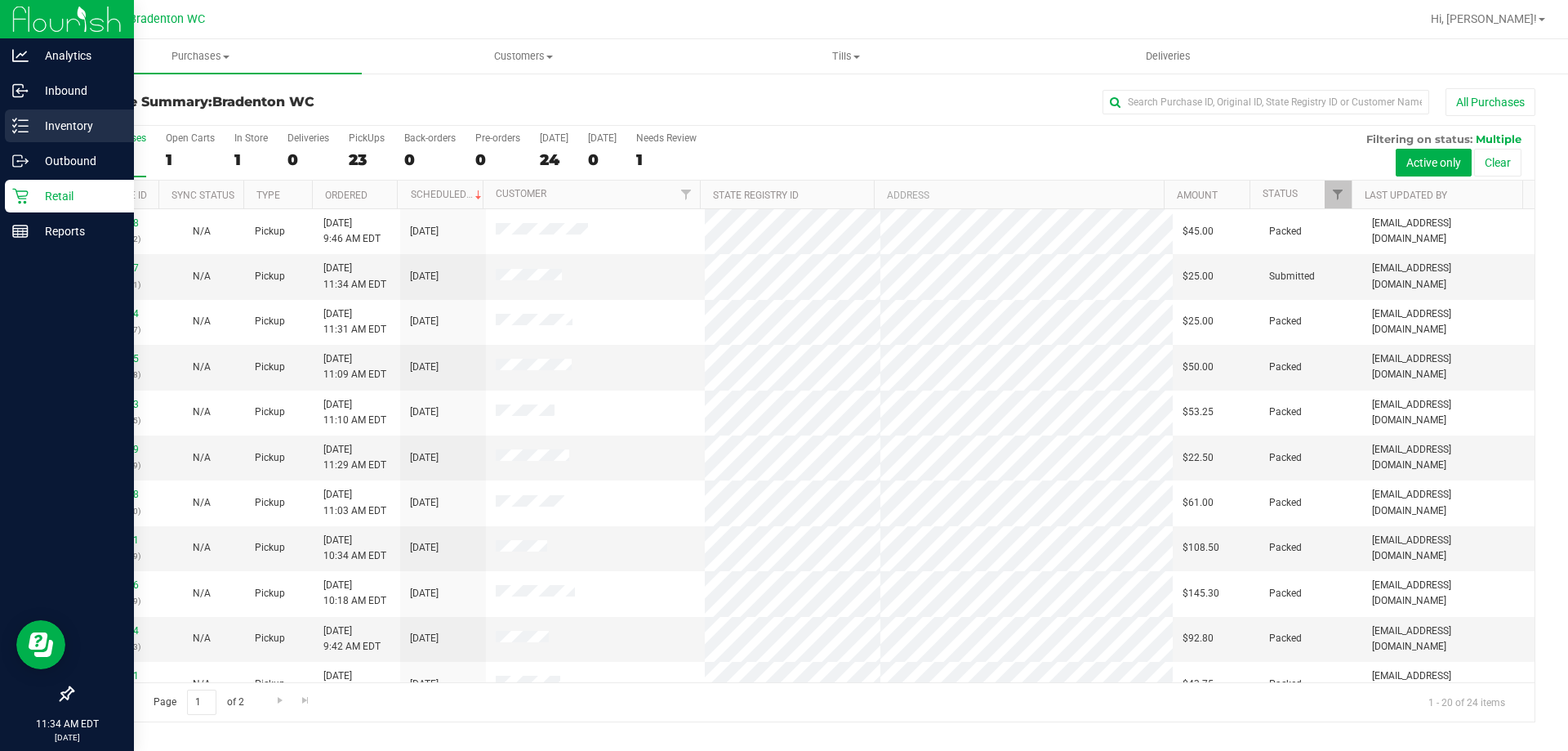
click at [21, 134] on div "Inventory" at bounding box center [69, 126] width 129 height 33
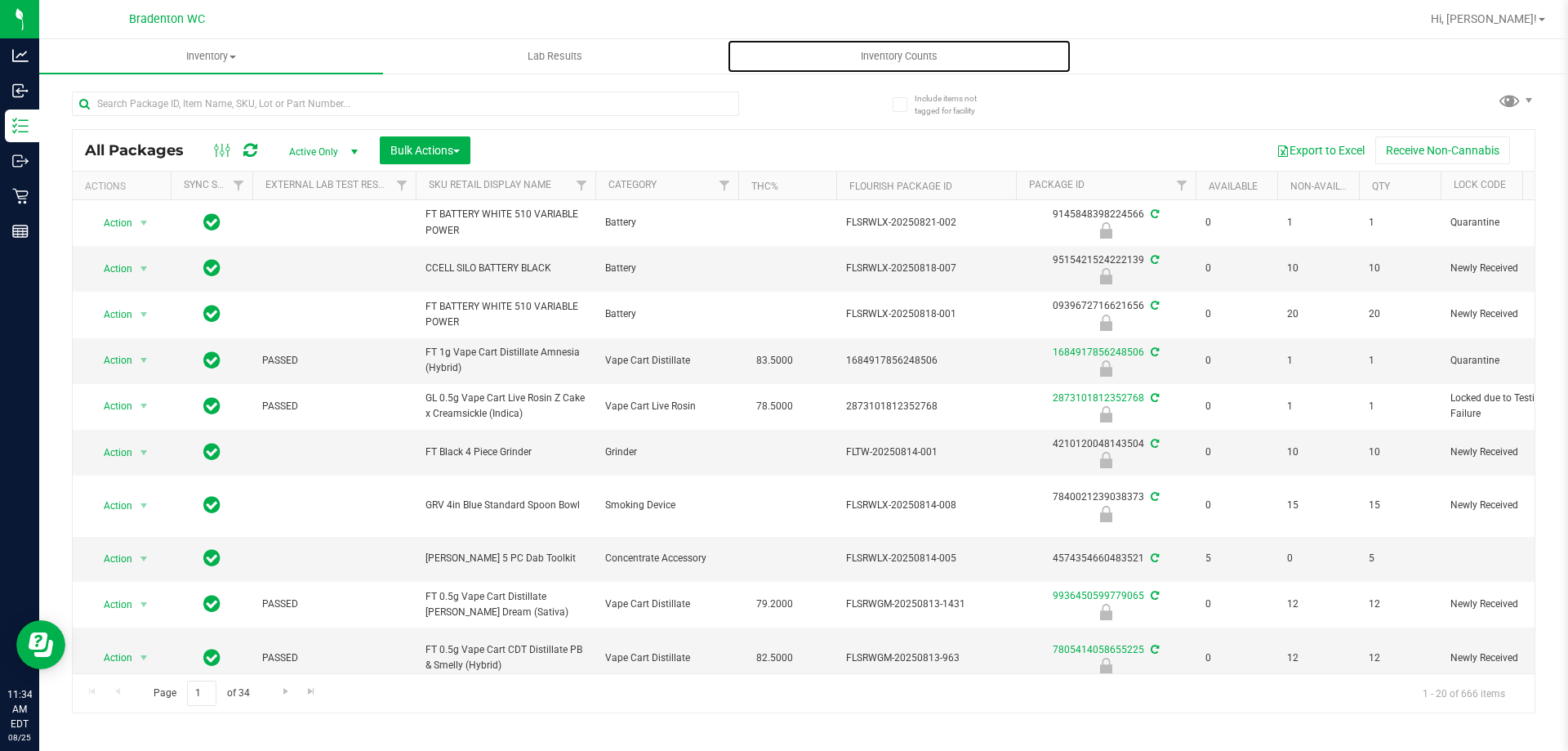
click at [892, 58] on span "Inventory Counts" at bounding box center [899, 57] width 121 height 15
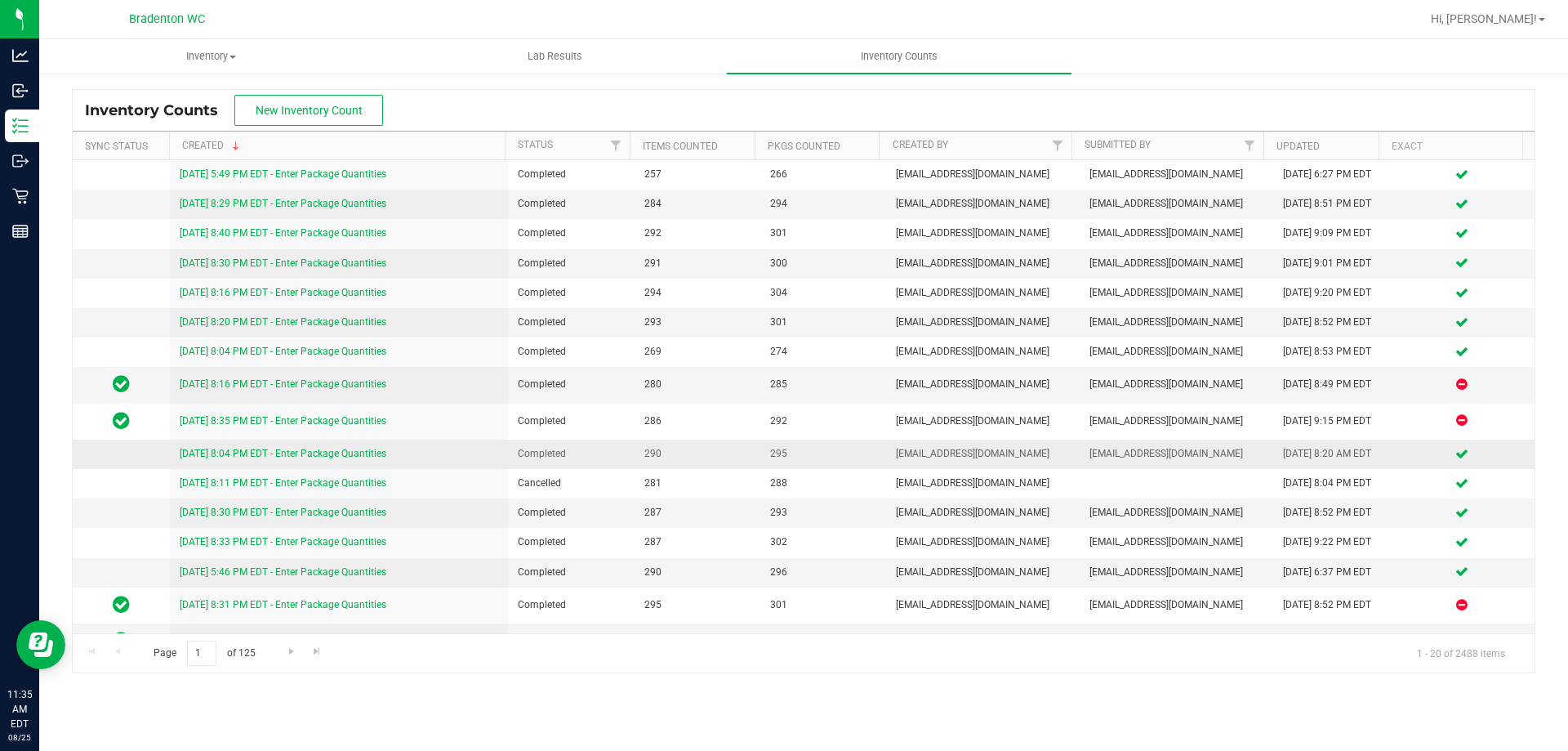
click at [243, 454] on link "8/14/25 8:04 PM EDT - Enter Package Quantities" at bounding box center [282, 453] width 207 height 12
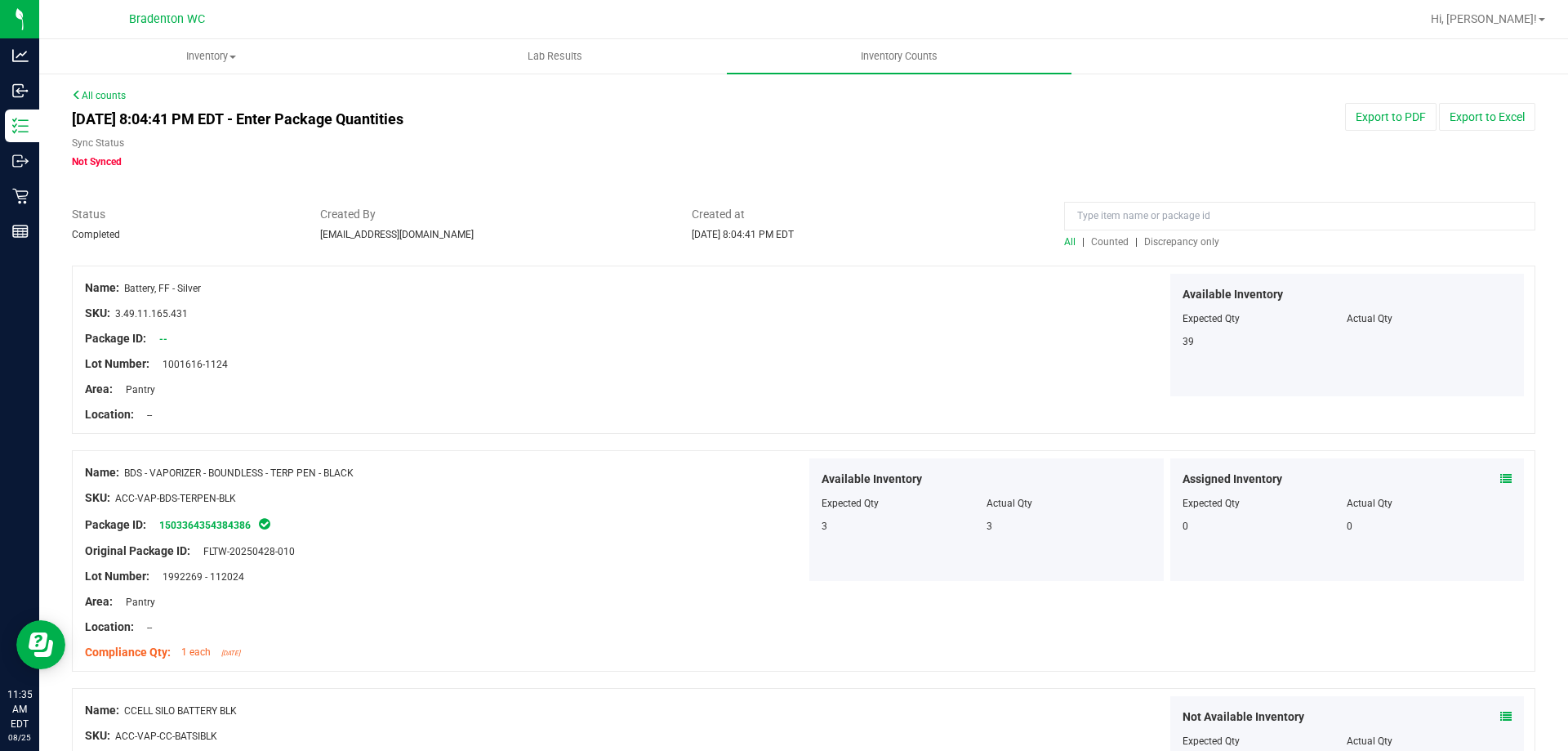
click at [1163, 234] on div "All | Counted | Discrepancy only" at bounding box center [1299, 242] width 471 height 15
click at [1165, 241] on span "Discrepancy only" at bounding box center [1182, 242] width 75 height 12
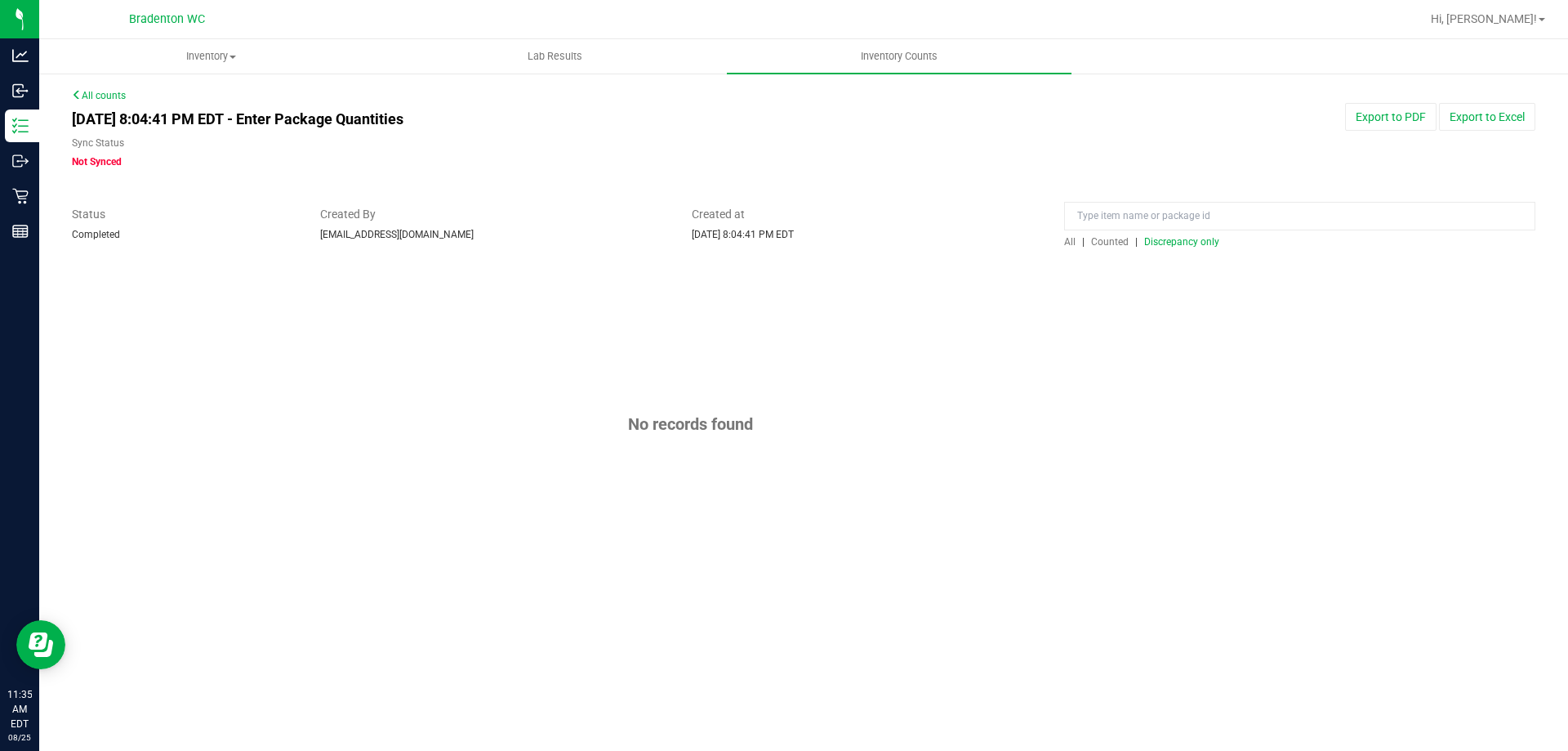
click at [1110, 241] on span "Counted" at bounding box center [1110, 242] width 37 height 12
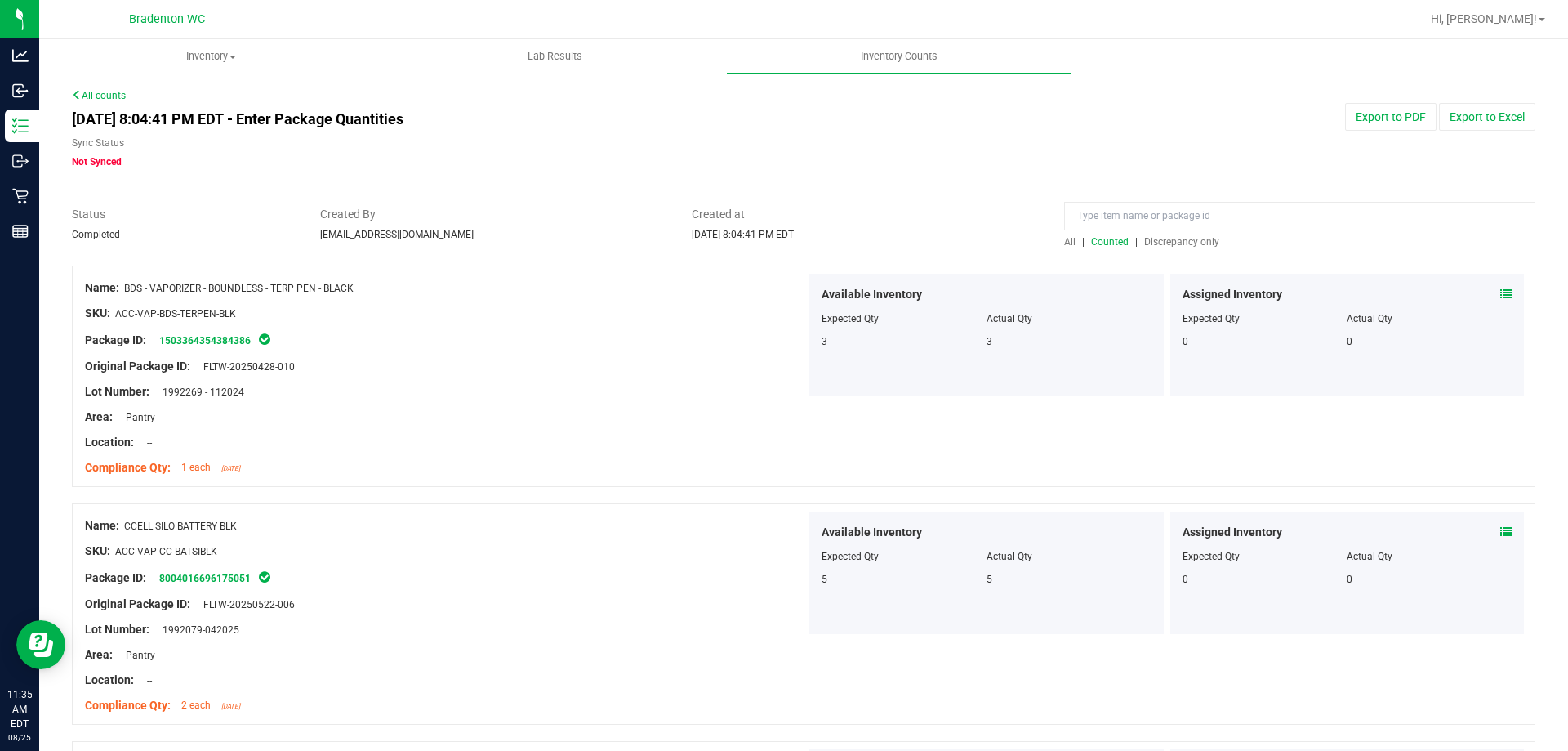
click at [1064, 242] on span "All" at bounding box center [1070, 242] width 12 height 12
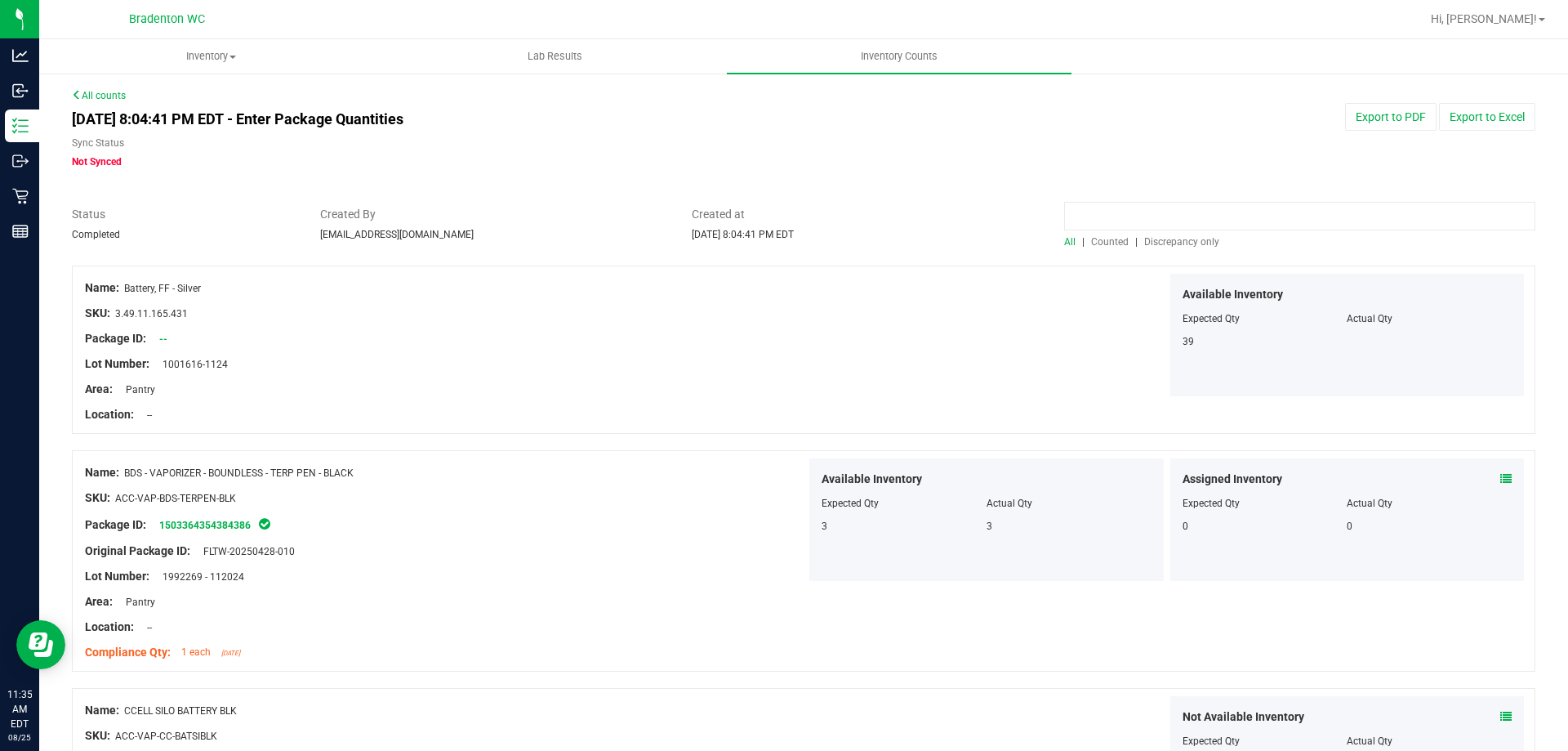
click at [1133, 224] on input at bounding box center [1299, 215] width 471 height 28
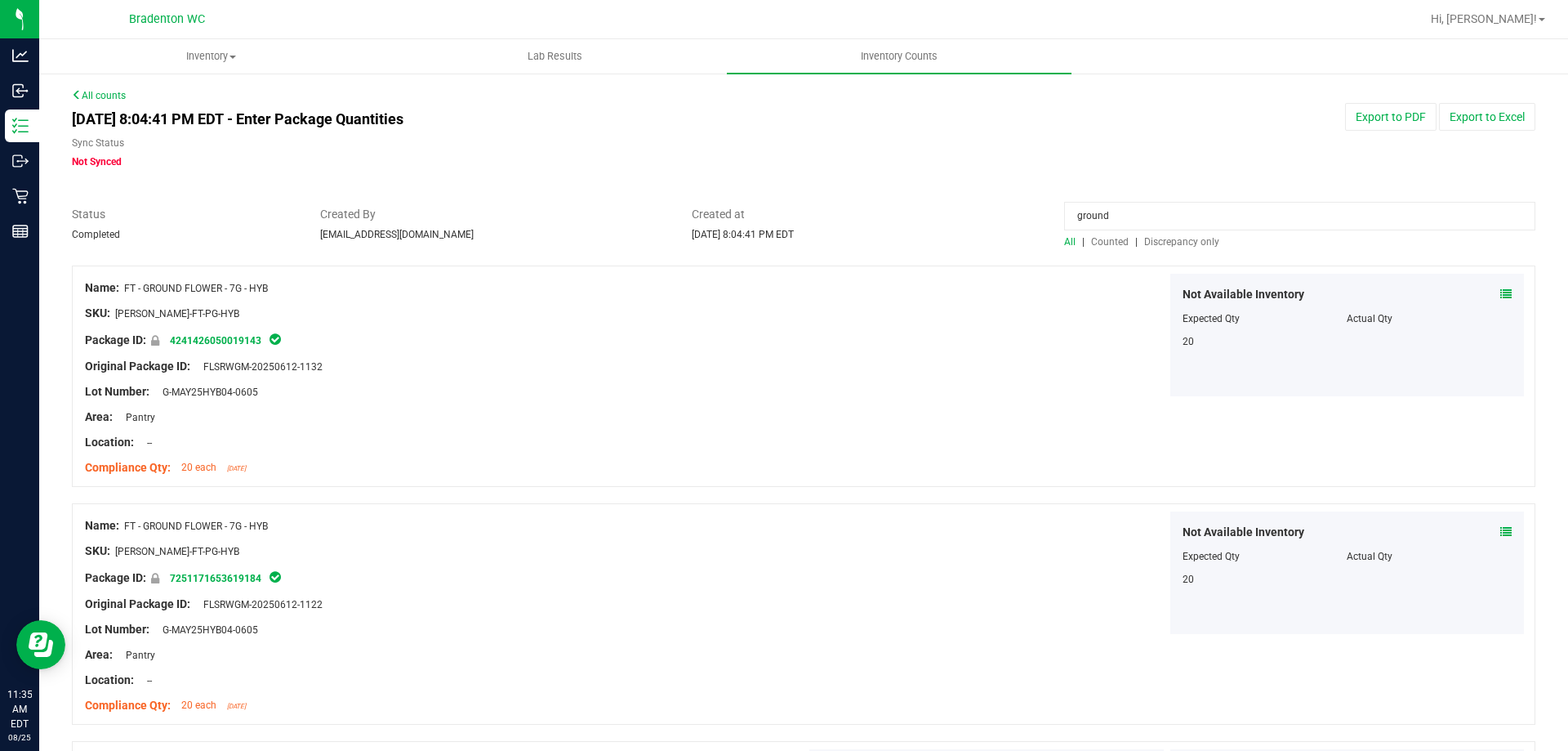
type input "ground"
click at [923, 333] on div "Not Available Inventory Expected Qty Actual Qty 20" at bounding box center [1167, 334] width 722 height 122
click at [1102, 241] on span "Counted" at bounding box center [1110, 242] width 37 height 12
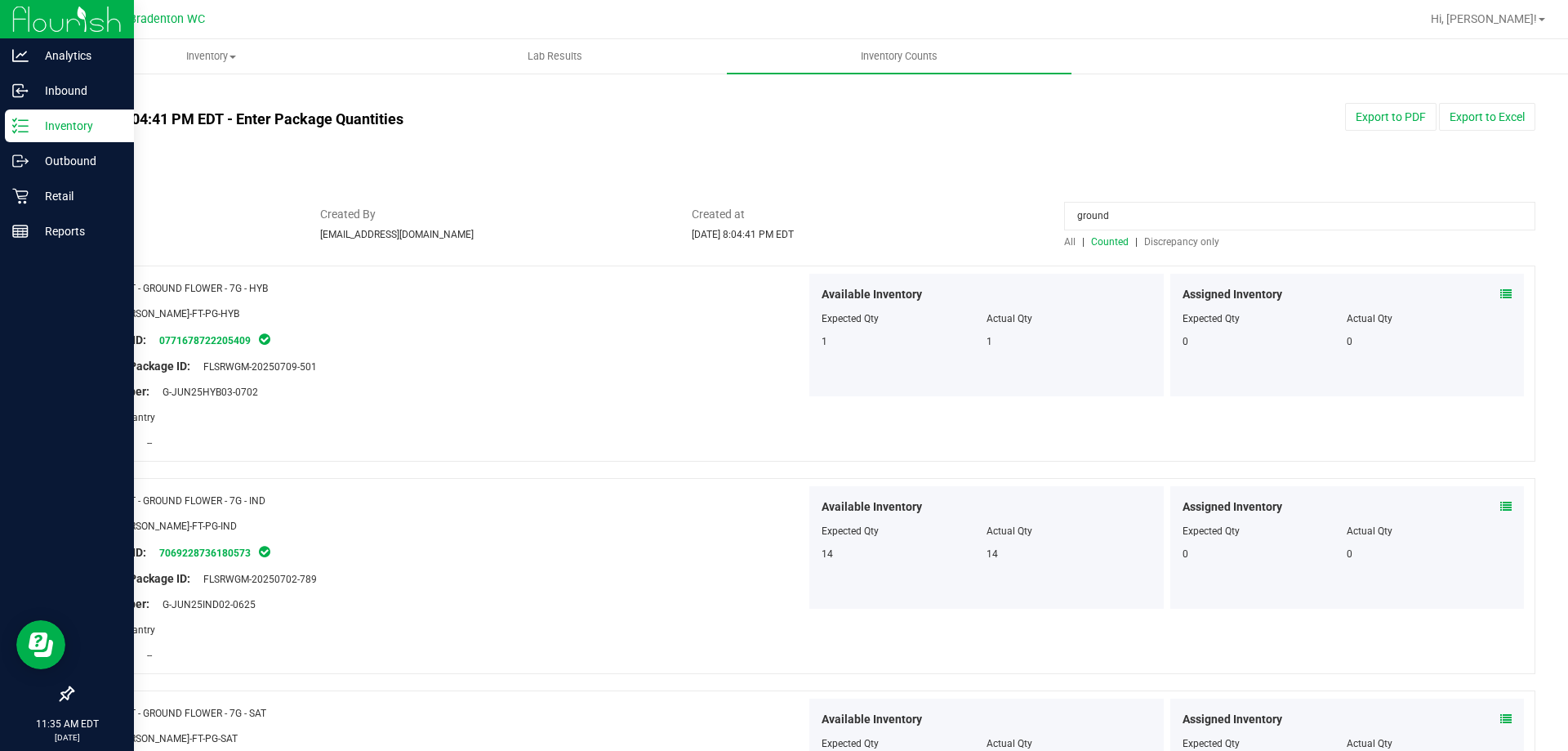
click at [67, 139] on div "Inventory" at bounding box center [69, 126] width 129 height 33
